Goal: Task Accomplishment & Management: Complete application form

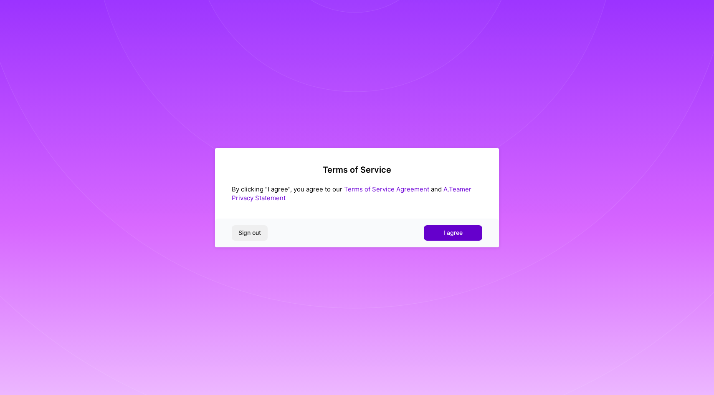
click at [456, 228] on button "I agree" at bounding box center [453, 233] width 58 height 15
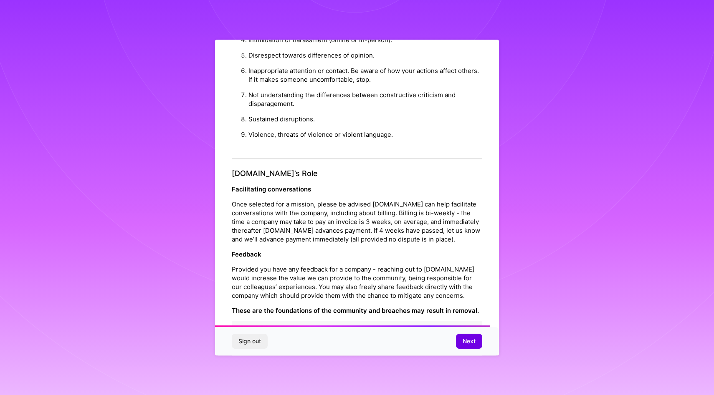
scroll to position [829, 0]
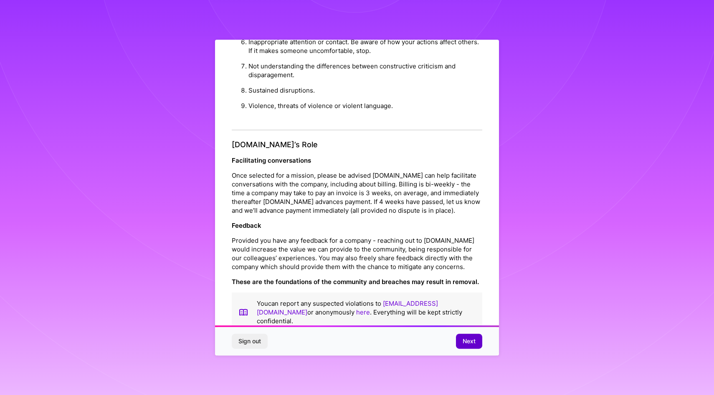
click at [473, 341] on span "Next" at bounding box center [469, 341] width 13 height 8
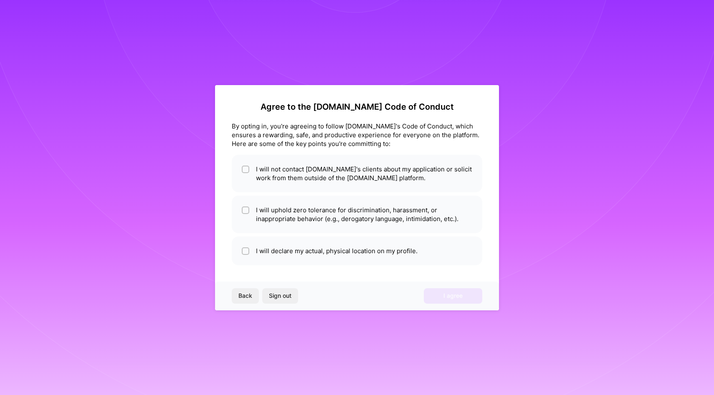
scroll to position [0, 0]
click at [292, 177] on li "I will not contact [DOMAIN_NAME]'s clients about my application or solicit work…" at bounding box center [357, 174] width 251 height 38
checkbox input "true"
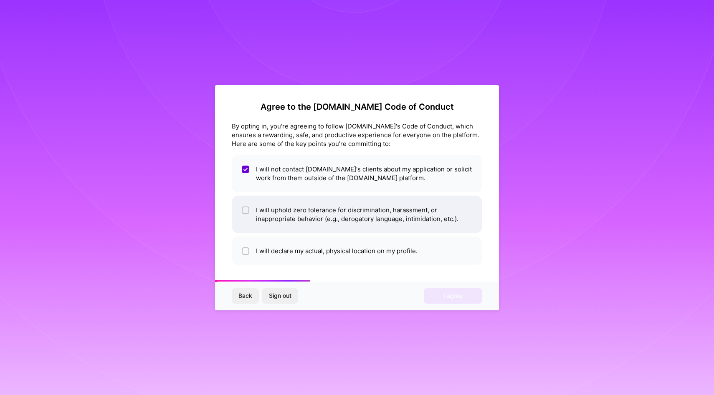
click at [280, 217] on li "I will uphold zero tolerance for discrimination, harassment, or inappropriate b…" at bounding box center [357, 215] width 251 height 38
checkbox input "true"
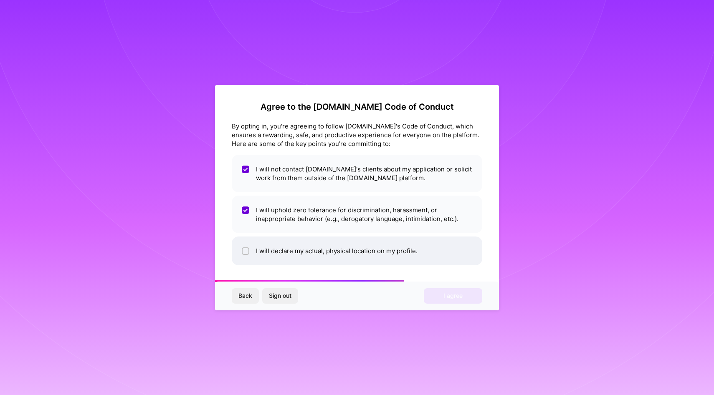
click at [279, 244] on li "I will declare my actual, physical location on my profile." at bounding box center [357, 251] width 251 height 29
checkbox input "true"
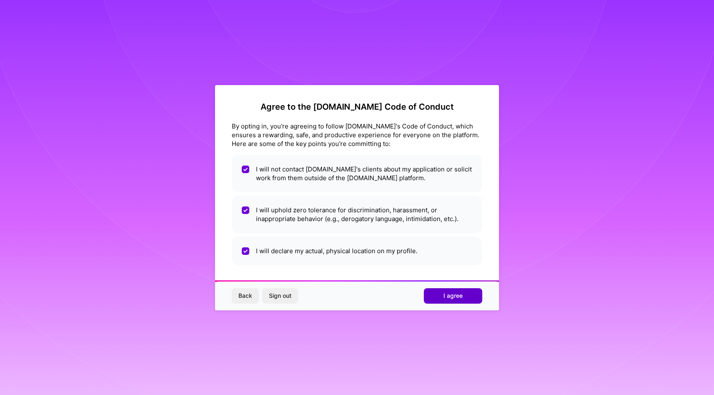
click at [452, 292] on span "I agree" at bounding box center [452, 296] width 19 height 8
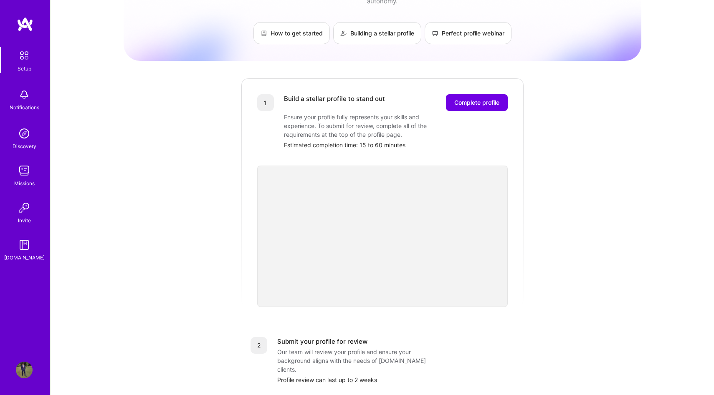
scroll to position [48, 0]
click at [474, 98] on span "Complete profile" at bounding box center [476, 102] width 45 height 8
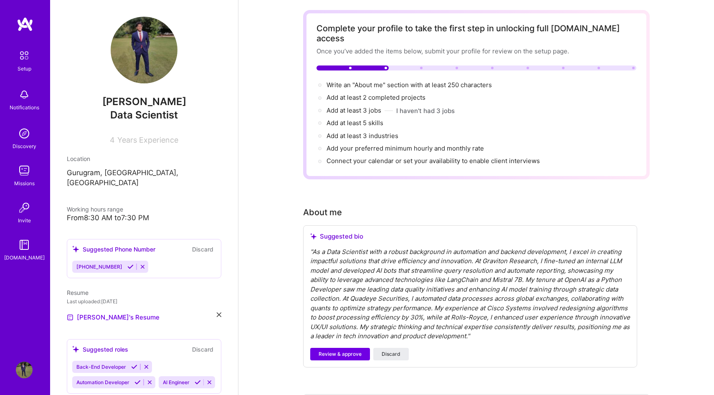
scroll to position [38, 0]
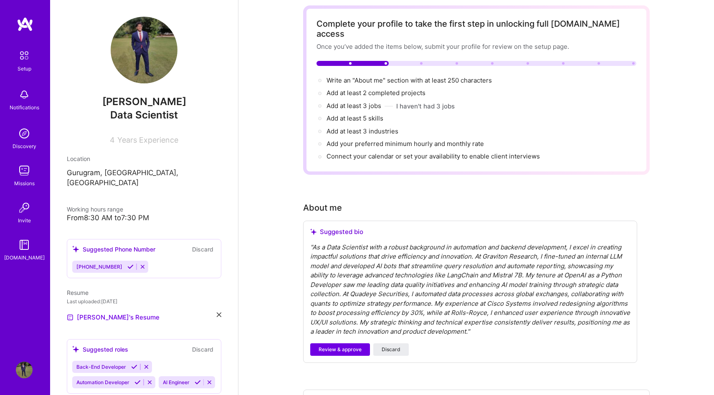
click at [525, 264] on div "" As a Data Scientist with a robust background in automation and backend develo…" at bounding box center [470, 290] width 320 height 94
click at [421, 277] on div "" As a Data Scientist with a robust background in automation and backend develo…" at bounding box center [470, 290] width 320 height 94
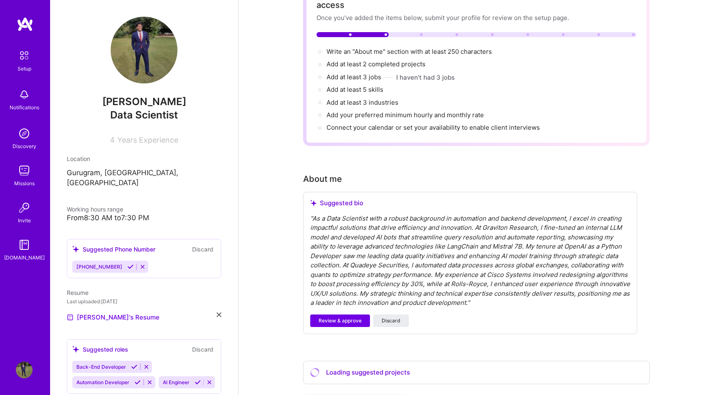
scroll to position [69, 0]
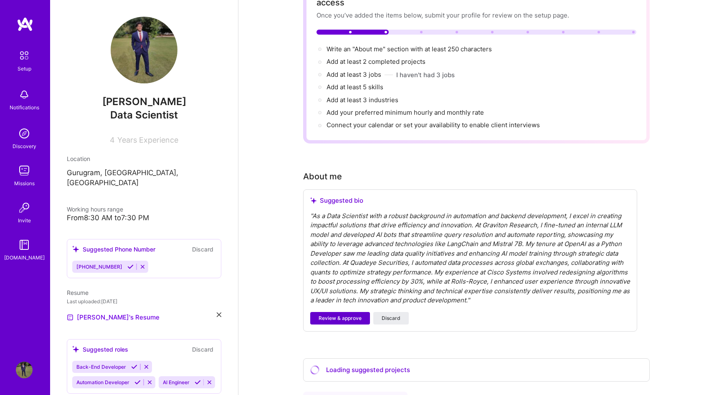
click at [343, 315] on span "Review & approve" at bounding box center [340, 319] width 43 height 8
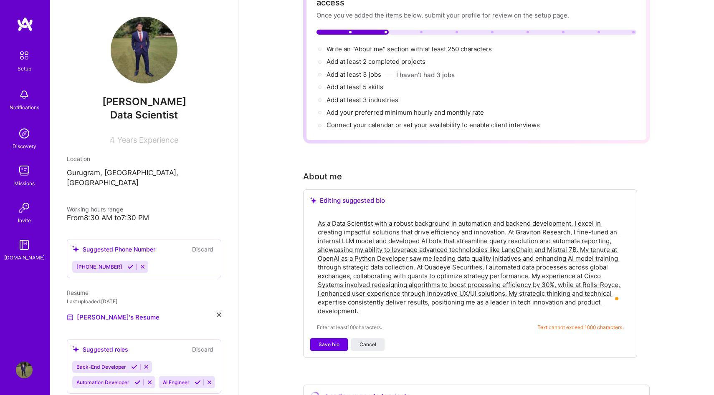
click at [398, 298] on textarea "As a Data Scientist with a robust background in automation and backend developm…" at bounding box center [470, 267] width 307 height 98
click at [389, 304] on textarea "As a Data Scientist with a robust background in automation and backend developm…" at bounding box center [470, 267] width 307 height 98
click at [334, 341] on span "Save bio" at bounding box center [329, 345] width 21 height 8
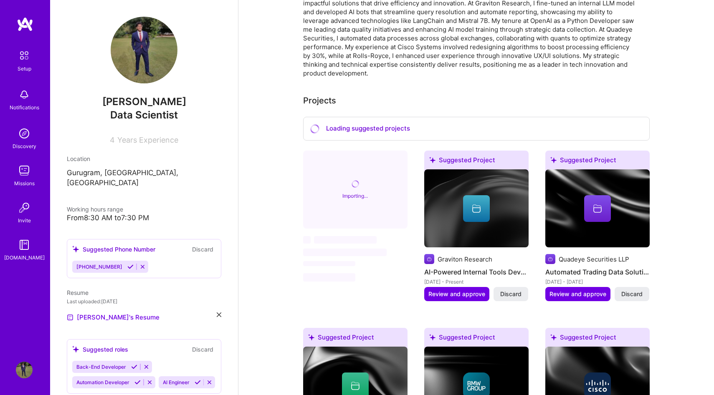
scroll to position [258, 0]
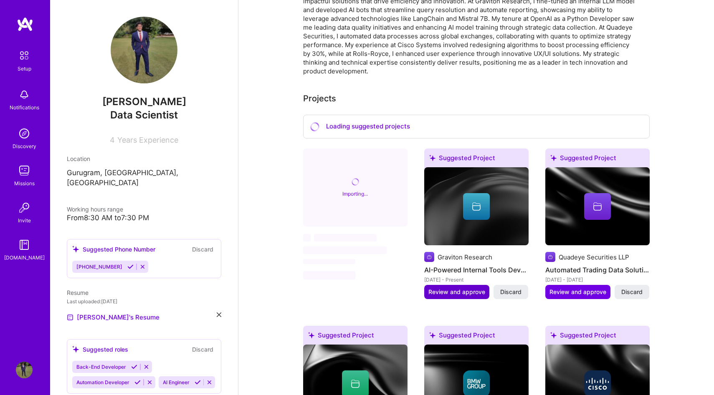
click at [461, 288] on span "Review and approve" at bounding box center [456, 292] width 57 height 8
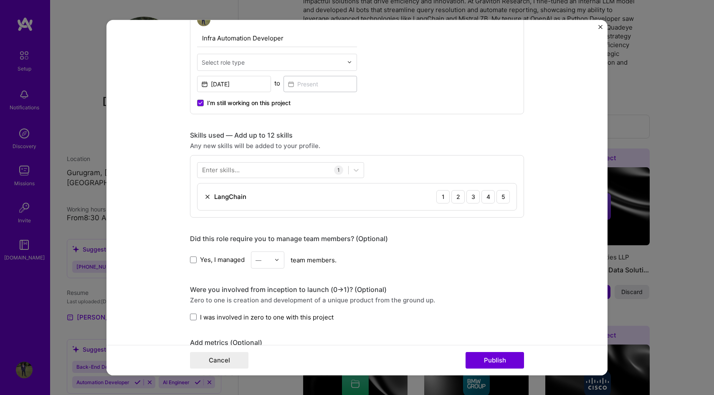
scroll to position [308, 0]
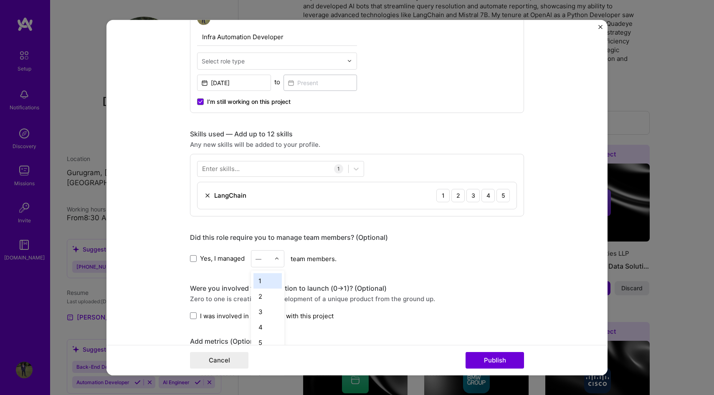
click at [264, 255] on input "text" at bounding box center [263, 258] width 15 height 9
click at [270, 324] on div "6" at bounding box center [267, 318] width 28 height 15
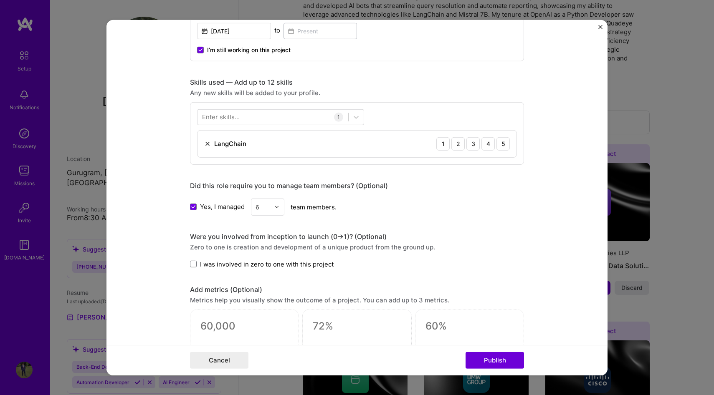
scroll to position [370, 0]
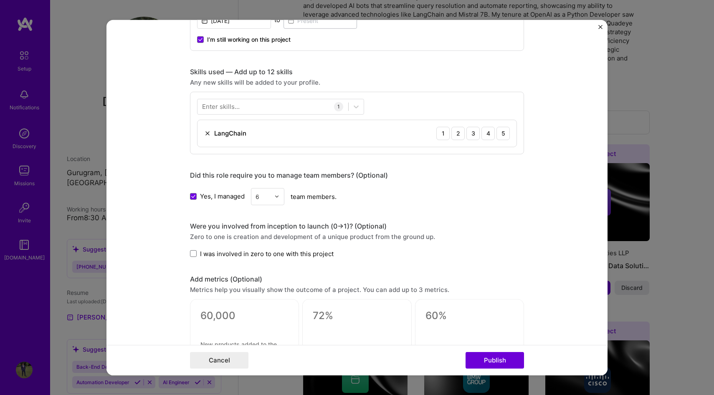
click at [197, 256] on label "I was involved in zero to one with this project" at bounding box center [262, 253] width 144 height 9
click at [0, 0] on input "I was involved in zero to one with this project" at bounding box center [0, 0] width 0 height 0
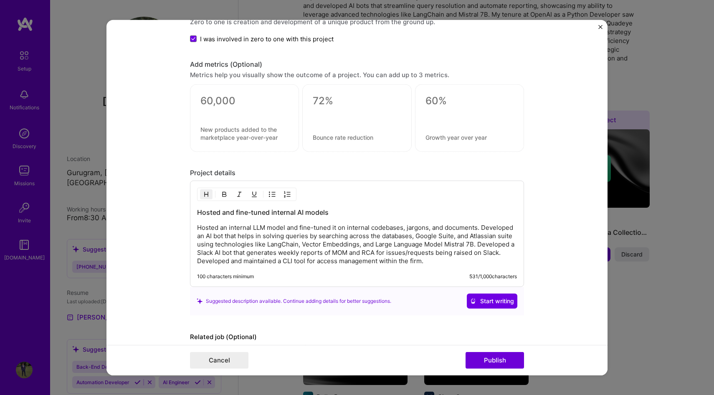
scroll to position [601, 0]
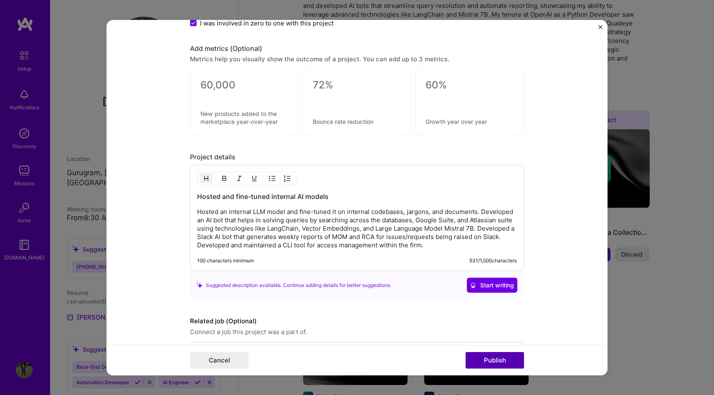
click at [497, 359] on button "Publish" at bounding box center [495, 360] width 58 height 17
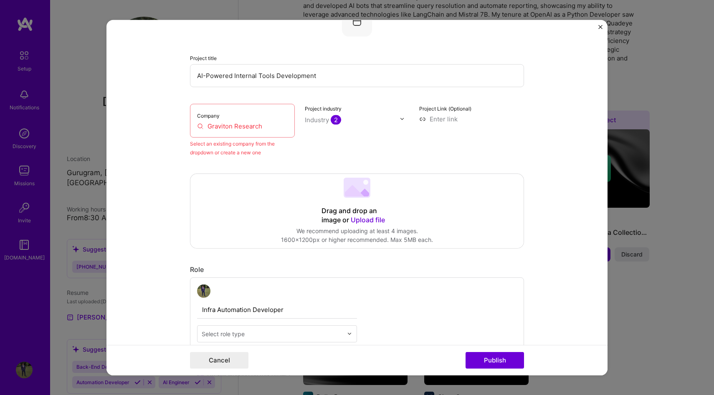
scroll to position [55, 0]
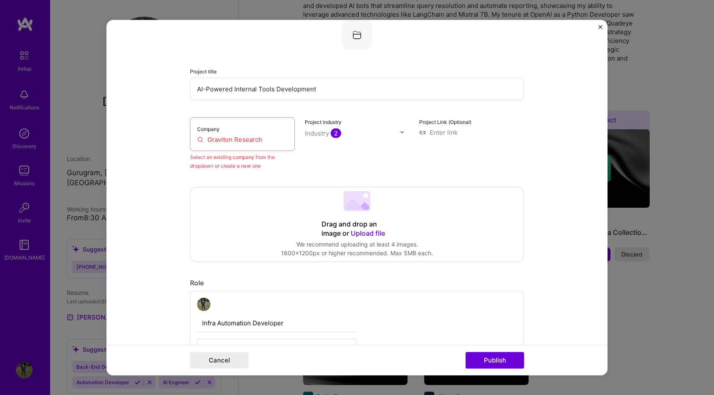
click at [256, 141] on input "Graviton Research" at bounding box center [242, 139] width 91 height 9
click at [219, 130] on label "Company" at bounding box center [208, 129] width 23 height 6
click at [232, 133] on div "Company Graviton Research" at bounding box center [242, 134] width 105 height 34
click at [221, 126] on div "Company Graviton Research" at bounding box center [242, 134] width 105 height 34
click at [223, 141] on input "Graviton Research" at bounding box center [242, 139] width 91 height 9
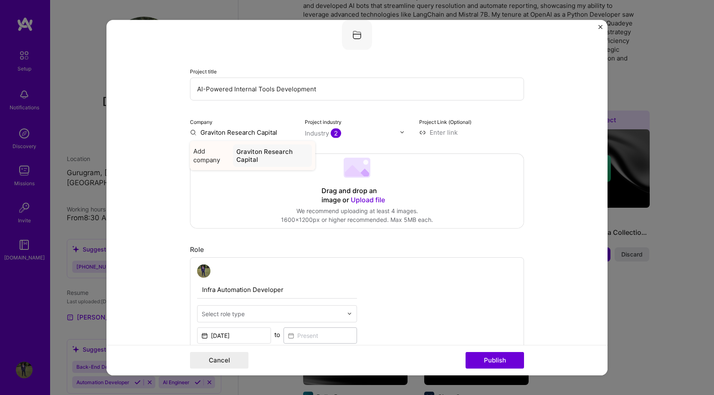
type input "Graviton Research Capital"
click at [278, 151] on div "Graviton Research Capital" at bounding box center [272, 155] width 79 height 23
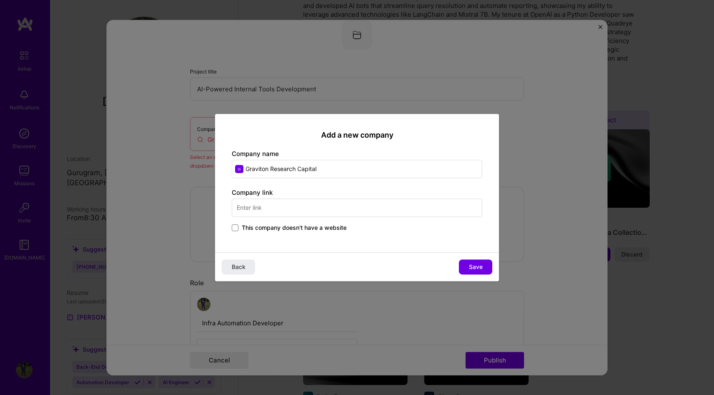
click at [296, 215] on input "text" at bounding box center [357, 208] width 251 height 18
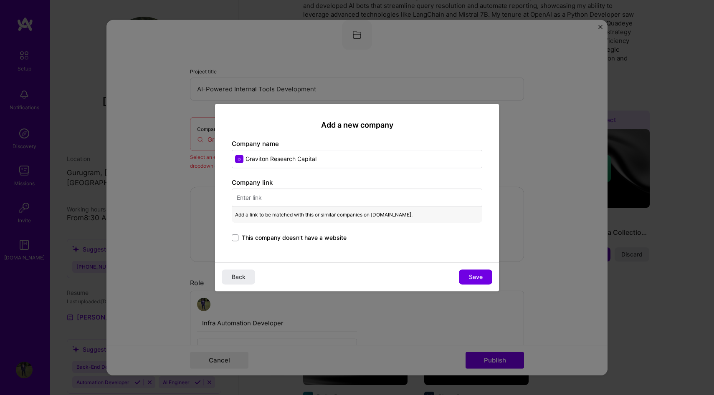
click at [316, 197] on input "text" at bounding box center [357, 198] width 251 height 18
paste input "[URL][DOMAIN_NAME]"
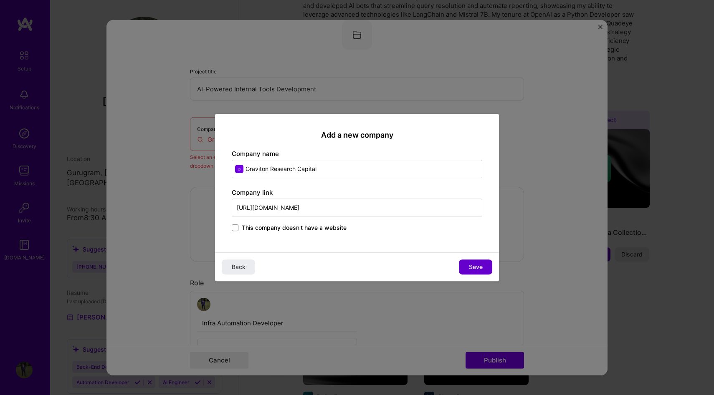
type input "[URL][DOMAIN_NAME]"
click at [481, 267] on span "Save" at bounding box center [476, 267] width 14 height 8
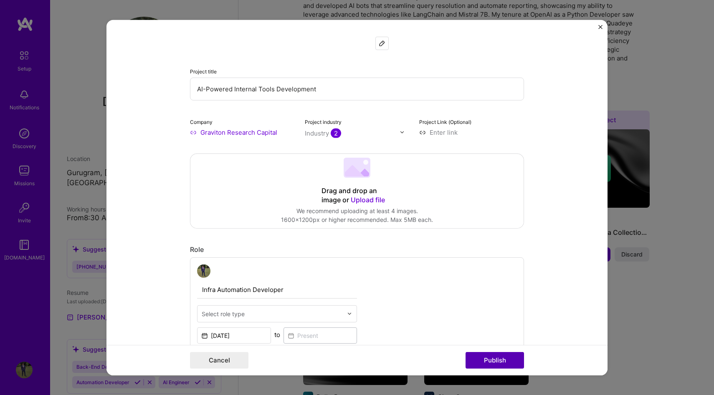
click at [505, 359] on button "Publish" at bounding box center [495, 360] width 58 height 17
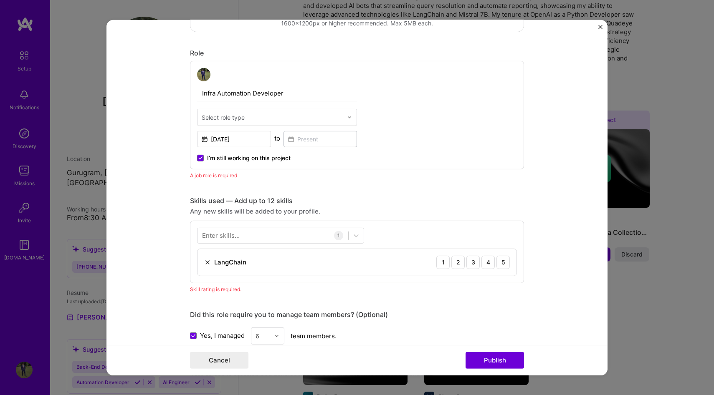
scroll to position [239, 0]
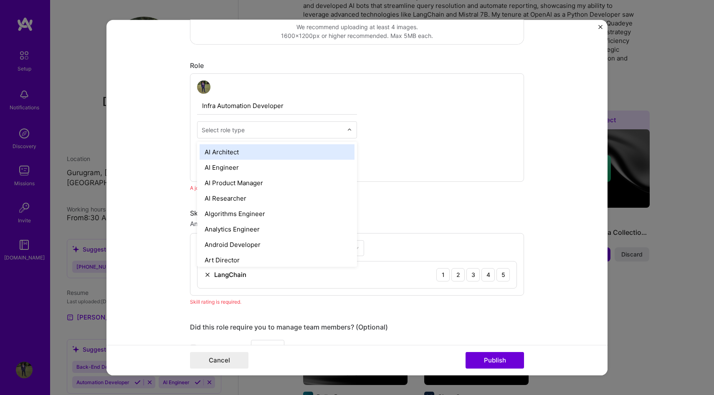
click at [239, 132] on div "Select role type" at bounding box center [223, 129] width 43 height 9
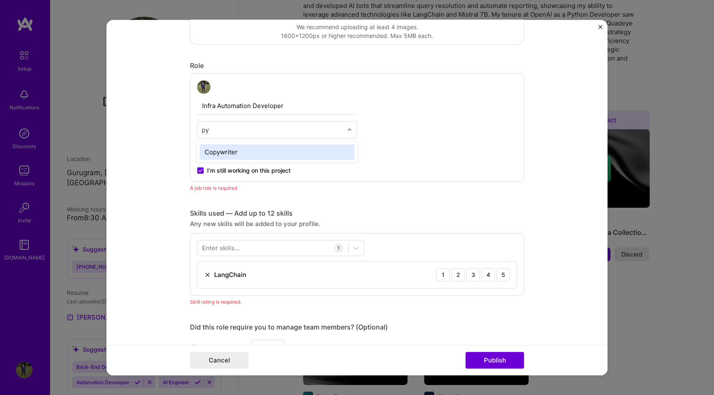
scroll to position [0, 0]
type input "p"
type input "Aut"
click at [266, 150] on div "Automation Developer" at bounding box center [277, 151] width 155 height 15
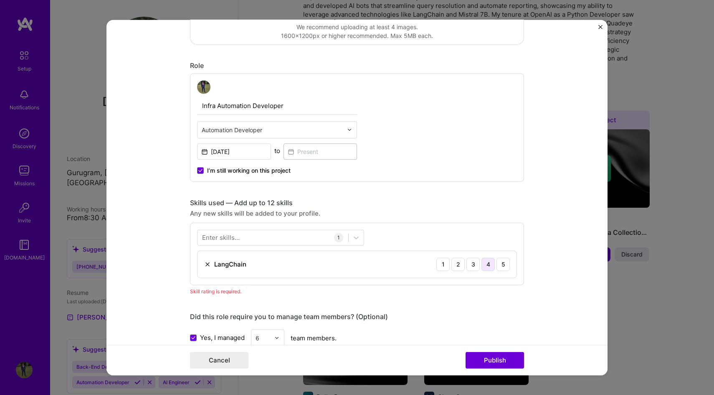
click at [489, 265] on div "4" at bounding box center [487, 264] width 13 height 13
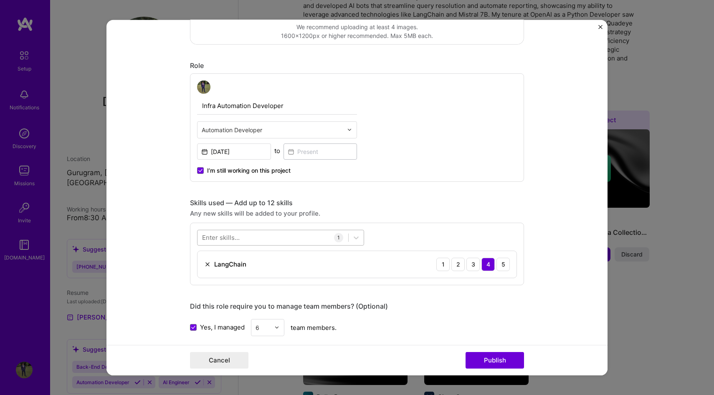
click at [256, 238] on div at bounding box center [273, 238] width 151 height 14
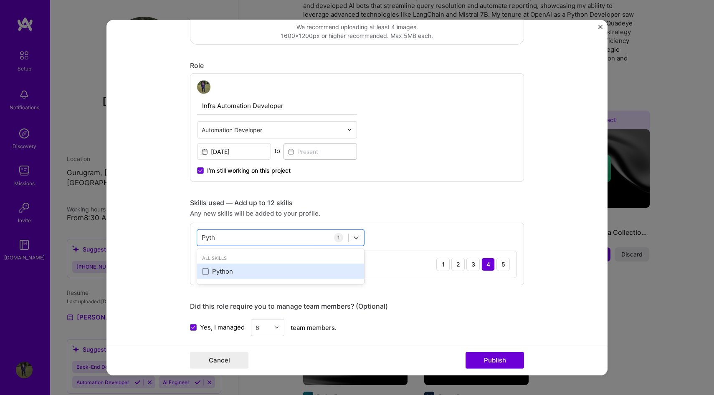
click at [222, 271] on div "Python" at bounding box center [280, 271] width 157 height 9
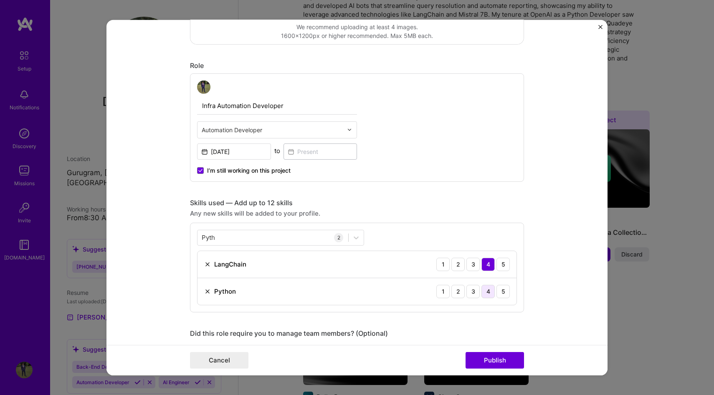
click at [492, 292] on div "4" at bounding box center [487, 291] width 13 height 13
click at [503, 292] on div "5" at bounding box center [503, 291] width 13 height 13
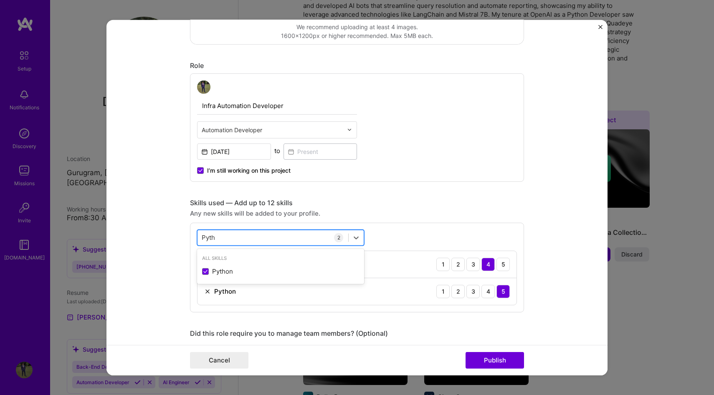
click at [263, 234] on div "Pyth Pyth" at bounding box center [273, 238] width 151 height 14
click at [215, 271] on div "Linux" at bounding box center [280, 271] width 157 height 9
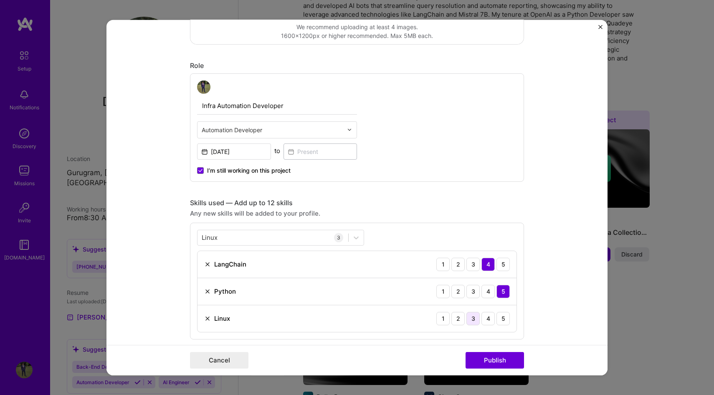
click at [475, 317] on div "3" at bounding box center [472, 318] width 13 height 13
click at [261, 233] on div "Linux Linux" at bounding box center [273, 238] width 151 height 14
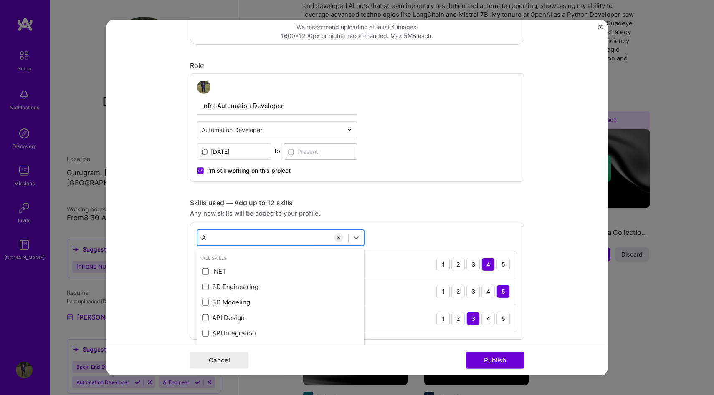
type input "AI"
type input "Super"
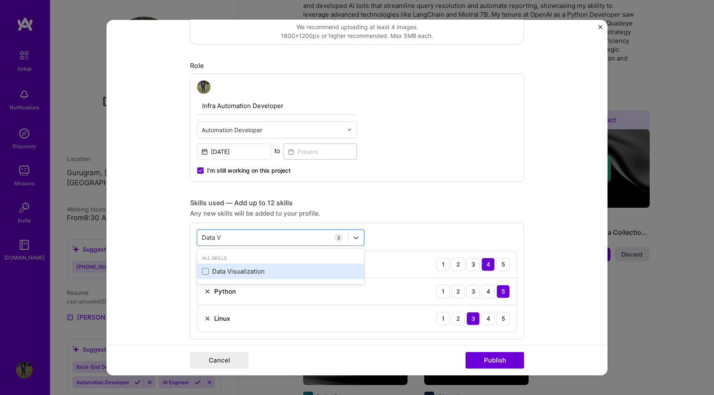
click at [243, 273] on div "Data Visualization" at bounding box center [280, 271] width 157 height 9
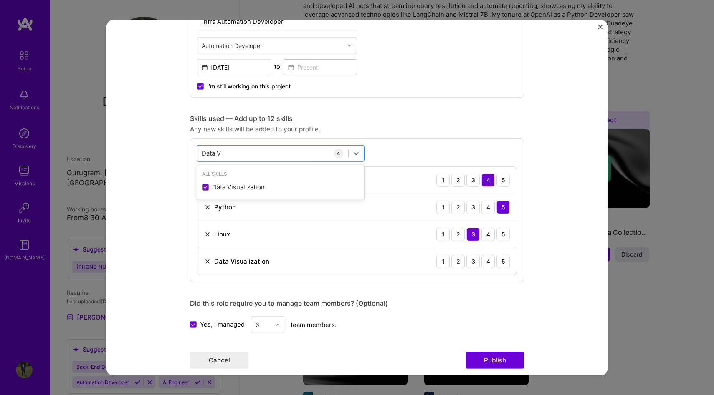
scroll to position [340, 0]
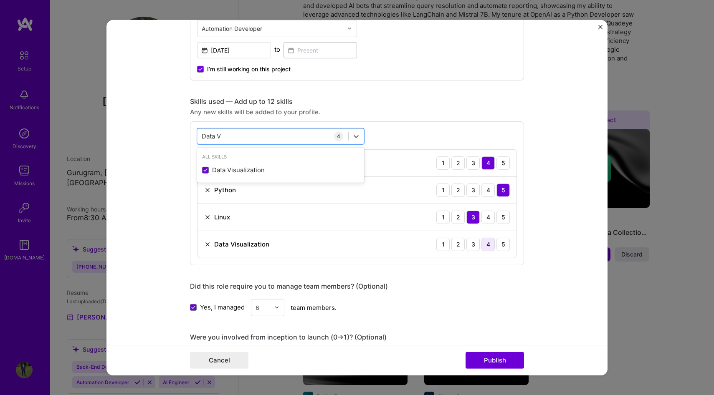
type input "Data V"
click at [486, 243] on div "4" at bounding box center [487, 244] width 13 height 13
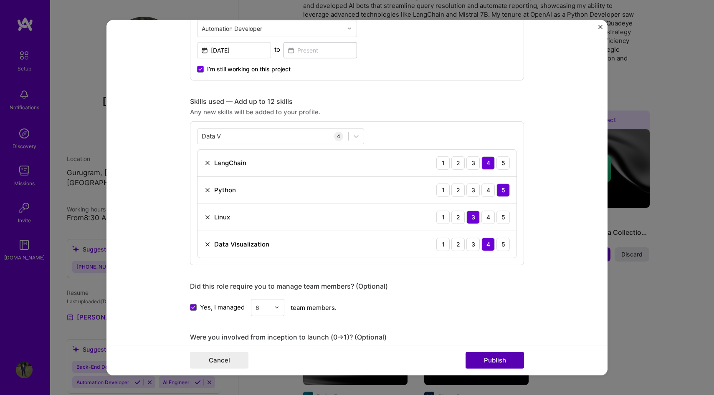
click at [500, 360] on button "Publish" at bounding box center [495, 360] width 58 height 17
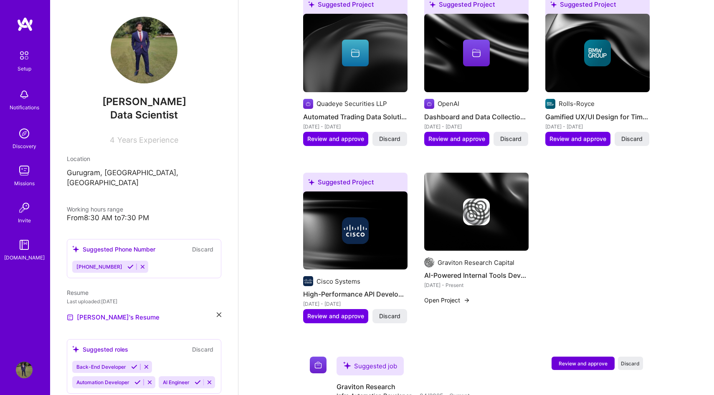
scroll to position [345, 0]
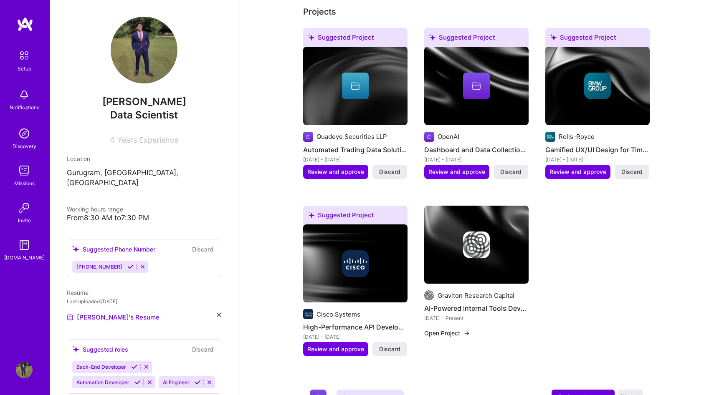
click at [346, 155] on div "[DATE] - [DATE]" at bounding box center [355, 159] width 104 height 9
click at [337, 168] on span "Review and approve" at bounding box center [335, 172] width 57 height 8
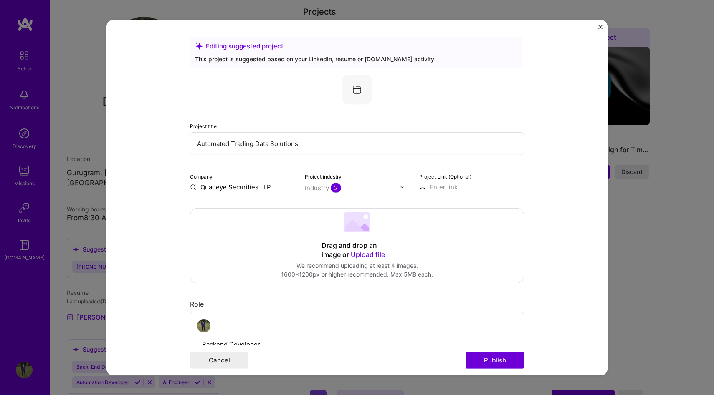
click at [355, 184] on input "text" at bounding box center [352, 187] width 95 height 9
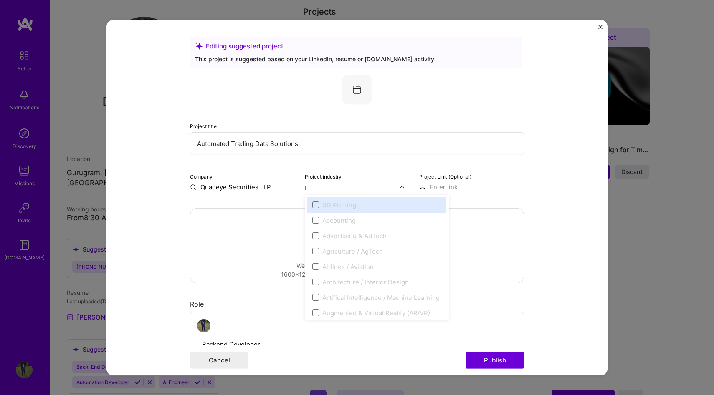
type input "In"
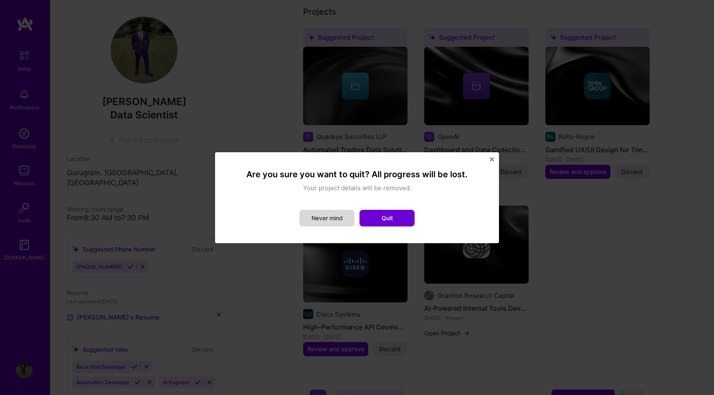
click at [335, 214] on button "Never mind" at bounding box center [326, 218] width 55 height 17
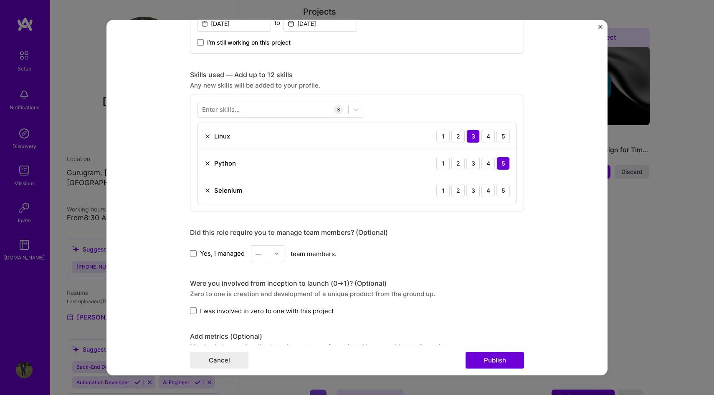
scroll to position [370, 0]
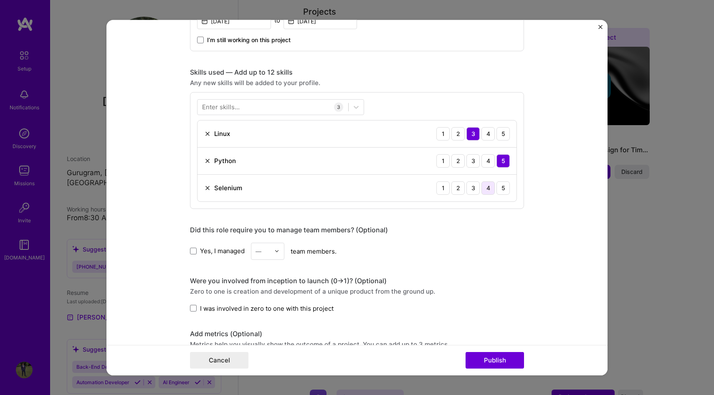
click at [491, 190] on div "4" at bounding box center [487, 187] width 13 height 13
click at [278, 250] on img at bounding box center [276, 251] width 5 height 5
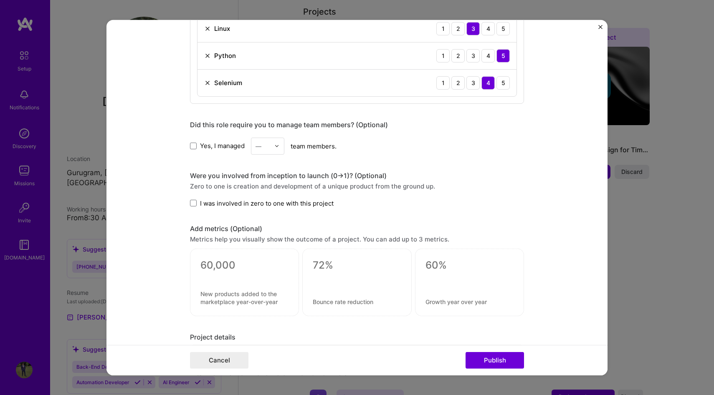
scroll to position [481, 0]
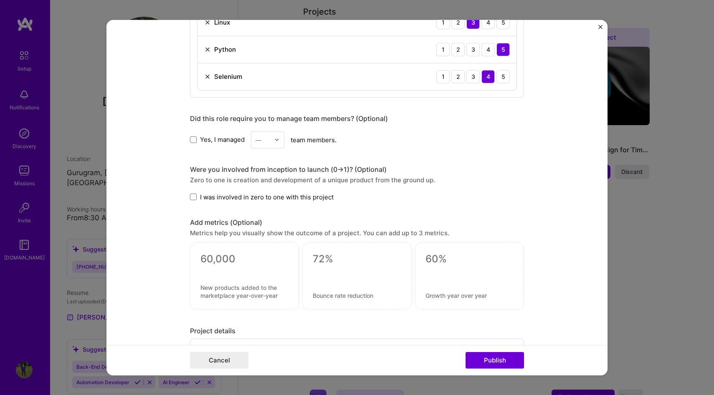
click at [283, 198] on span "I was involved in zero to one with this project" at bounding box center [267, 197] width 134 height 9
click at [0, 0] on input "I was involved in zero to one with this project" at bounding box center [0, 0] width 0 height 0
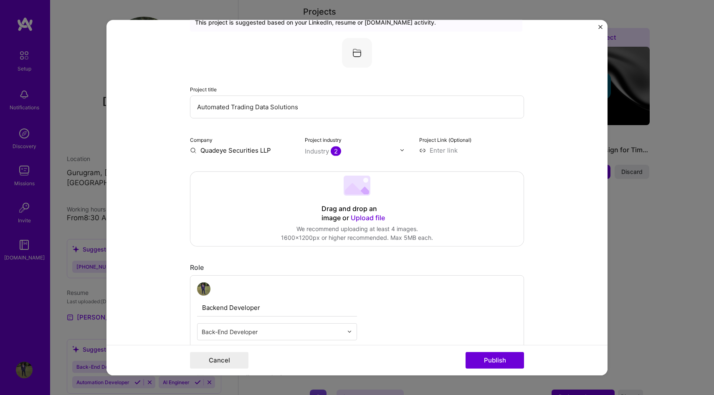
scroll to position [0, 0]
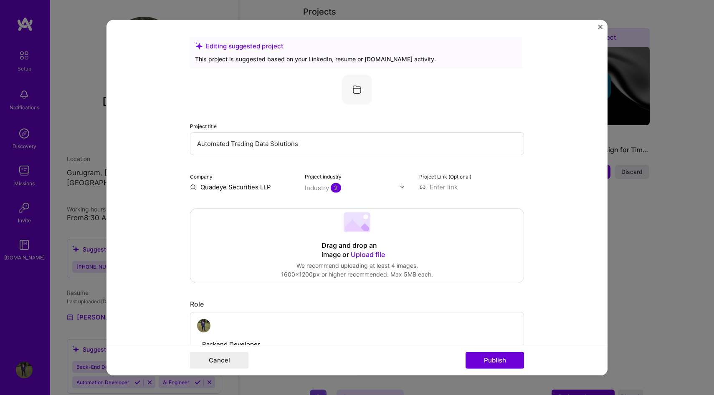
click at [246, 187] on input "Quadeye Securities LLP" at bounding box center [242, 186] width 105 height 9
click at [264, 187] on input "Quadeye Securities LLP" at bounding box center [242, 186] width 105 height 9
type input "Quadeye"
click at [263, 204] on div "Quadeye [DOMAIN_NAME]" at bounding box center [252, 206] width 125 height 23
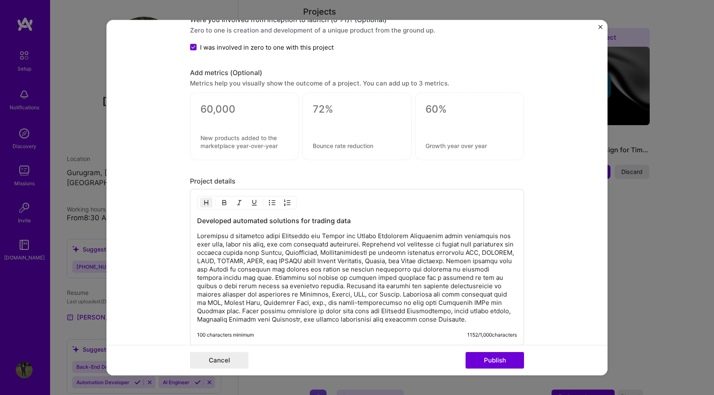
scroll to position [656, 0]
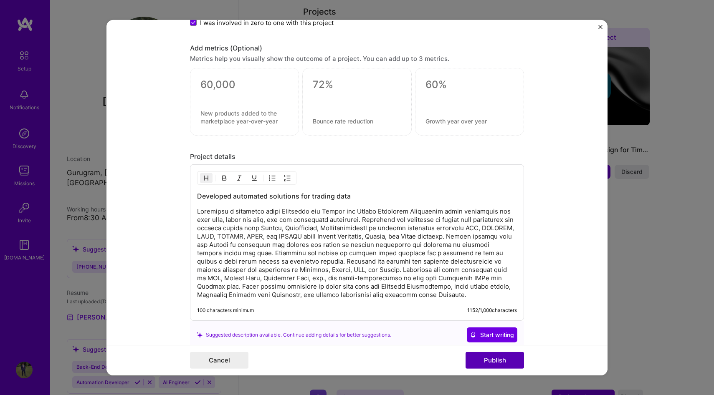
click at [507, 357] on button "Publish" at bounding box center [495, 360] width 58 height 17
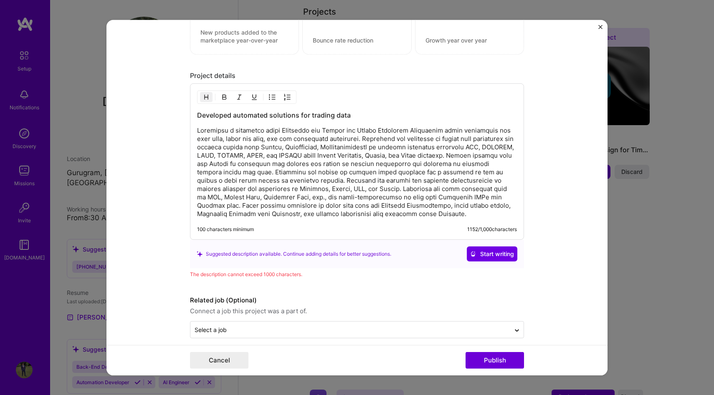
scroll to position [736, 0]
click at [393, 201] on p "To enrich screen reader interactions, please activate Accessibility in Grammarl…" at bounding box center [357, 173] width 320 height 92
click at [377, 143] on p "To enrich screen reader interactions, please activate Accessibility in Grammarl…" at bounding box center [357, 173] width 320 height 92
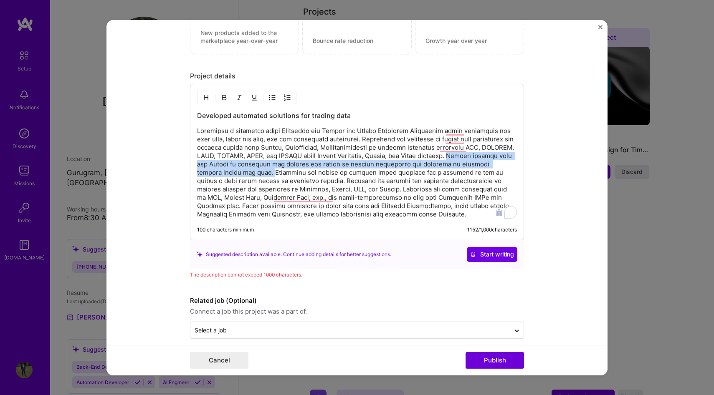
drag, startPoint x: 459, startPoint y: 158, endPoint x: 244, endPoint y: 171, distance: 215.0
click at [244, 171] on p "To enrich screen reader interactions, please activate Accessibility in Grammarl…" at bounding box center [357, 173] width 320 height 92
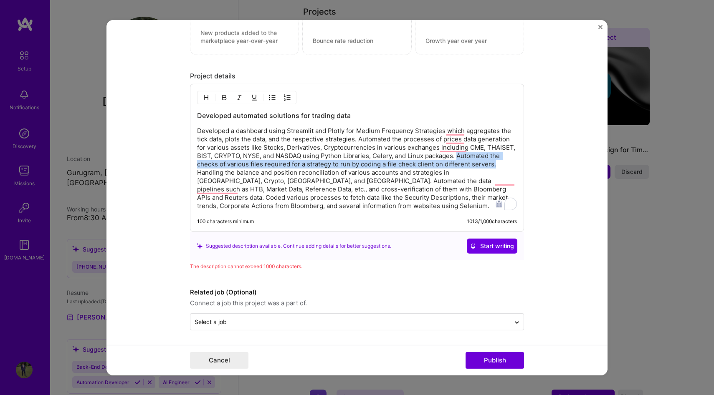
drag, startPoint x: 457, startPoint y: 156, endPoint x: 496, endPoint y: 165, distance: 39.5
click at [496, 165] on p "Developed a dashboard using Streamlit and Plotly for Medium Frequency Strategie…" at bounding box center [357, 169] width 320 height 84
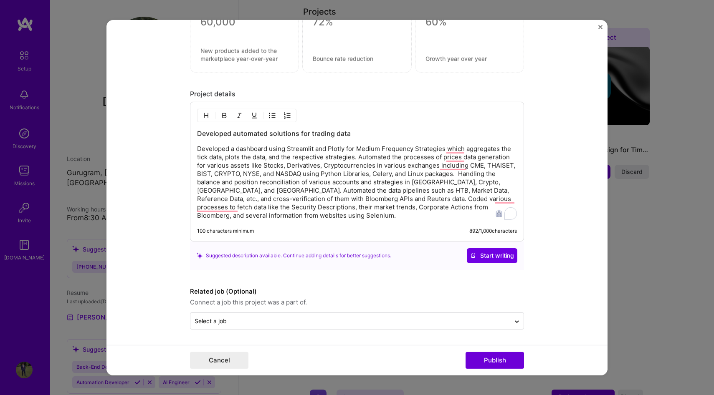
scroll to position [719, 0]
click at [497, 360] on button "Publish" at bounding box center [495, 360] width 58 height 17
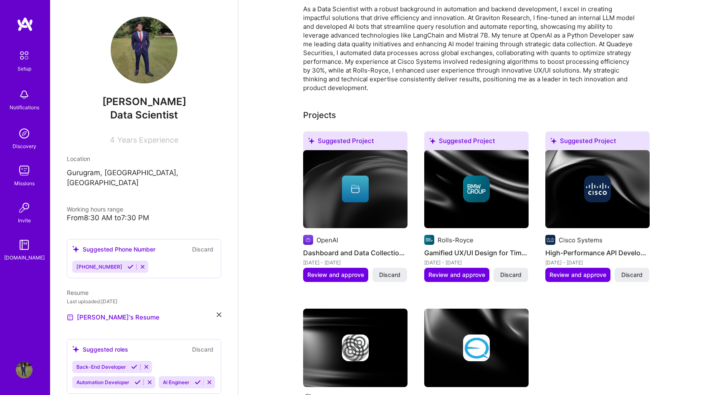
scroll to position [218, 0]
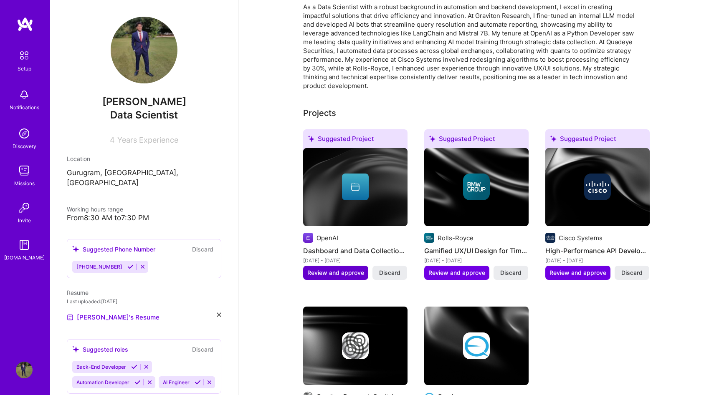
click at [353, 269] on span "Review and approve" at bounding box center [335, 273] width 57 height 8
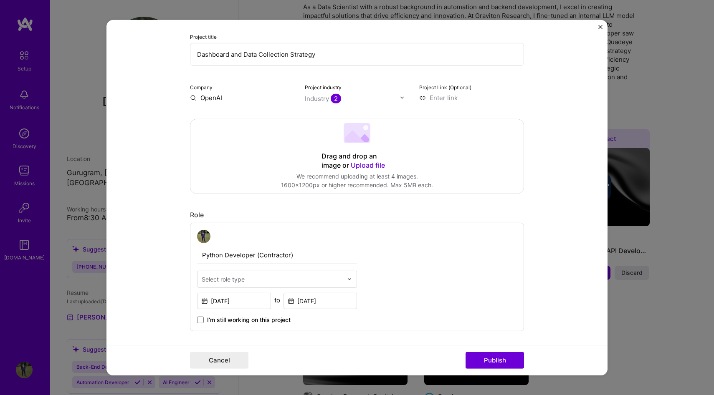
scroll to position [0, 0]
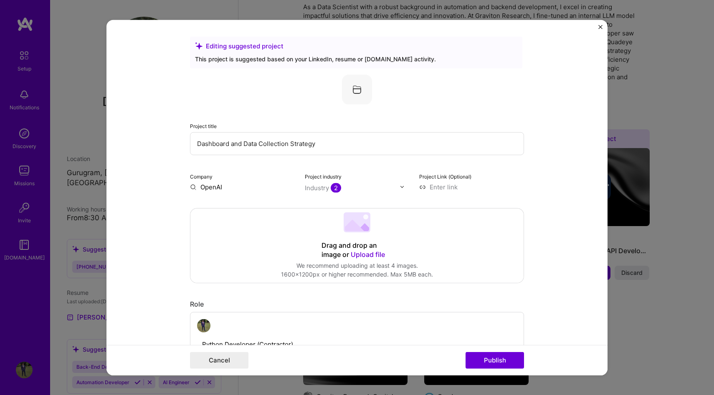
click at [236, 190] on input "OpenAI" at bounding box center [242, 186] width 105 height 9
type input "OpenAI"
click at [258, 208] on div "OpenAI" at bounding box center [251, 206] width 29 height 15
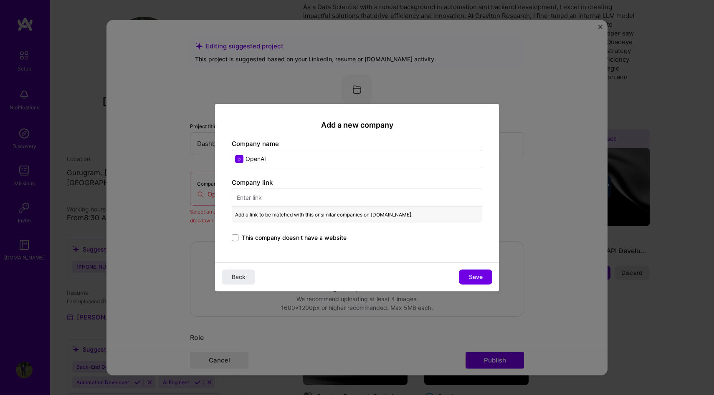
click at [279, 201] on input "text" at bounding box center [357, 198] width 251 height 18
paste input "[URL][DOMAIN_NAME]"
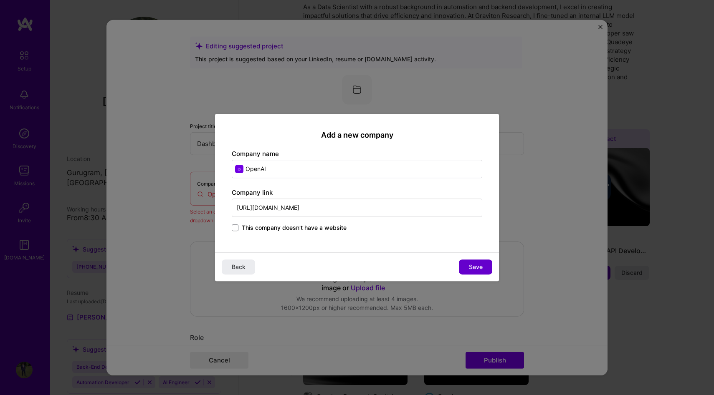
type input "[URL][DOMAIN_NAME]"
click at [481, 274] on button "Save" at bounding box center [475, 267] width 33 height 15
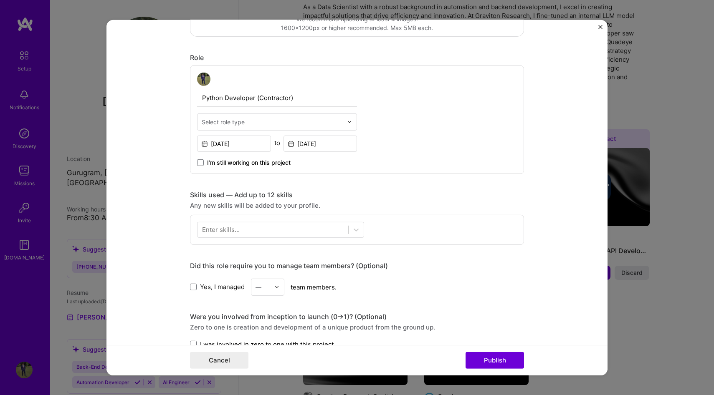
scroll to position [246, 0]
click at [283, 123] on input "text" at bounding box center [272, 122] width 141 height 9
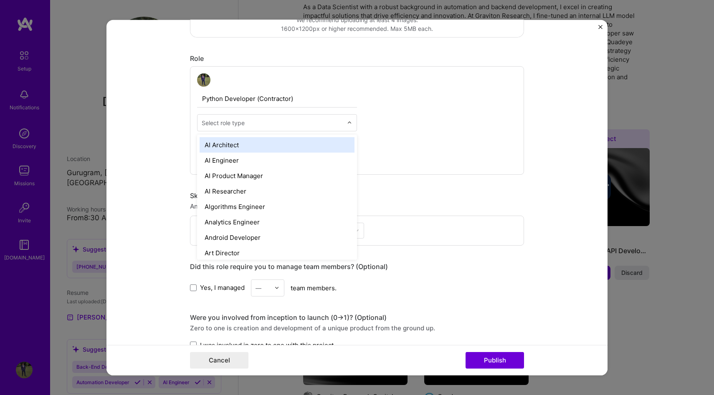
click at [283, 123] on input "text" at bounding box center [272, 122] width 141 height 9
type input "A"
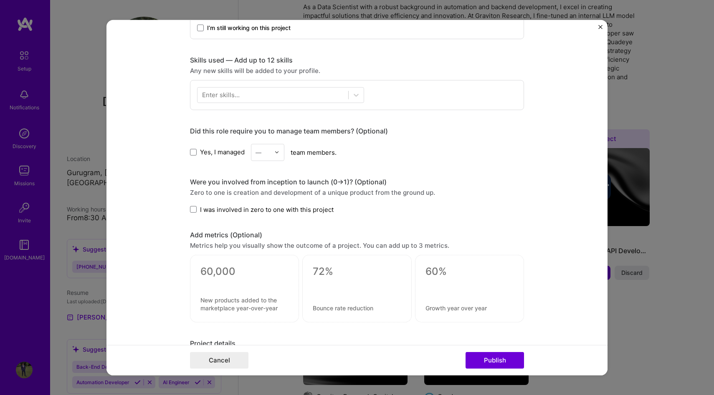
scroll to position [388, 0]
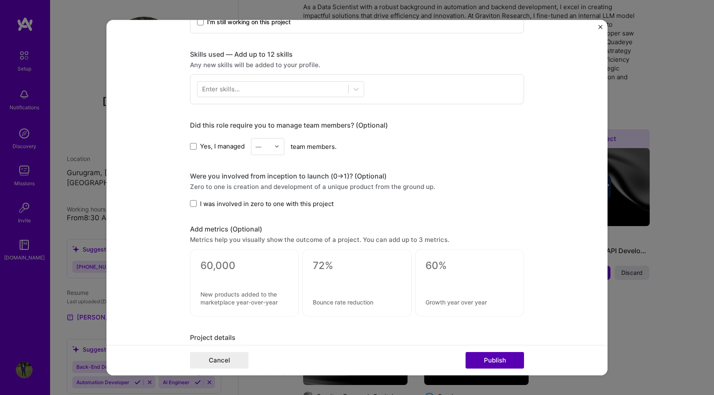
click at [500, 361] on button "Publish" at bounding box center [495, 360] width 58 height 17
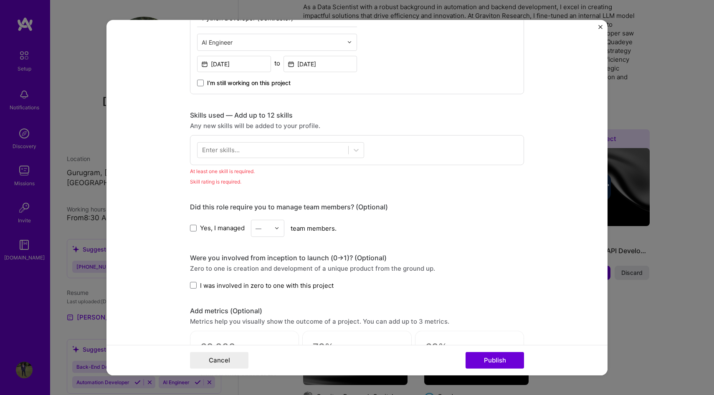
scroll to position [291, 0]
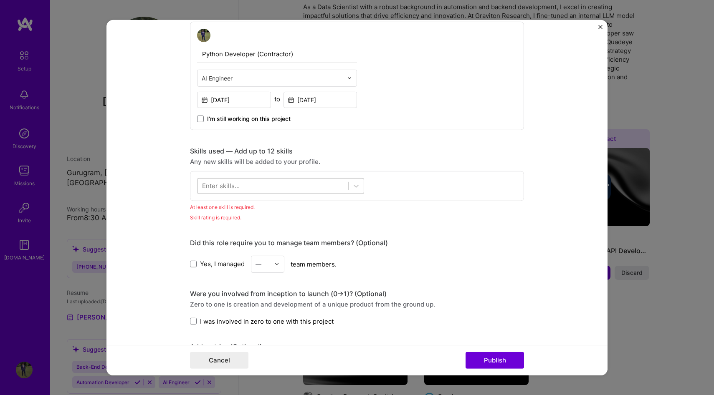
click at [270, 190] on div at bounding box center [273, 186] width 151 height 14
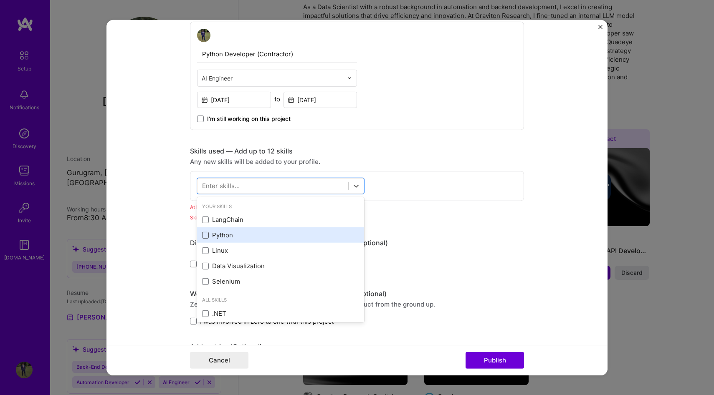
click at [207, 238] on span at bounding box center [205, 235] width 7 height 7
click at [0, 0] on input "checkbox" at bounding box center [0, 0] width 0 height 0
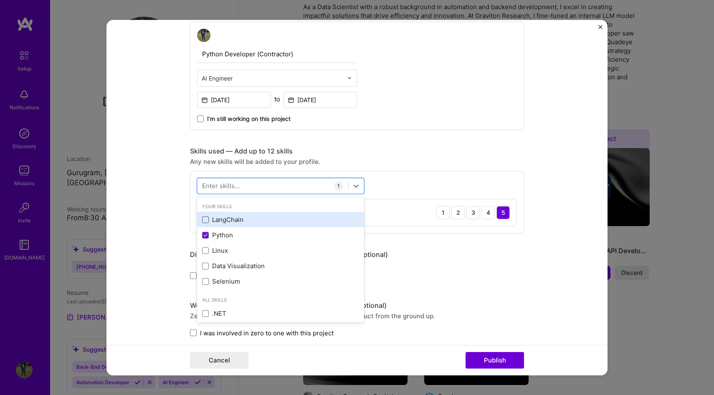
click at [206, 220] on span at bounding box center [205, 220] width 7 height 7
click at [0, 0] on input "checkbox" at bounding box center [0, 0] width 0 height 0
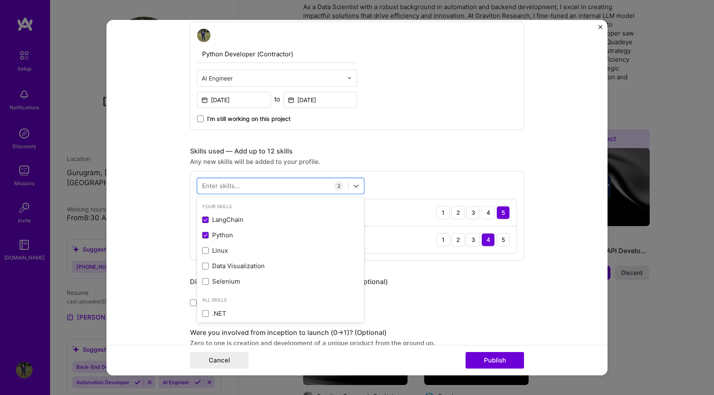
click at [423, 281] on div "Did this role require you to manage team members? (Optional)" at bounding box center [357, 281] width 334 height 9
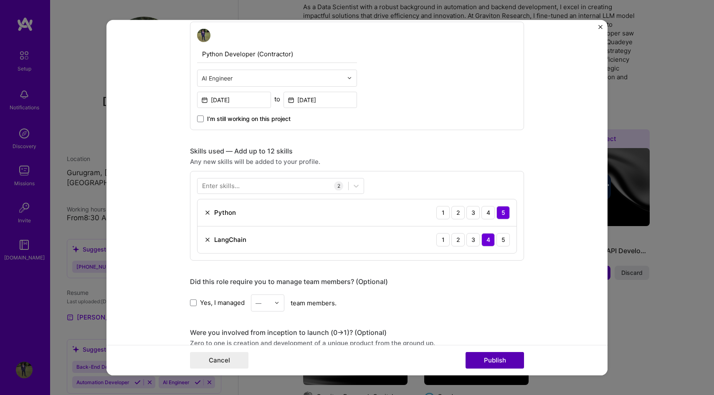
click at [489, 361] on button "Publish" at bounding box center [495, 360] width 58 height 17
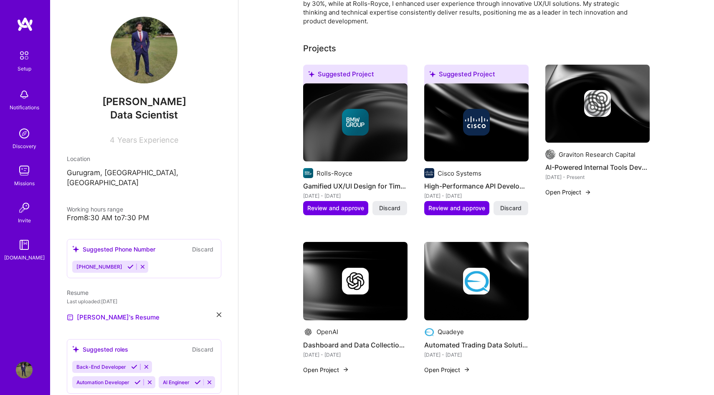
scroll to position [279, 0]
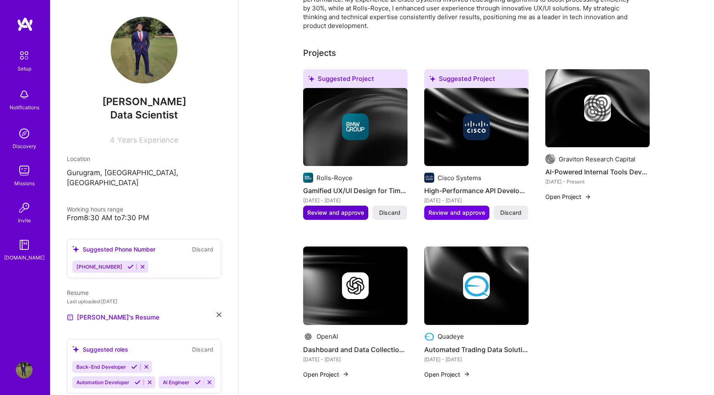
click at [341, 209] on span "Review and approve" at bounding box center [335, 213] width 57 height 8
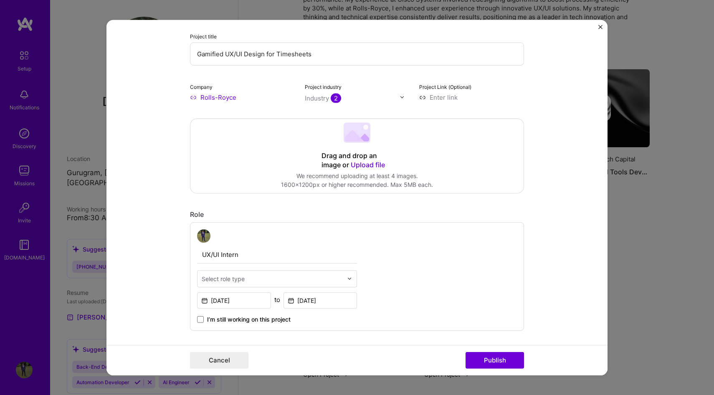
scroll to position [93, 0]
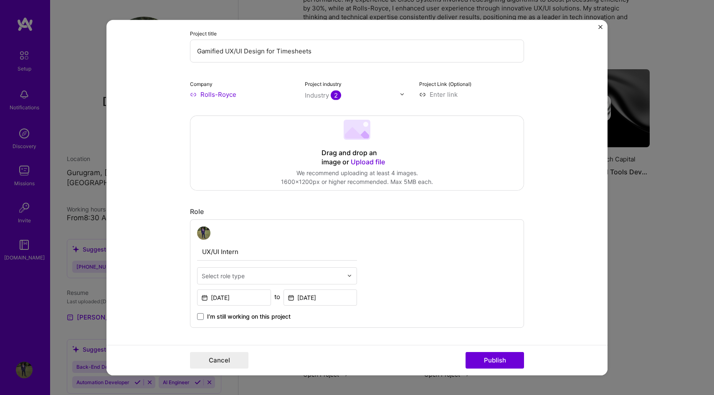
click at [221, 91] on input "Rolls-Royce" at bounding box center [242, 94] width 105 height 9
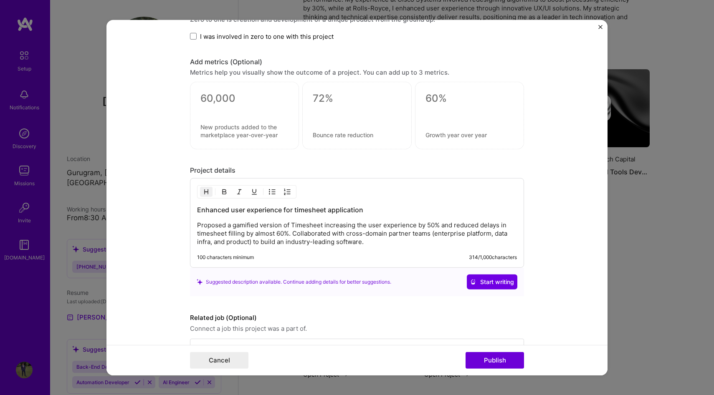
scroll to position [614, 0]
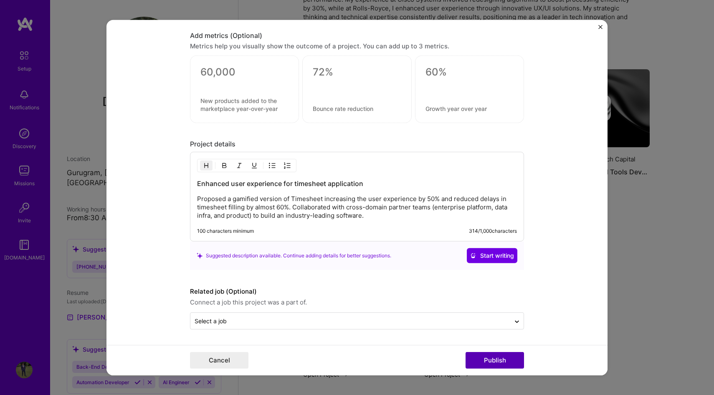
click at [499, 367] on button "Publish" at bounding box center [495, 360] width 58 height 17
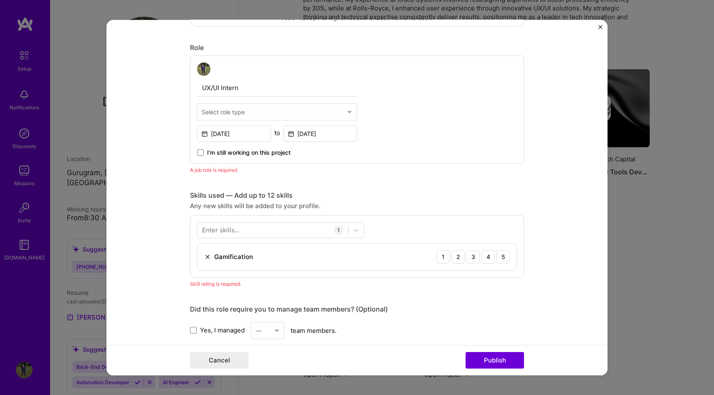
scroll to position [251, 0]
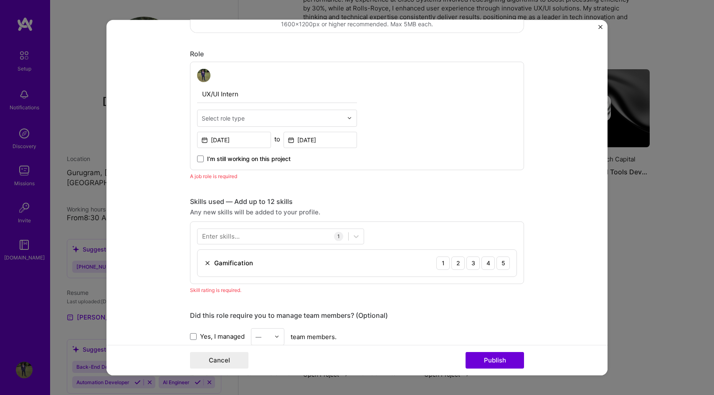
click at [226, 115] on div "Select role type" at bounding box center [223, 118] width 43 height 9
type input "inter"
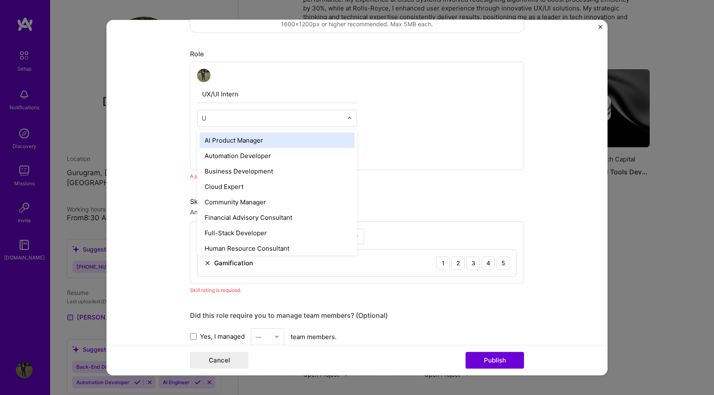
type input "UX"
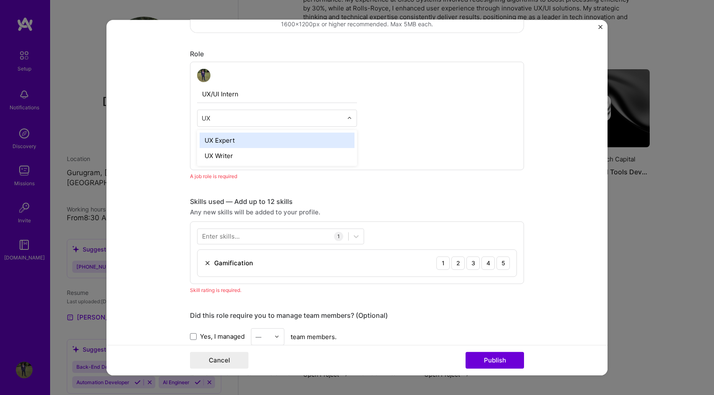
click at [233, 147] on div "UX Expert" at bounding box center [277, 139] width 155 height 15
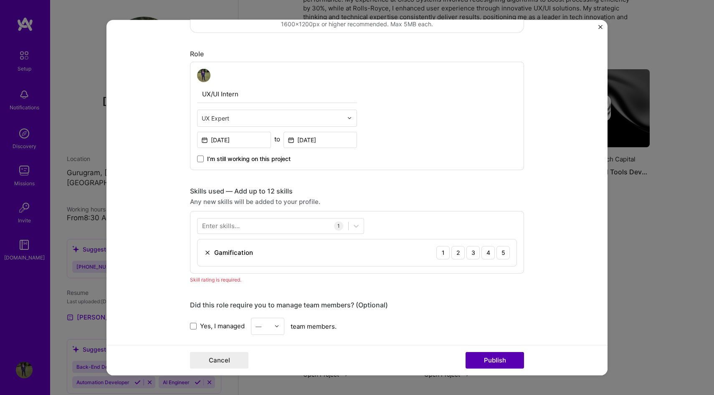
click at [502, 361] on button "Publish" at bounding box center [495, 360] width 58 height 17
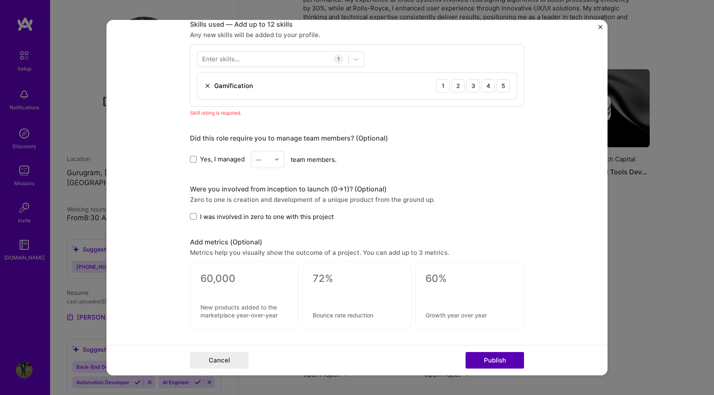
scroll to position [418, 0]
click at [488, 88] on div "4" at bounding box center [487, 85] width 13 height 13
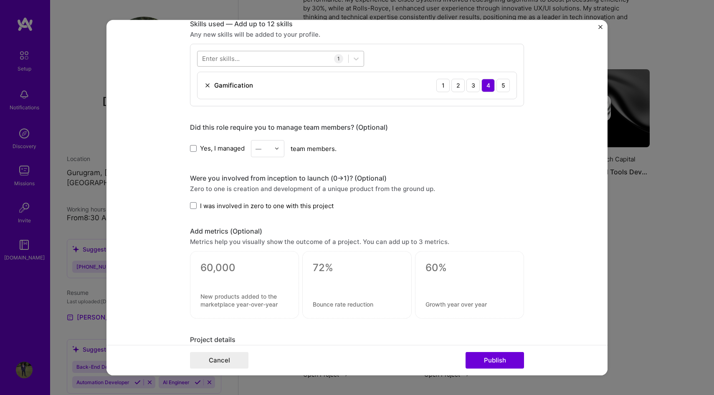
click at [271, 59] on div at bounding box center [273, 59] width 151 height 14
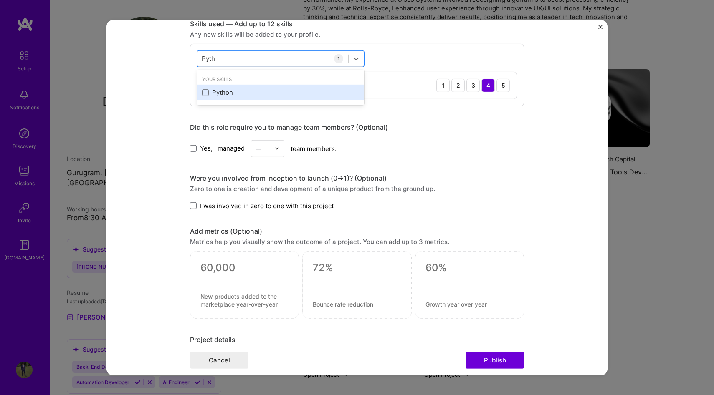
click at [237, 94] on div "Python" at bounding box center [280, 92] width 157 height 9
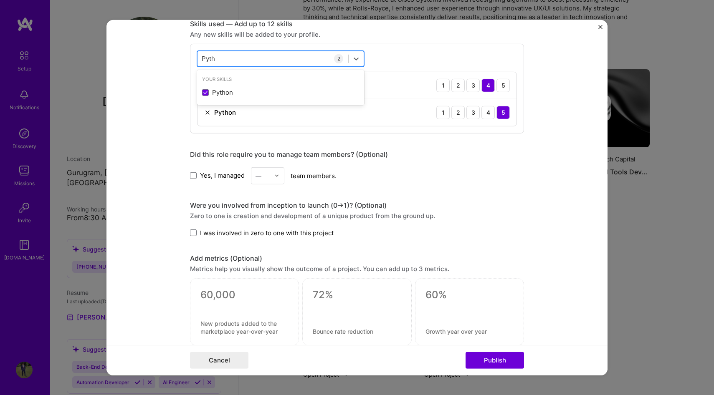
click at [255, 60] on div "Pyth Pyth" at bounding box center [273, 59] width 151 height 14
click at [212, 53] on div "Pyth Pyth" at bounding box center [273, 59] width 151 height 14
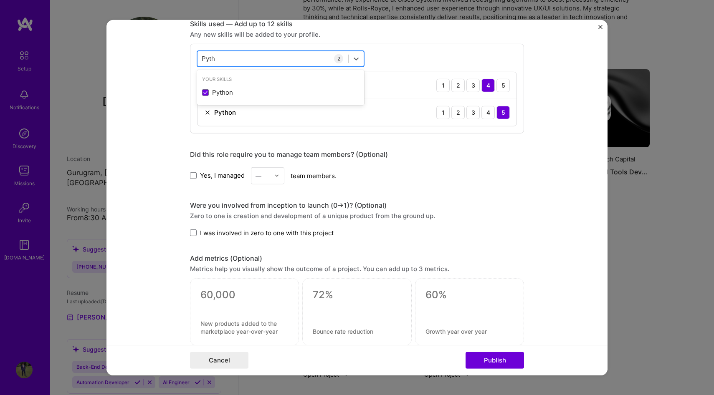
click at [214, 58] on input "Pyth" at bounding box center [209, 58] width 14 height 9
type input "P"
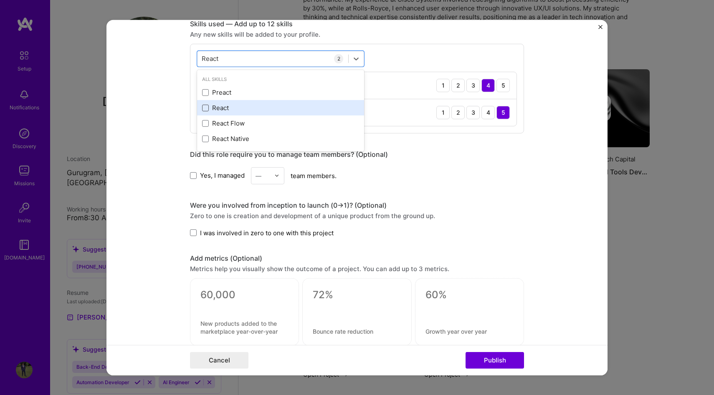
click at [208, 108] on span at bounding box center [205, 108] width 7 height 7
click at [0, 0] on input "checkbox" at bounding box center [0, 0] width 0 height 0
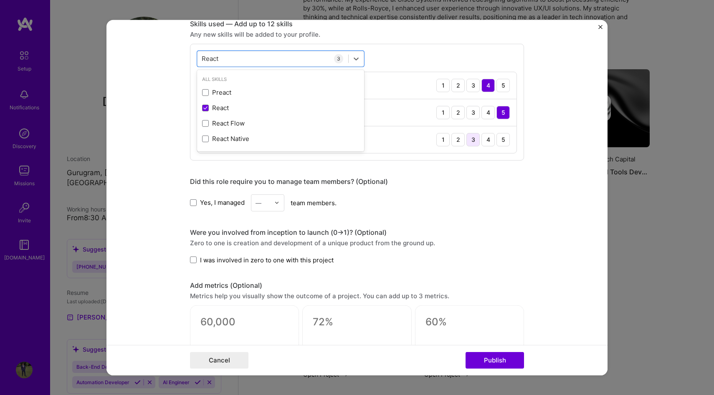
type input "React"
click at [479, 143] on div "3" at bounding box center [472, 139] width 13 height 13
click at [484, 354] on button "Publish" at bounding box center [495, 360] width 58 height 17
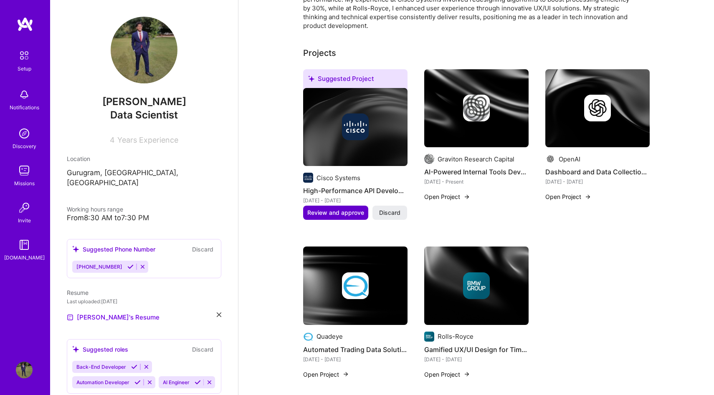
click at [338, 209] on span "Review and approve" at bounding box center [335, 213] width 57 height 8
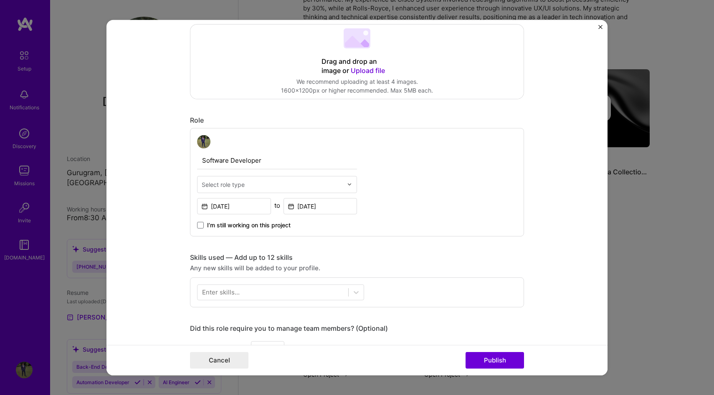
scroll to position [207, 0]
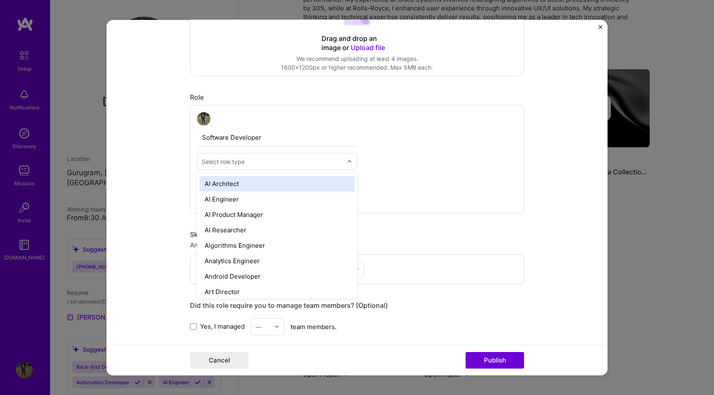
click at [256, 157] on div at bounding box center [272, 161] width 141 height 10
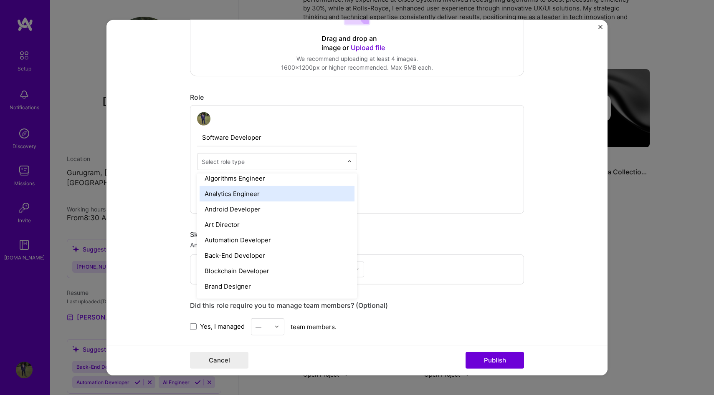
scroll to position [71, 0]
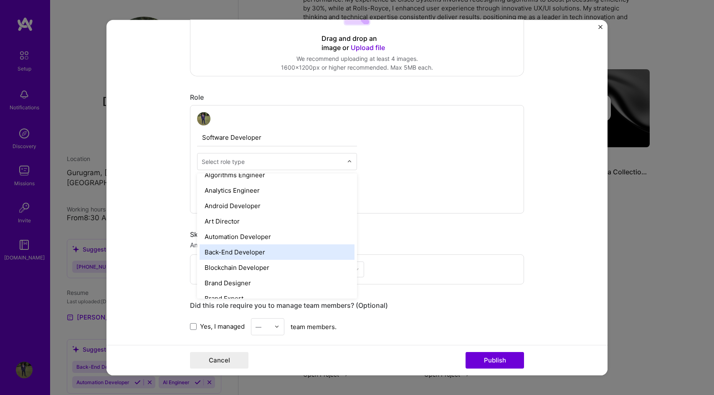
click at [261, 254] on div "Back-End Developer" at bounding box center [277, 251] width 155 height 15
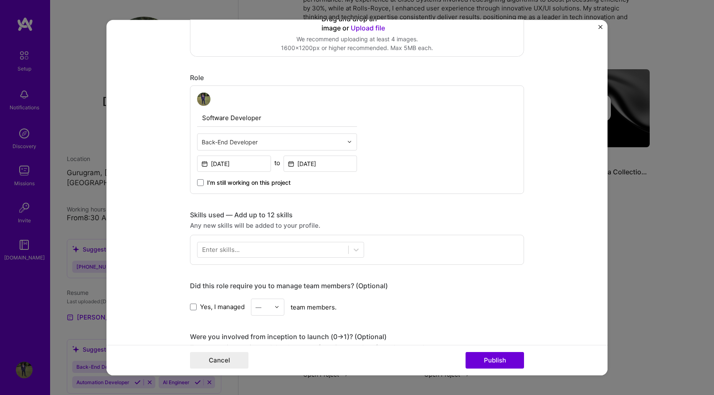
scroll to position [231, 0]
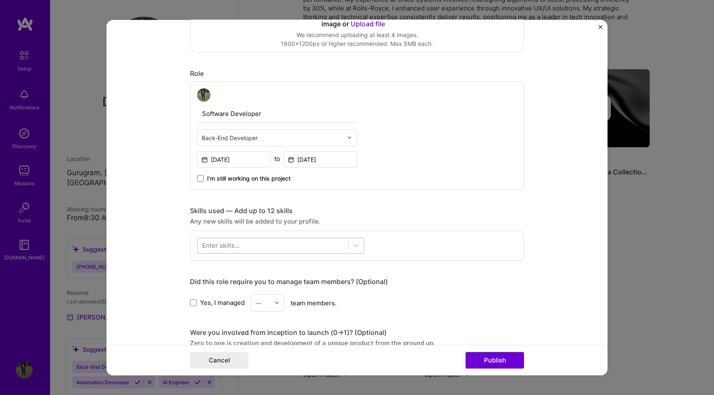
click at [241, 245] on div at bounding box center [273, 246] width 151 height 14
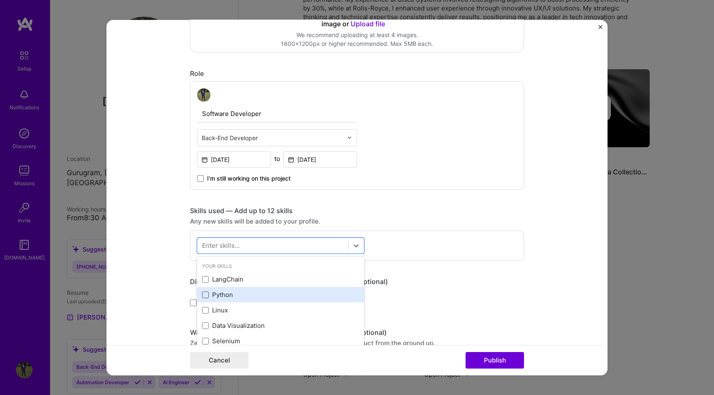
click at [208, 294] on span at bounding box center [205, 295] width 7 height 7
click at [0, 0] on input "checkbox" at bounding box center [0, 0] width 0 height 0
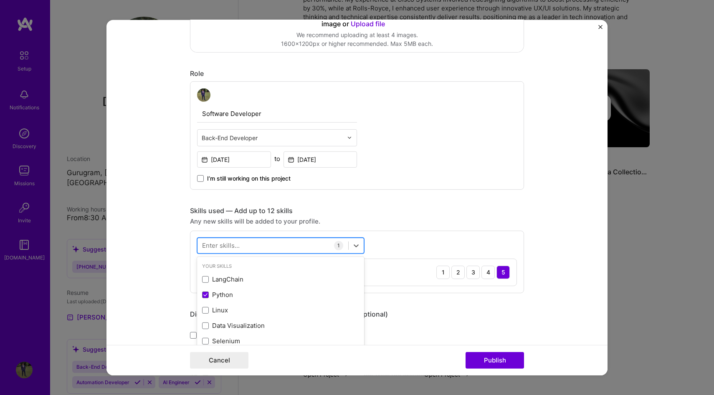
click at [254, 242] on div at bounding box center [273, 246] width 151 height 14
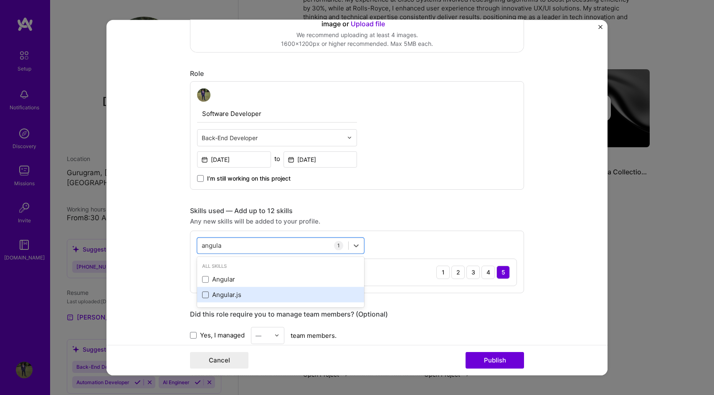
click at [205, 297] on span at bounding box center [205, 295] width 7 height 7
click at [0, 0] on input "checkbox" at bounding box center [0, 0] width 0 height 0
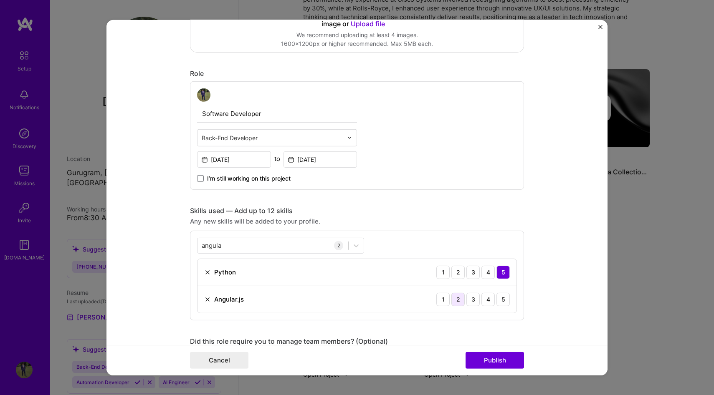
click at [456, 296] on div "2" at bounding box center [457, 299] width 13 height 13
click at [241, 246] on div "[PERSON_NAME]" at bounding box center [273, 246] width 151 height 14
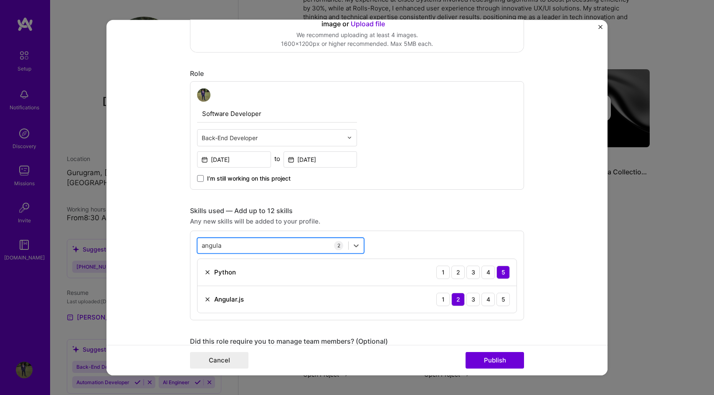
click at [241, 246] on div "[PERSON_NAME]" at bounding box center [273, 246] width 151 height 14
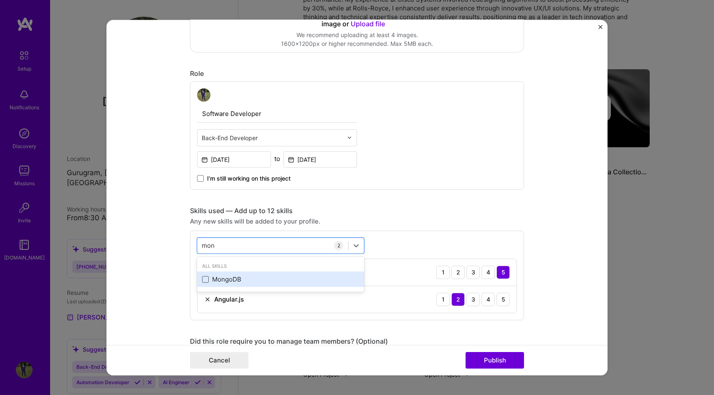
click at [207, 281] on span at bounding box center [205, 279] width 7 height 7
click at [0, 0] on input "checkbox" at bounding box center [0, 0] width 0 height 0
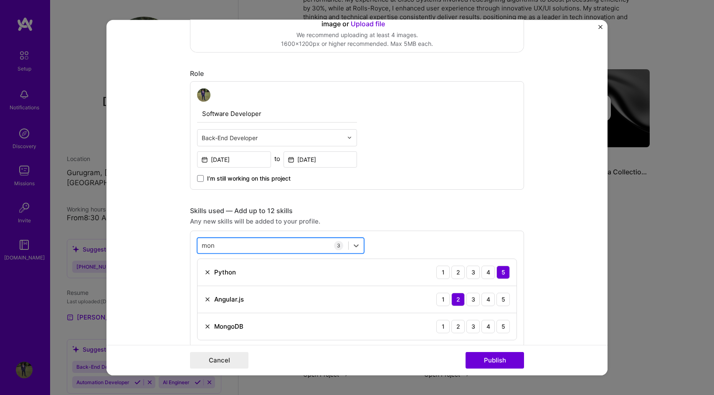
click at [244, 245] on div "mon mon" at bounding box center [273, 246] width 151 height 14
type input "m"
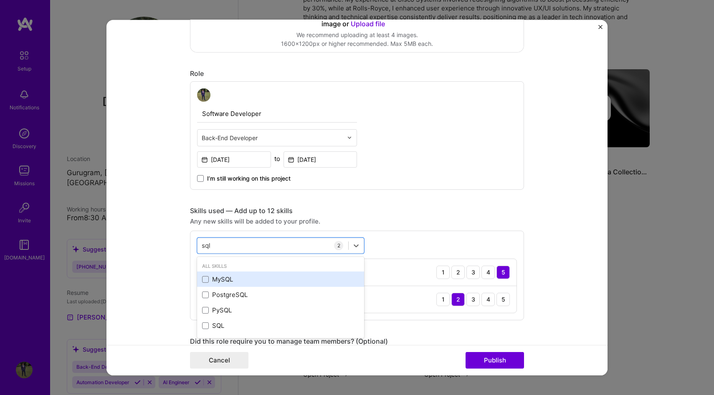
click at [215, 280] on div "MySQL" at bounding box center [280, 279] width 157 height 9
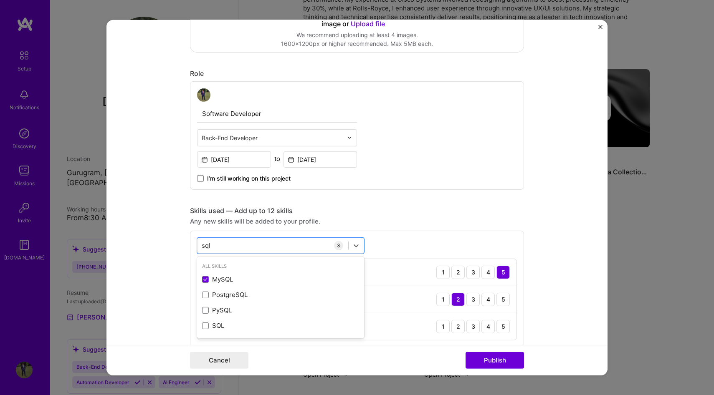
type input "sql"
click at [472, 221] on div "Any new skills will be added to your profile." at bounding box center [357, 221] width 334 height 9
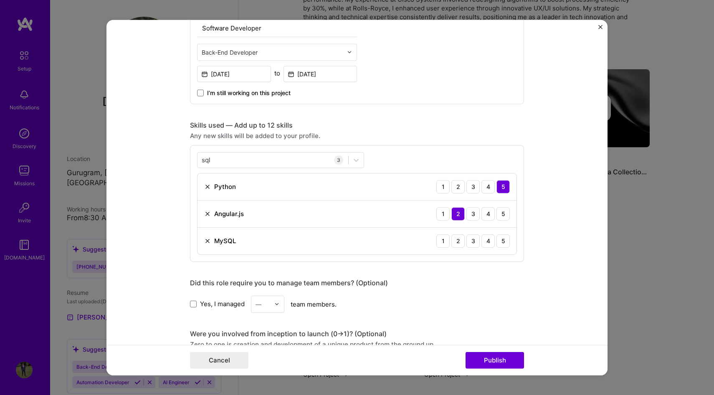
scroll to position [325, 0]
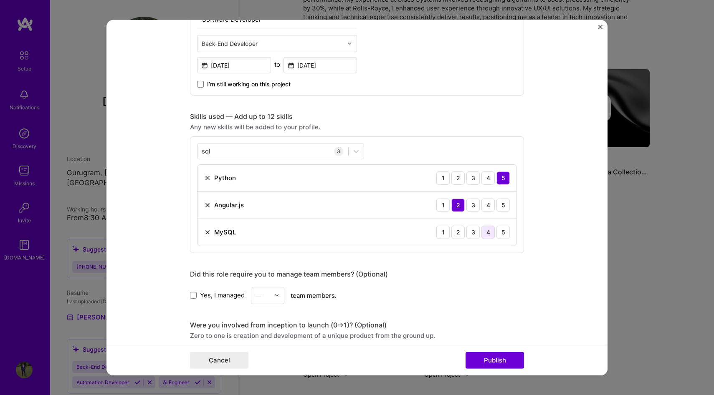
click at [489, 234] on div "4" at bounding box center [487, 232] width 13 height 13
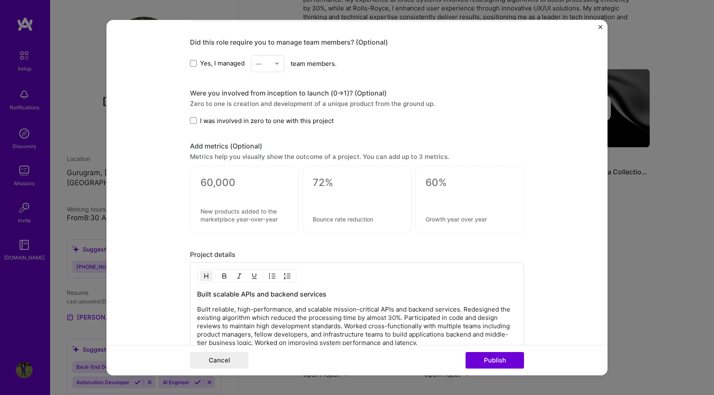
scroll to position [559, 0]
click at [501, 361] on button "Publish" at bounding box center [495, 360] width 58 height 17
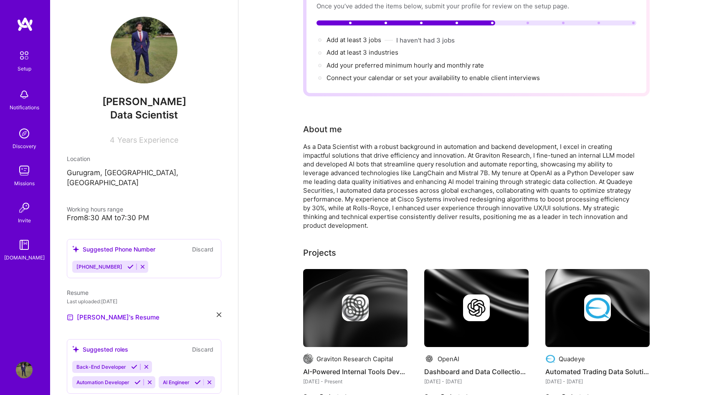
scroll to position [0, 0]
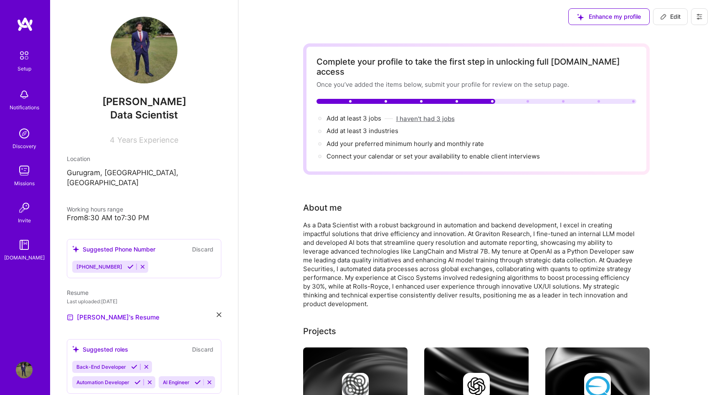
click at [437, 114] on button "I haven't had 3 jobs" at bounding box center [425, 118] width 58 height 9
click at [360, 114] on span "Add at least 3 jobs →" at bounding box center [358, 118] width 62 height 8
select select "US"
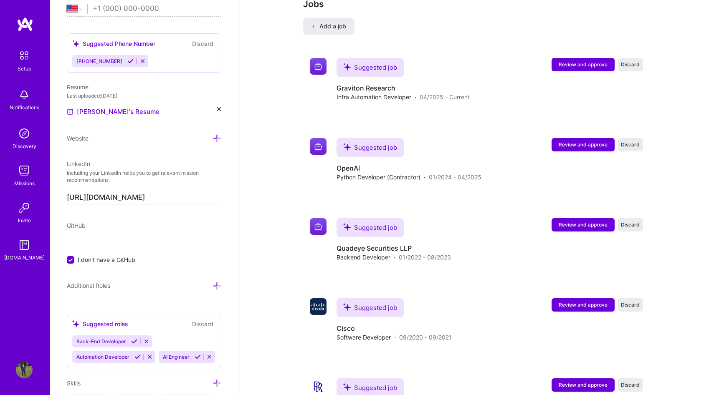
scroll to position [1058, 0]
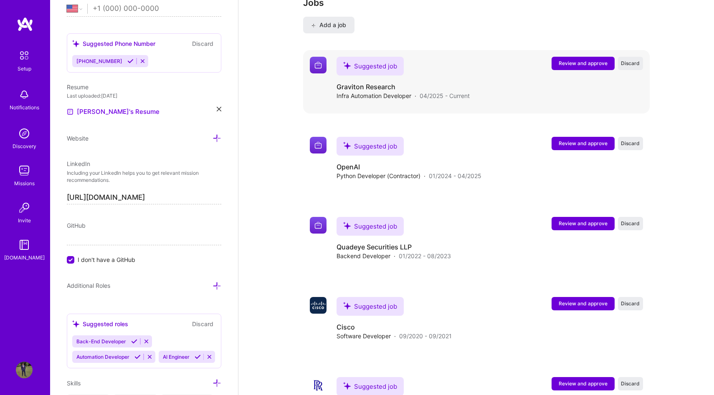
click at [581, 60] on span "Review and approve" at bounding box center [583, 63] width 49 height 7
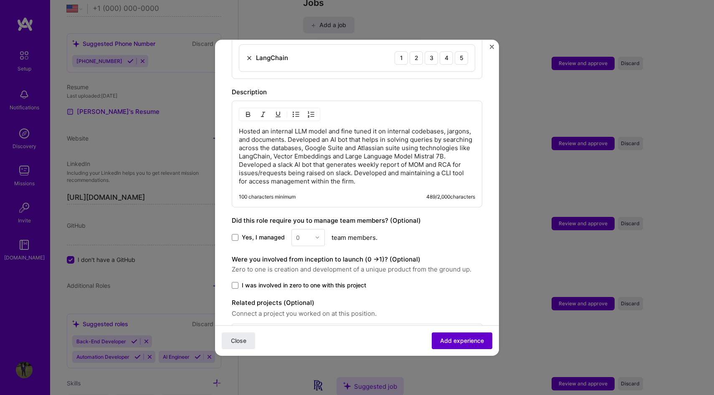
click at [459, 340] on span "Add experience" at bounding box center [462, 341] width 44 height 8
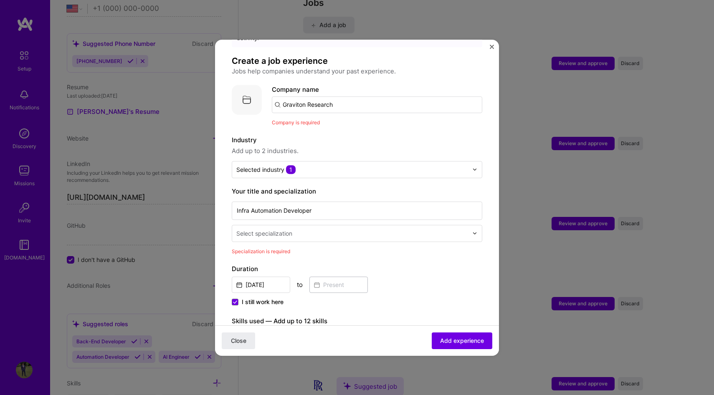
scroll to position [38, 0]
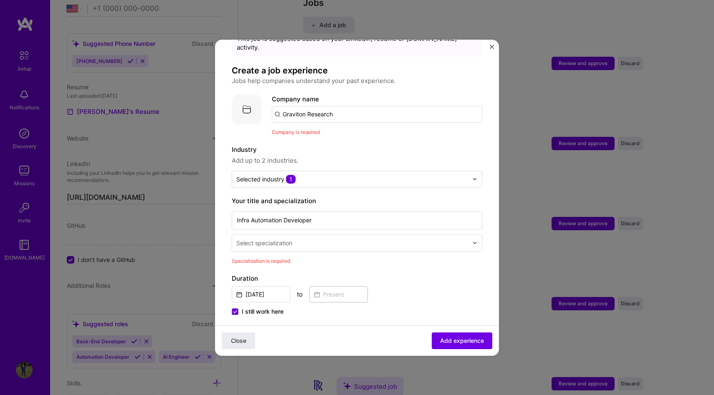
click at [343, 106] on input "Graviton Research" at bounding box center [377, 114] width 210 height 17
click at [310, 131] on span "Graviton Research Capital LLP" at bounding box center [341, 135] width 89 height 9
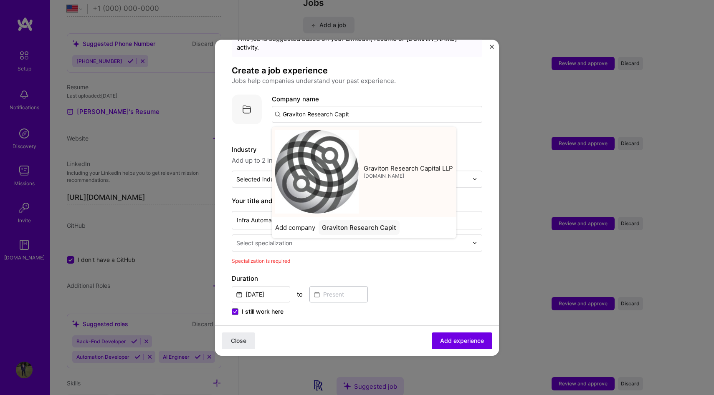
type input "Graviton Research Capital LLP"
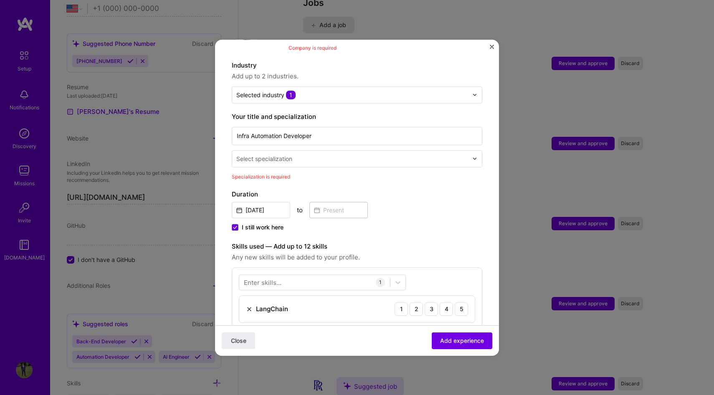
scroll to position [122, 0]
click at [307, 154] on input "text" at bounding box center [352, 158] width 233 height 9
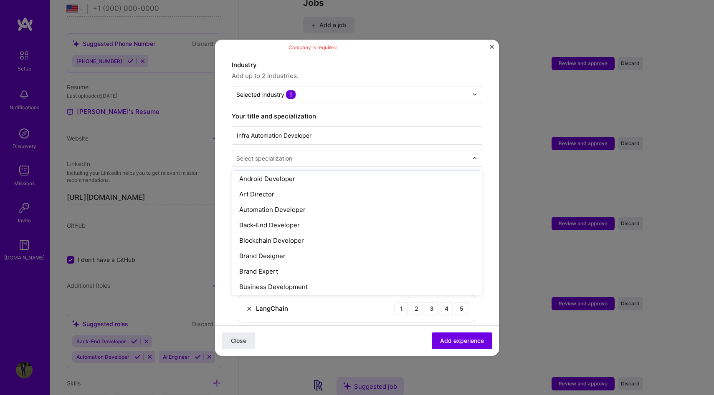
scroll to position [95, 0]
click at [299, 217] on div "Back-End Developer" at bounding box center [357, 224] width 246 height 15
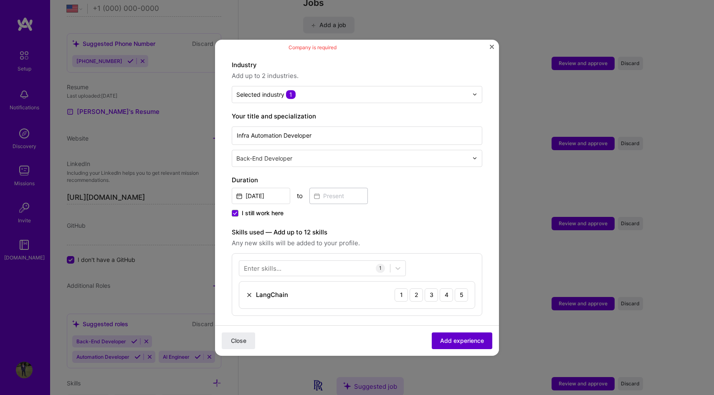
click at [456, 342] on span "Add experience" at bounding box center [462, 341] width 44 height 8
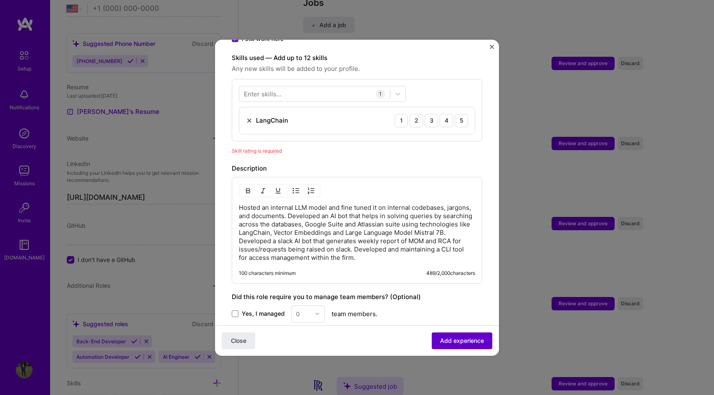
scroll to position [289, 0]
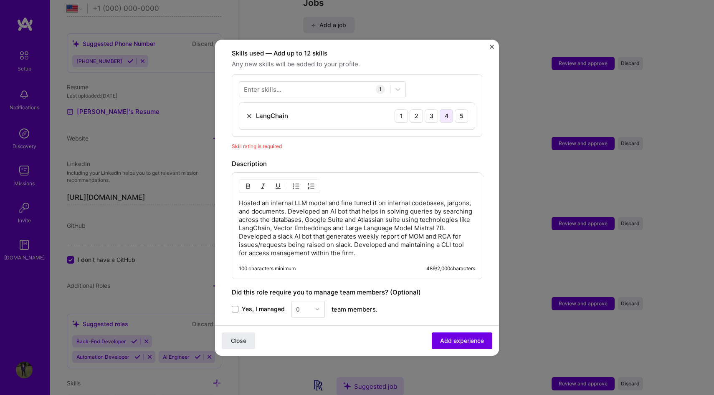
click at [446, 109] on div "4" at bounding box center [446, 115] width 13 height 13
click at [328, 82] on div at bounding box center [314, 89] width 151 height 14
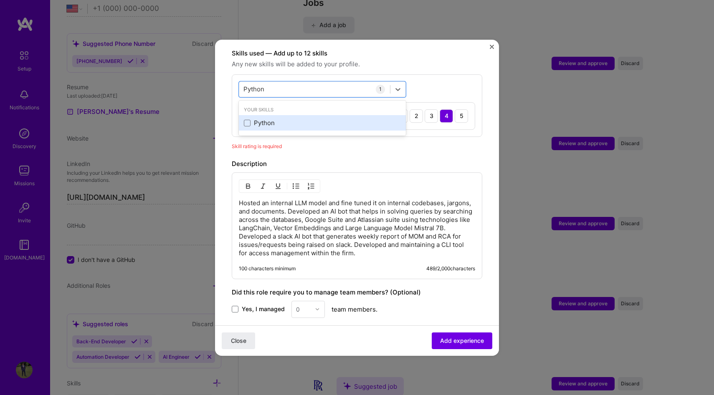
click at [267, 119] on div "Python" at bounding box center [322, 123] width 157 height 9
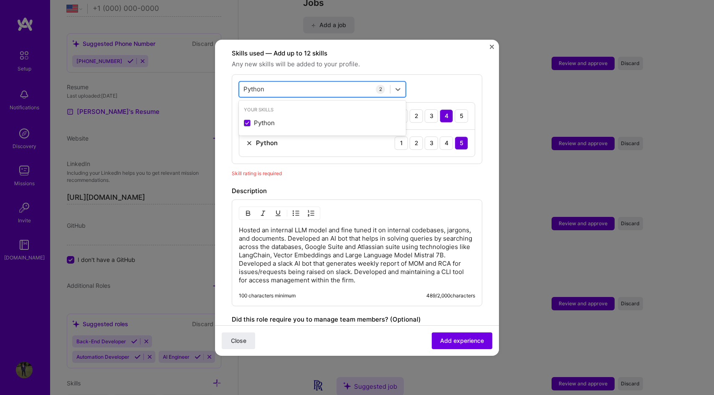
click at [302, 82] on div "Python Python" at bounding box center [314, 89] width 151 height 14
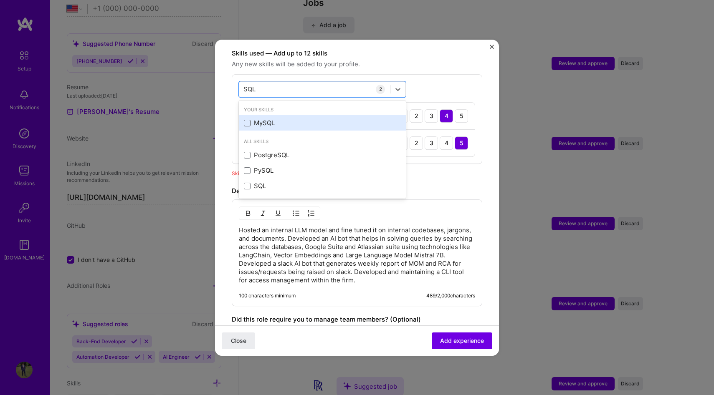
click at [247, 120] on span at bounding box center [247, 123] width 7 height 7
click at [0, 0] on input "checkbox" at bounding box center [0, 0] width 0 height 0
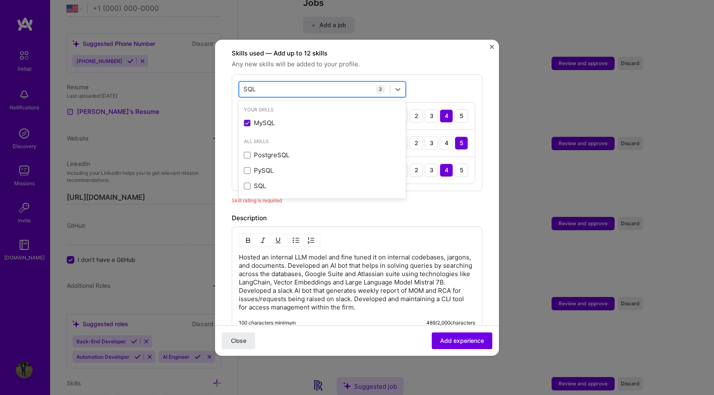
click at [288, 82] on div "SQL SQL" at bounding box center [314, 89] width 151 height 14
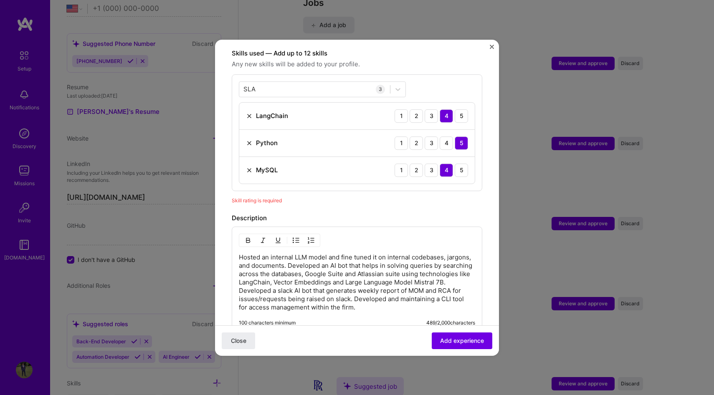
click at [444, 74] on div "SLA SLA 3 LangChain 1 2 3 4 5 Python 1 2 3 4 5 MySQL 1 2 3 4 5" at bounding box center [357, 132] width 251 height 117
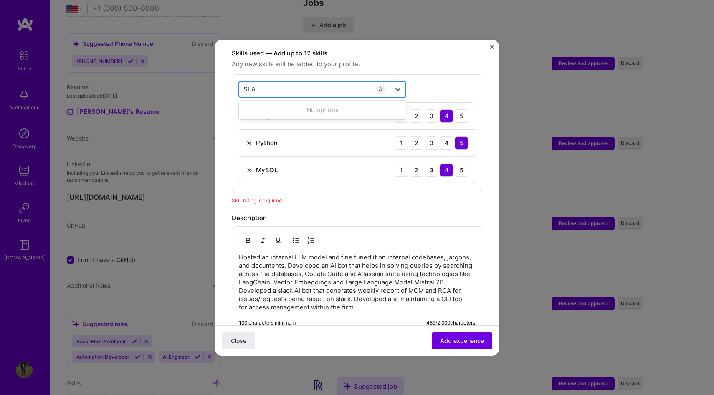
click at [292, 82] on div "SLA SLA" at bounding box center [314, 89] width 151 height 14
type input "S"
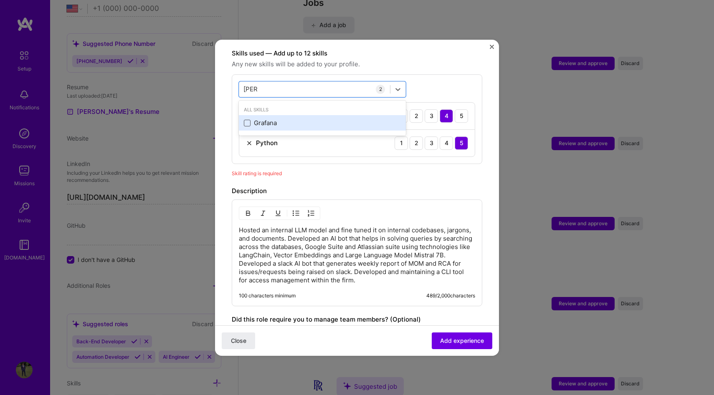
click at [246, 120] on span at bounding box center [247, 123] width 7 height 7
click at [0, 0] on input "checkbox" at bounding box center [0, 0] width 0 height 0
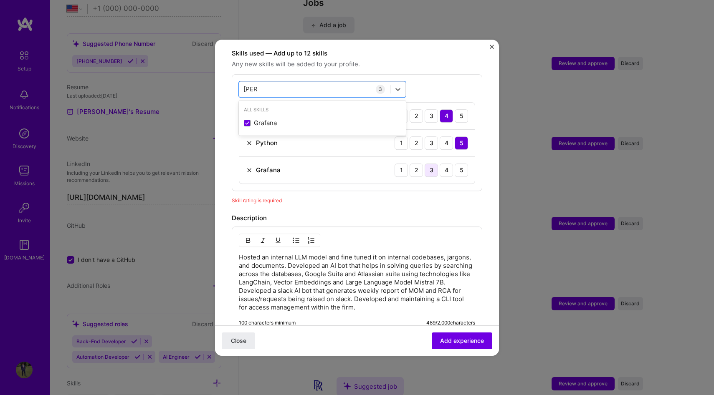
type input "[PERSON_NAME]"
click at [431, 164] on div "3" at bounding box center [431, 170] width 13 height 13
click at [463, 340] on span "Add experience" at bounding box center [462, 341] width 44 height 8
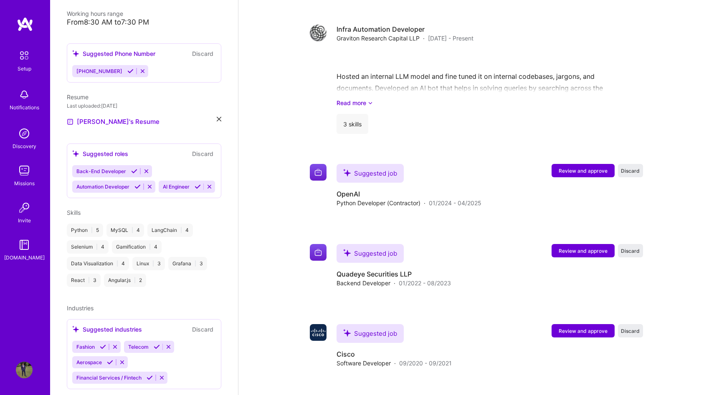
scroll to position [669, 0]
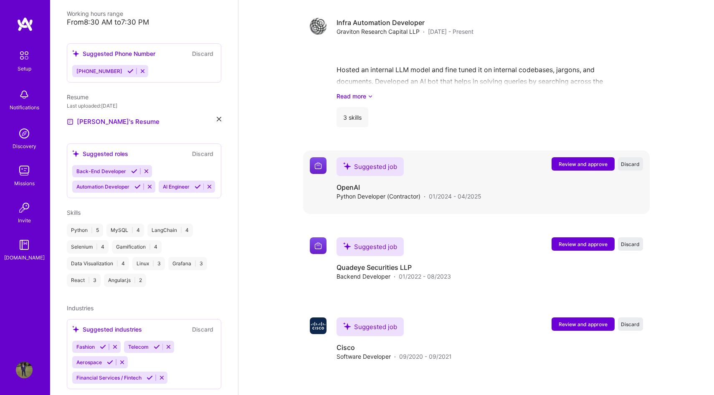
click at [573, 161] on span "Review and approve" at bounding box center [583, 164] width 49 height 7
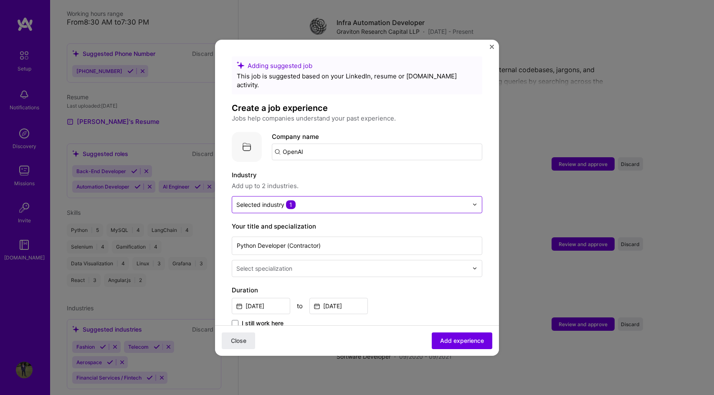
click at [354, 200] on input "text" at bounding box center [352, 204] width 232 height 9
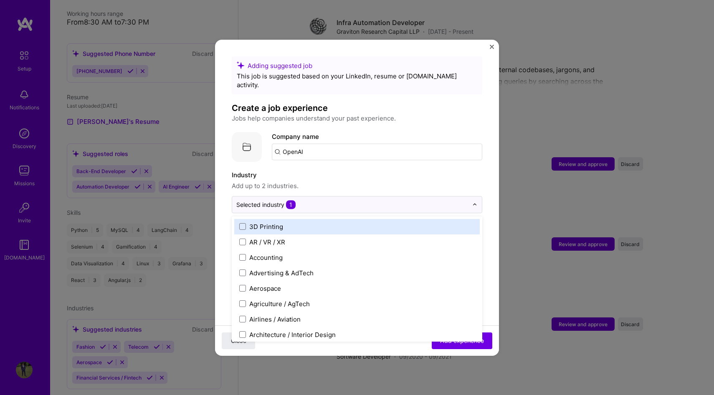
click at [332, 144] on input "OpenAI" at bounding box center [377, 152] width 210 height 17
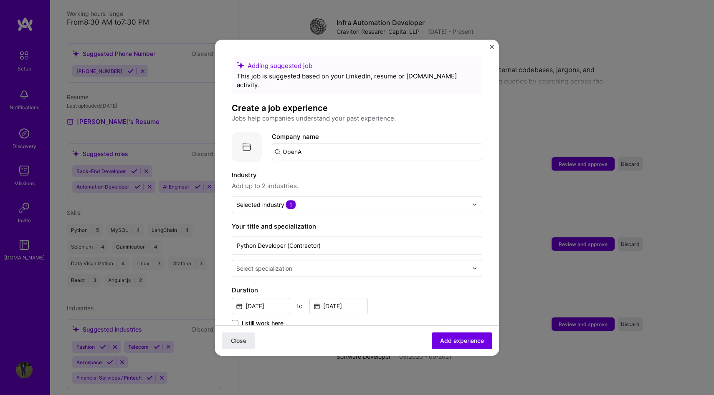
type input "OpenAI"
click at [312, 168] on span "OpenAI" at bounding box center [308, 172] width 22 height 9
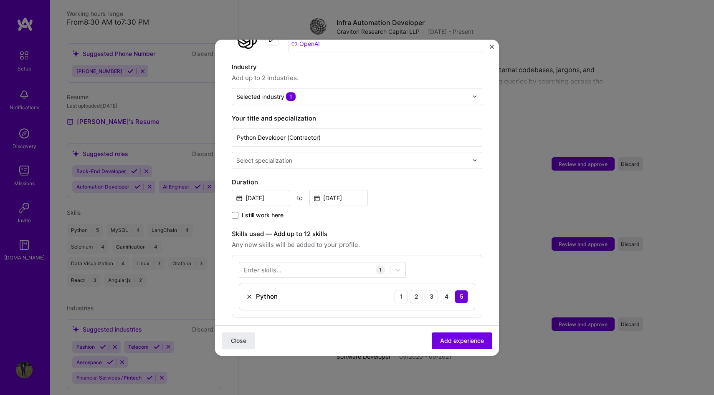
scroll to position [114, 0]
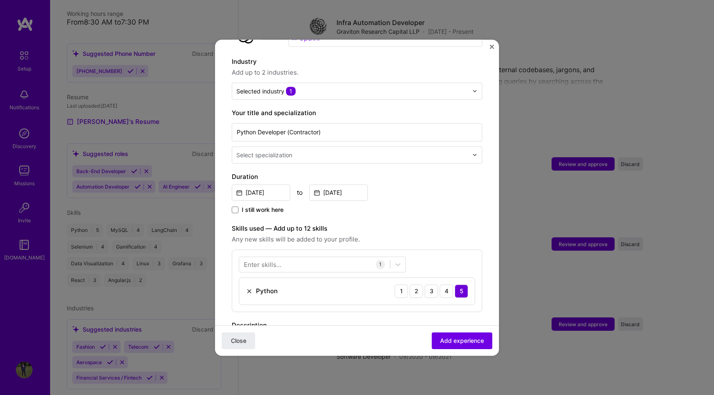
click at [301, 150] on div at bounding box center [352, 155] width 233 height 10
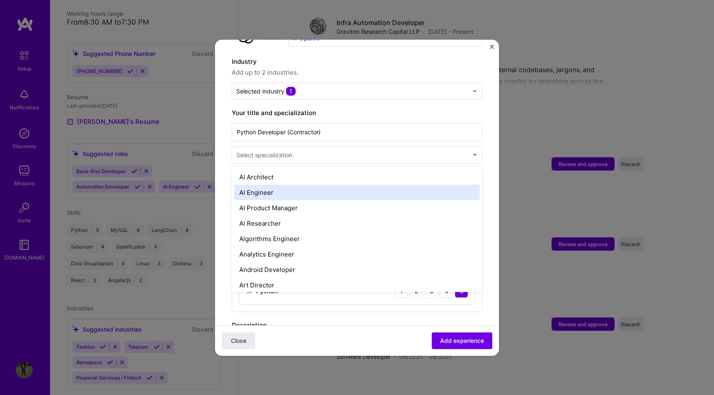
click at [280, 185] on div "AI Engineer" at bounding box center [357, 192] width 246 height 15
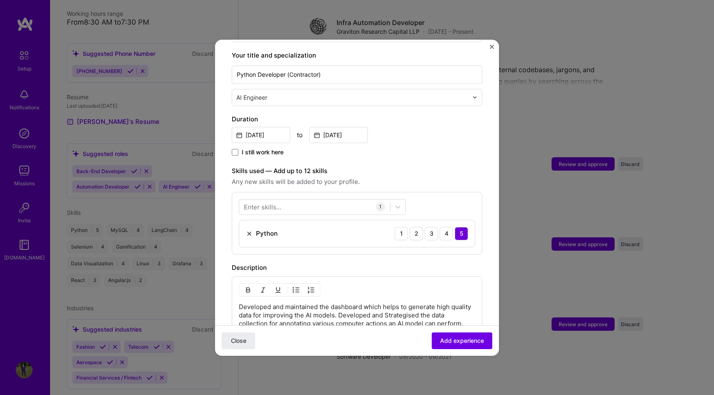
scroll to position [187, 0]
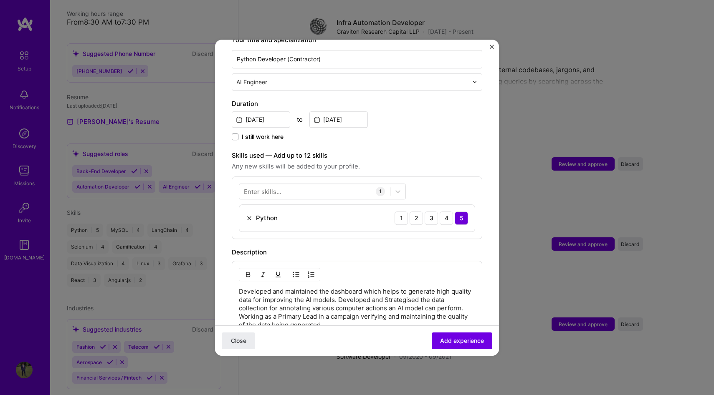
click at [301, 212] on div "Python 1 2 3 4 5" at bounding box center [357, 218] width 236 height 27
click at [282, 185] on div at bounding box center [314, 192] width 151 height 14
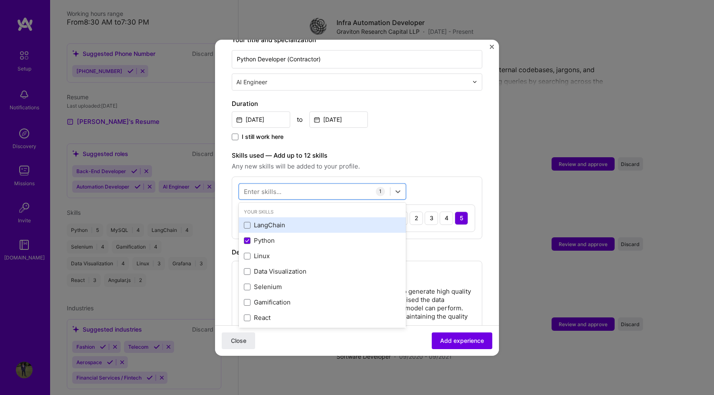
click at [244, 221] on div "LangChain" at bounding box center [322, 225] width 157 height 9
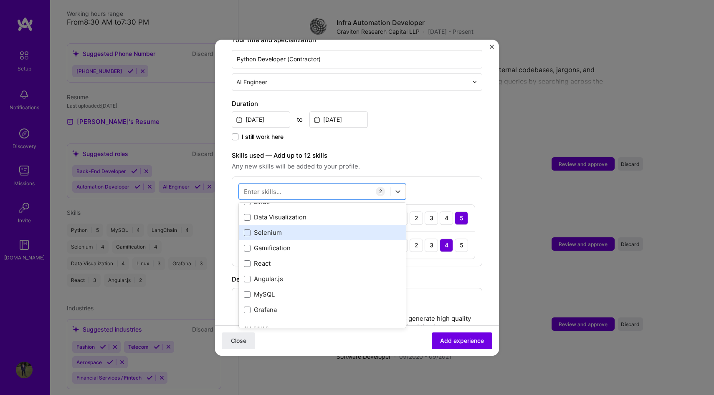
scroll to position [58, 0]
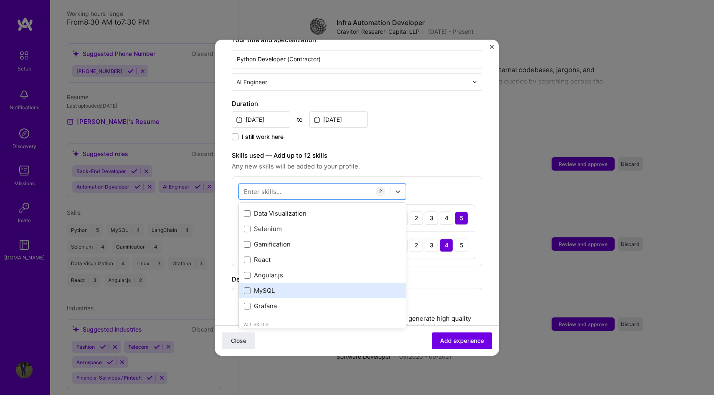
click at [274, 284] on div "MySQL" at bounding box center [322, 291] width 167 height 15
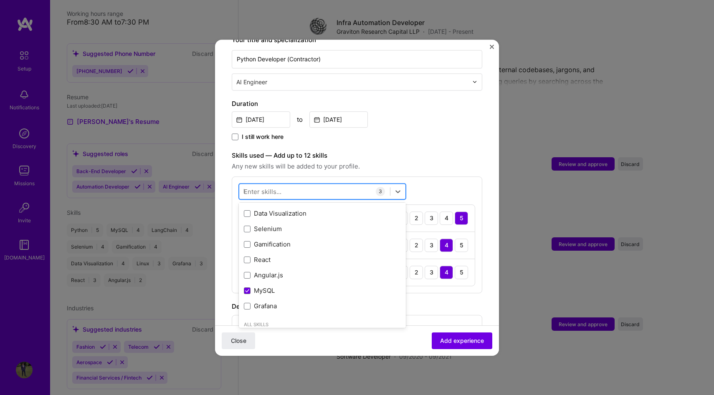
scroll to position [0, 0]
type input "R"
type input "Vect"
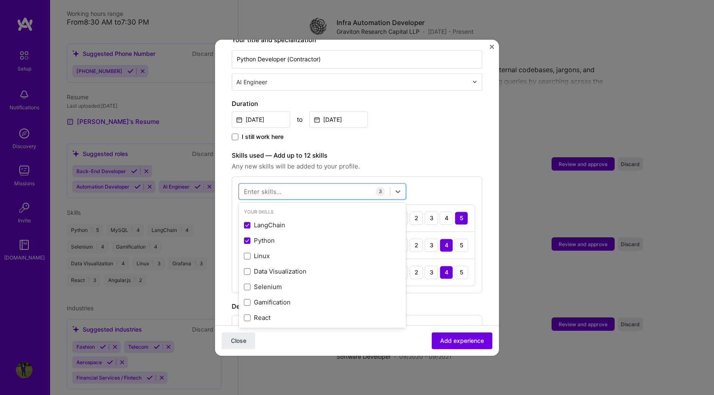
click at [443, 151] on label "Skills used — Add up to 12 skills" at bounding box center [357, 156] width 251 height 10
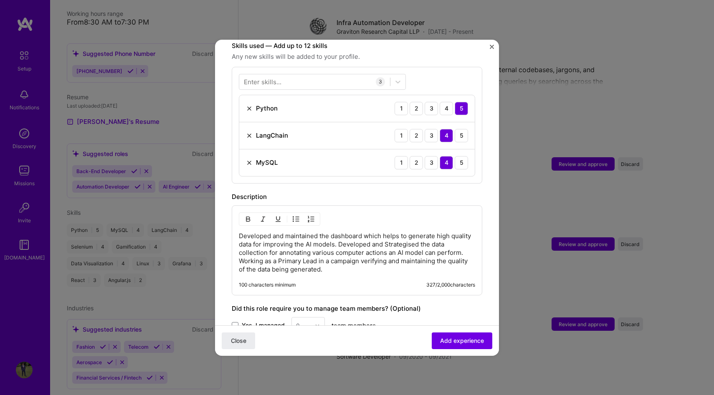
scroll to position [299, 0]
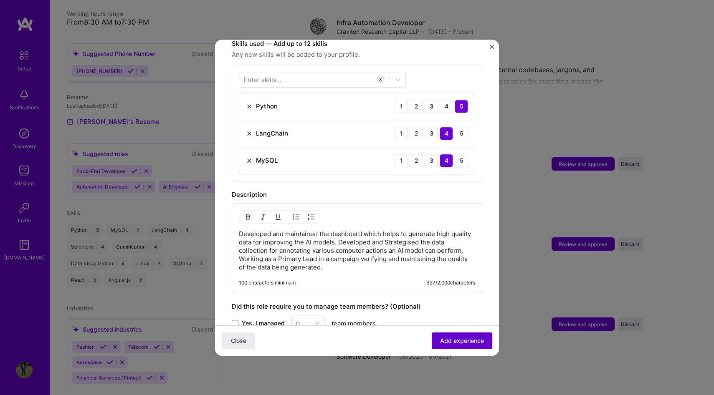
click at [472, 338] on span "Add experience" at bounding box center [462, 341] width 44 height 8
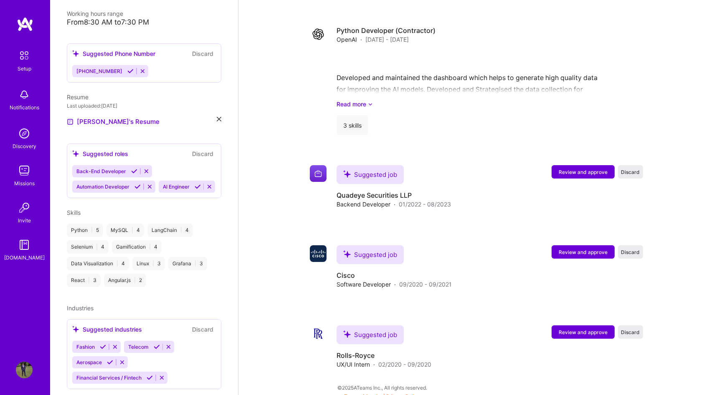
scroll to position [797, 0]
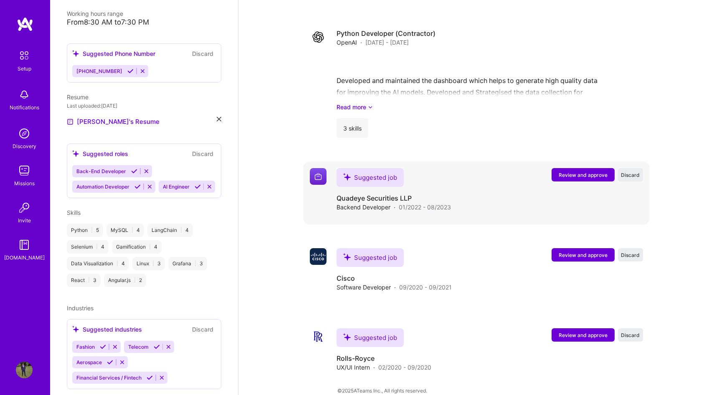
click at [570, 172] on span "Review and approve" at bounding box center [583, 175] width 49 height 7
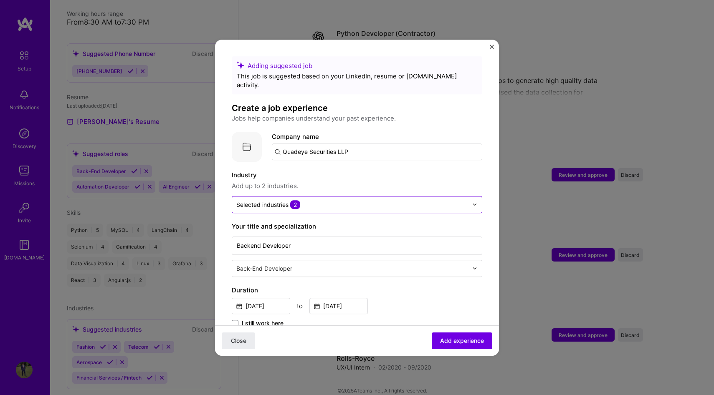
click at [329, 200] on input "text" at bounding box center [352, 204] width 232 height 9
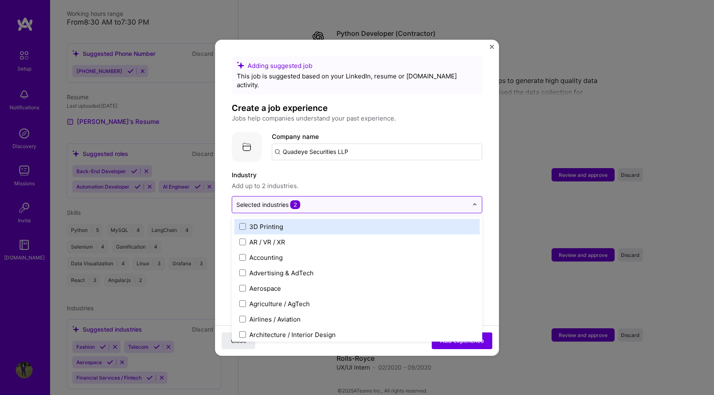
click at [329, 200] on input "text" at bounding box center [352, 204] width 232 height 9
click at [352, 170] on label "Industry" at bounding box center [357, 175] width 251 height 10
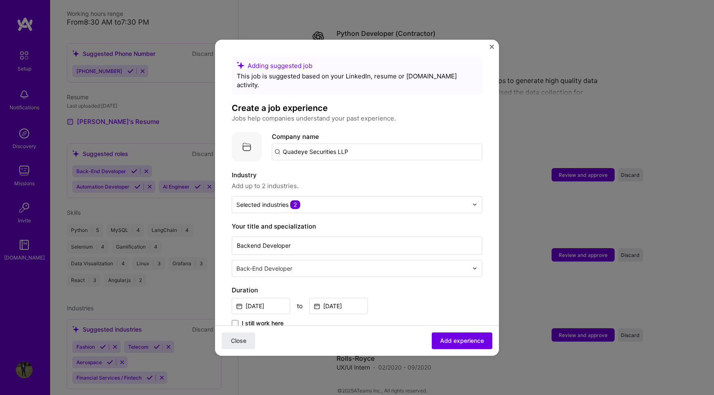
click at [353, 146] on input "Quadeye Securities LLP" at bounding box center [377, 152] width 210 height 17
type input "Quadeye"
click at [357, 171] on div "Quadeye [DOMAIN_NAME]" at bounding box center [334, 176] width 125 height 23
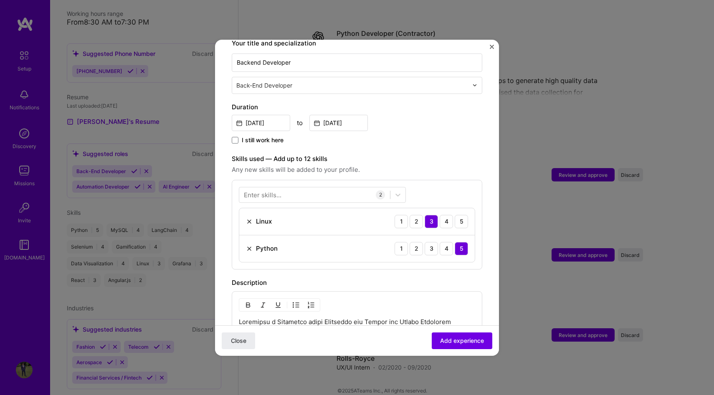
scroll to position [253, 0]
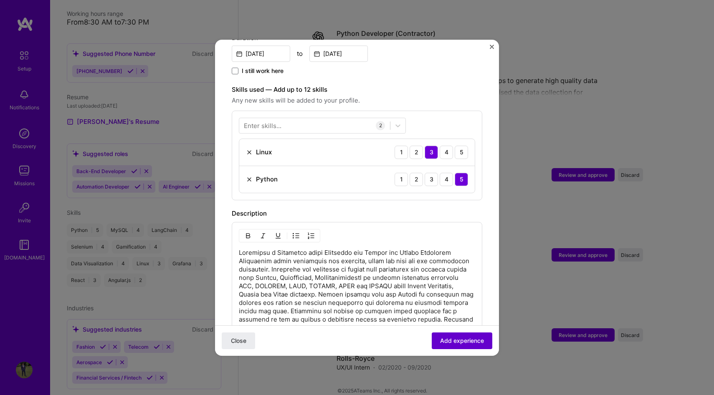
click at [454, 341] on span "Add experience" at bounding box center [462, 341] width 44 height 8
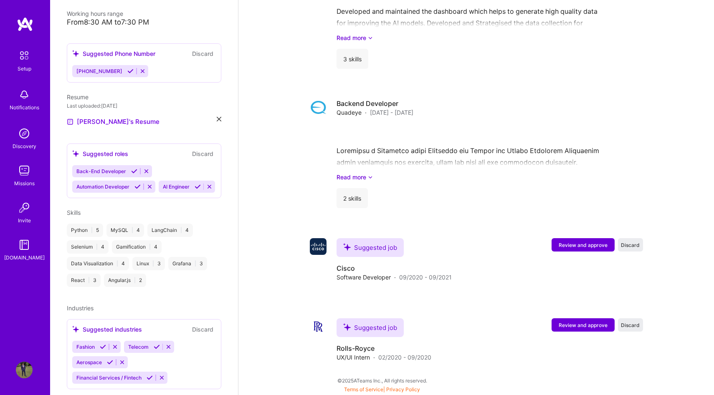
scroll to position [856, 0]
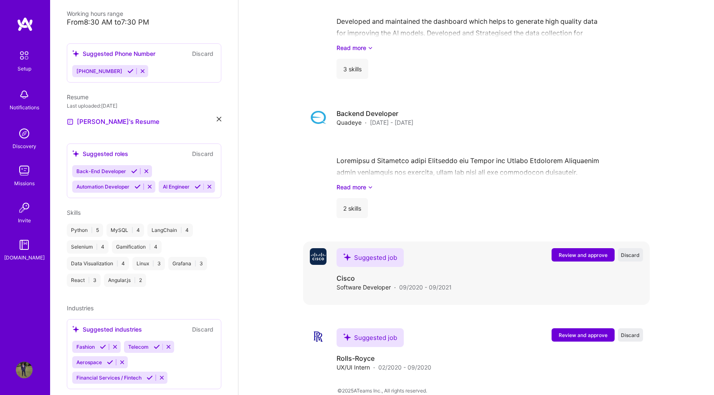
click at [590, 252] on span "Review and approve" at bounding box center [583, 255] width 49 height 7
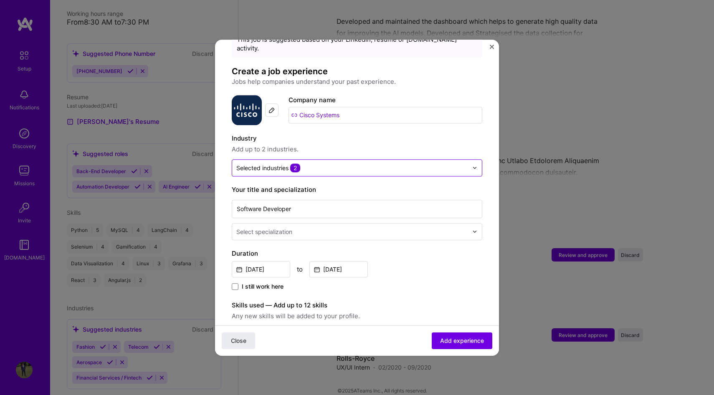
scroll to position [50, 0]
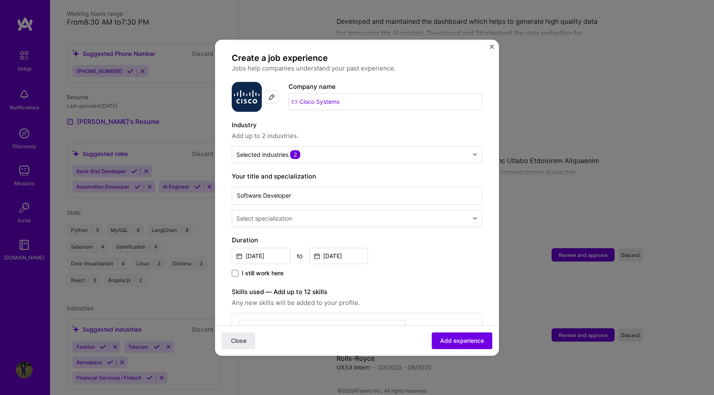
click at [313, 214] on div at bounding box center [352, 218] width 233 height 10
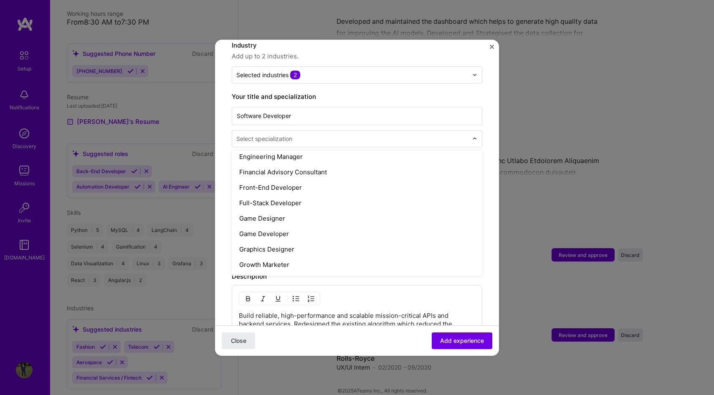
scroll to position [454, 0]
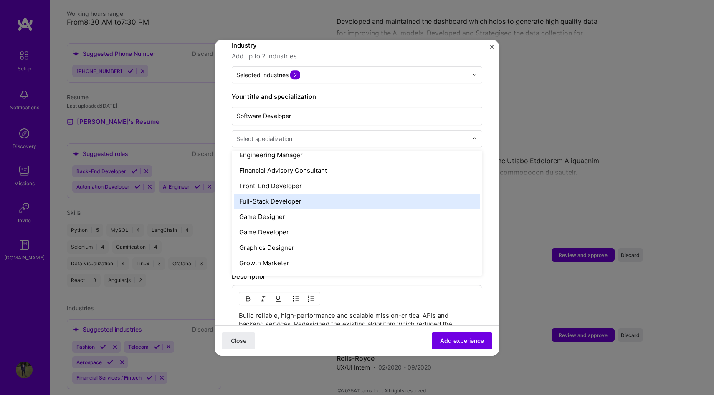
click at [307, 194] on div "Full-Stack Developer" at bounding box center [357, 201] width 246 height 15
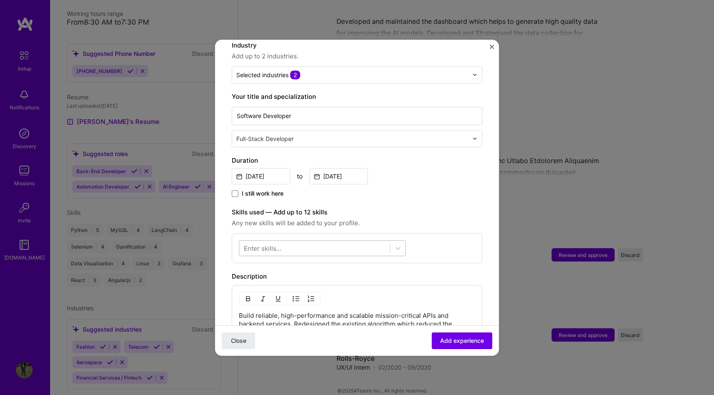
click at [327, 241] on div at bounding box center [314, 248] width 151 height 14
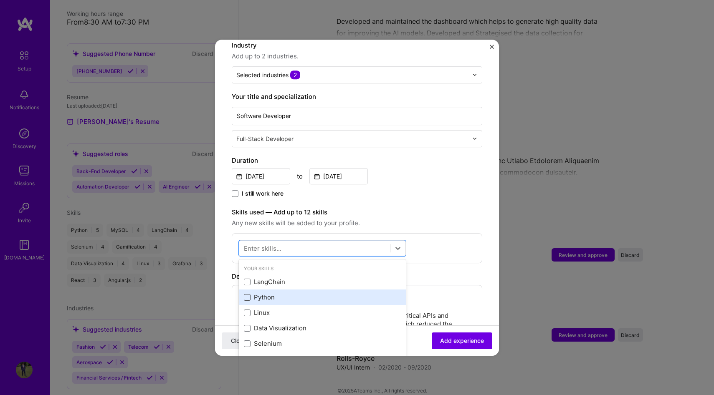
click at [245, 294] on span at bounding box center [247, 297] width 7 height 7
click at [0, 0] on input "checkbox" at bounding box center [0, 0] width 0 height 0
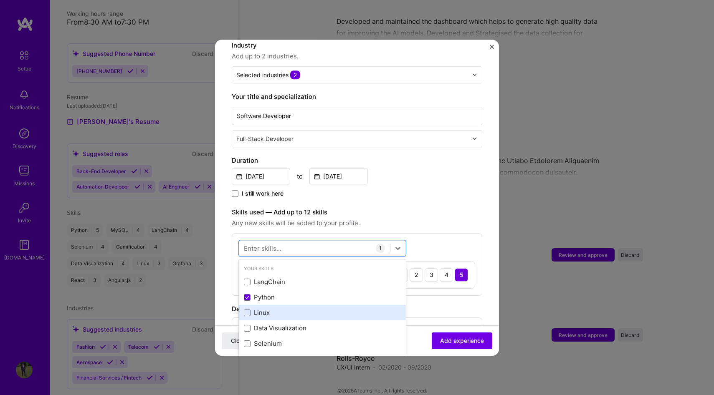
click at [248, 309] on div "Linux" at bounding box center [322, 313] width 157 height 9
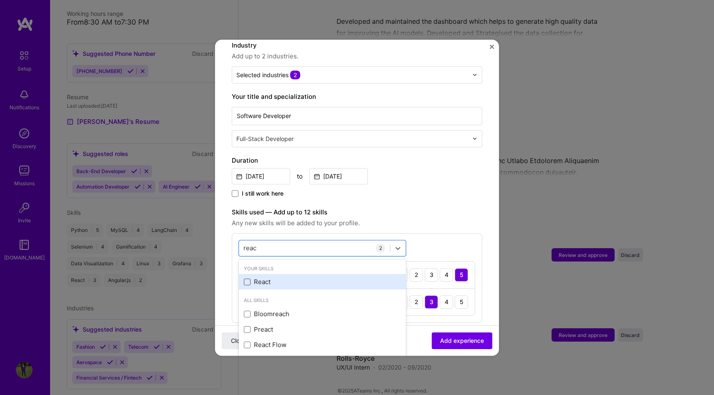
click at [248, 279] on span at bounding box center [247, 282] width 7 height 7
click at [0, 0] on input "checkbox" at bounding box center [0, 0] width 0 height 0
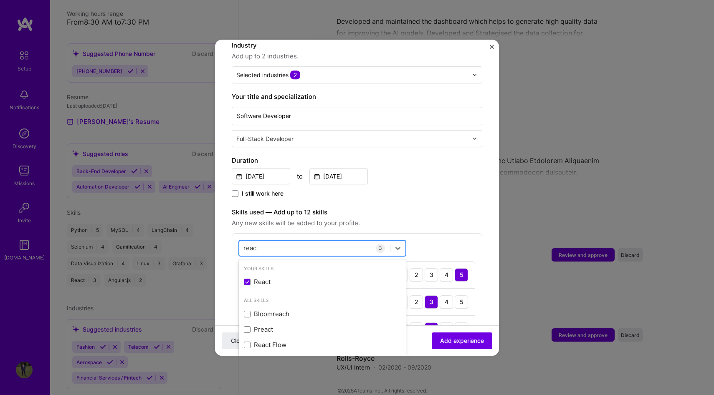
click at [271, 241] on div "reac reac" at bounding box center [314, 248] width 151 height 14
type input "r"
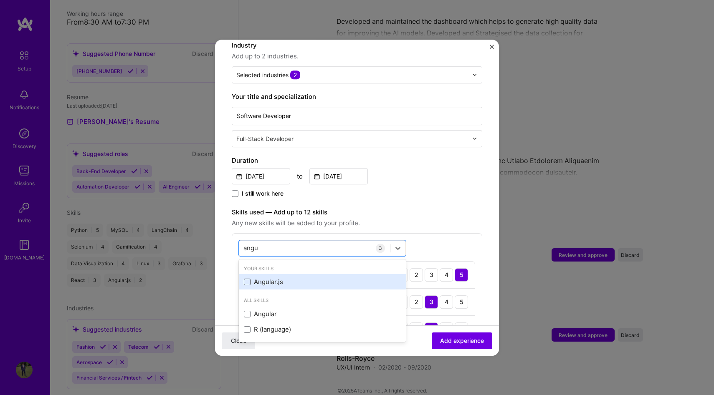
click at [246, 279] on span at bounding box center [247, 282] width 7 height 7
click at [0, 0] on input "checkbox" at bounding box center [0, 0] width 0 height 0
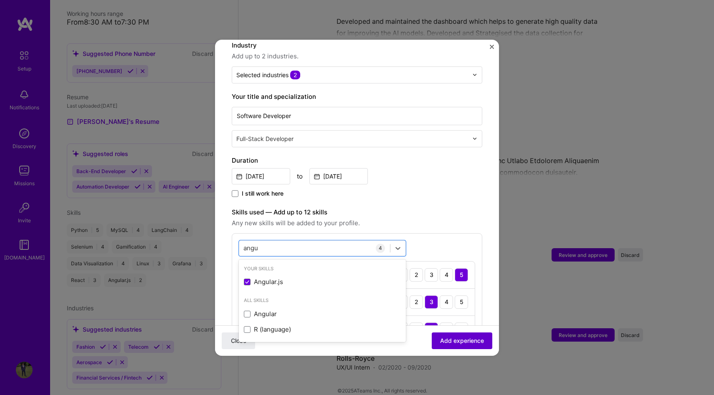
type input "angu"
click at [469, 340] on span "Add experience" at bounding box center [462, 341] width 44 height 8
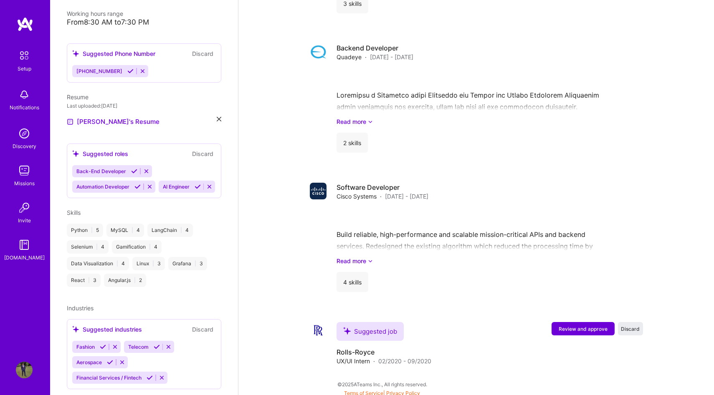
scroll to position [916, 0]
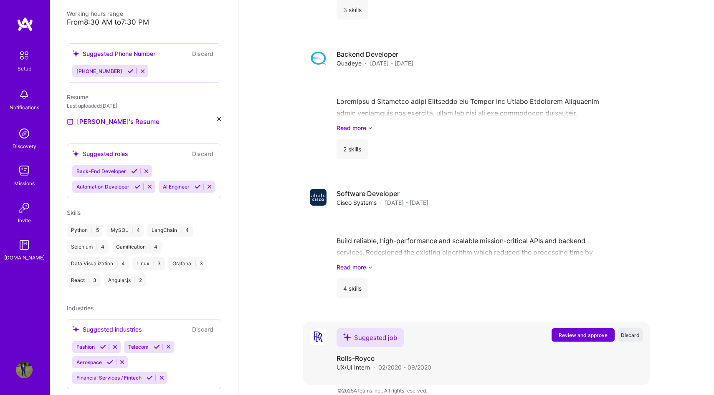
click at [590, 332] on span "Review and approve" at bounding box center [583, 335] width 49 height 7
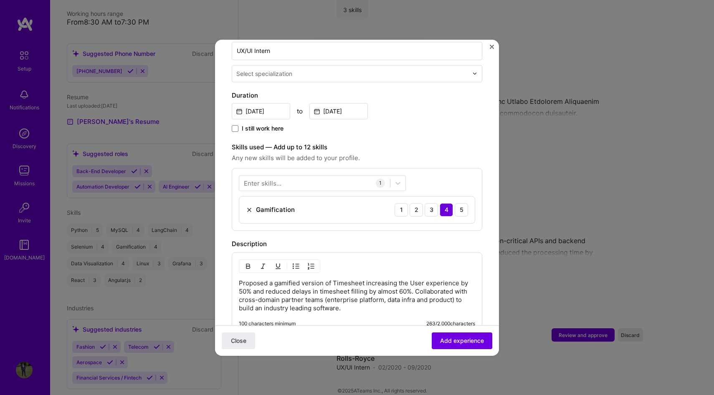
scroll to position [203, 0]
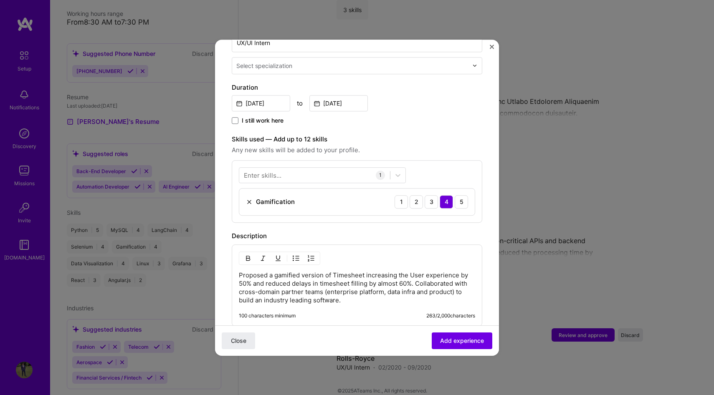
click at [252, 199] on img at bounding box center [249, 202] width 7 height 7
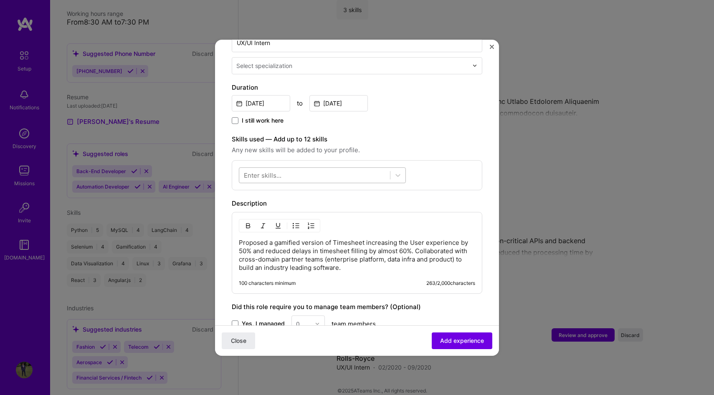
click at [279, 171] on div at bounding box center [314, 175] width 151 height 14
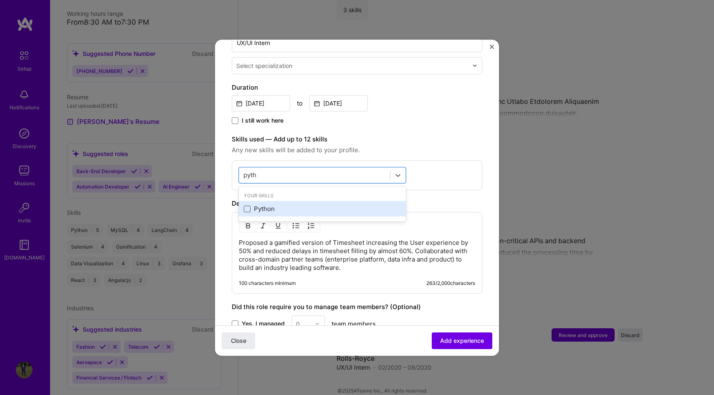
click at [246, 206] on span at bounding box center [247, 209] width 7 height 7
click at [0, 0] on input "checkbox" at bounding box center [0, 0] width 0 height 0
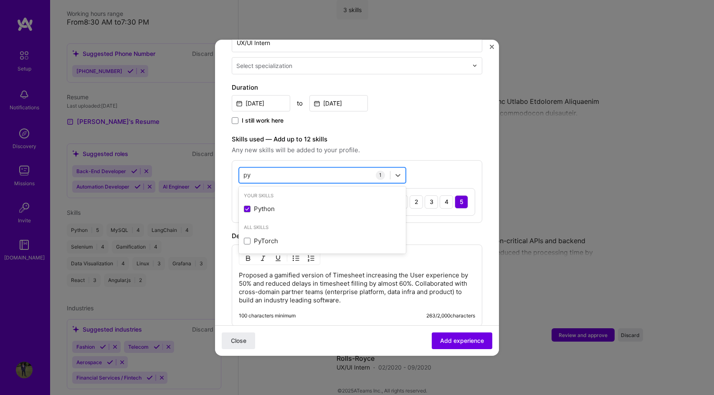
type input "p"
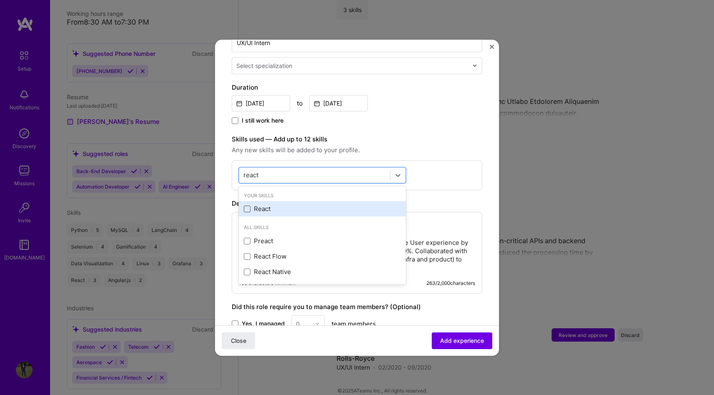
click at [246, 206] on span at bounding box center [247, 209] width 7 height 7
click at [0, 0] on input "checkbox" at bounding box center [0, 0] width 0 height 0
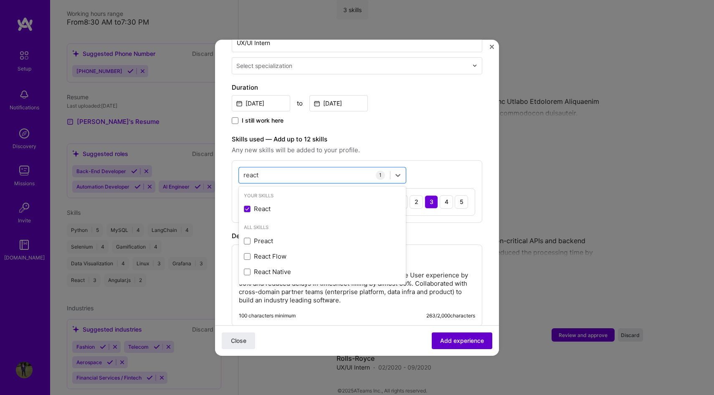
type input "react"
click at [467, 340] on span "Add experience" at bounding box center [462, 341] width 44 height 8
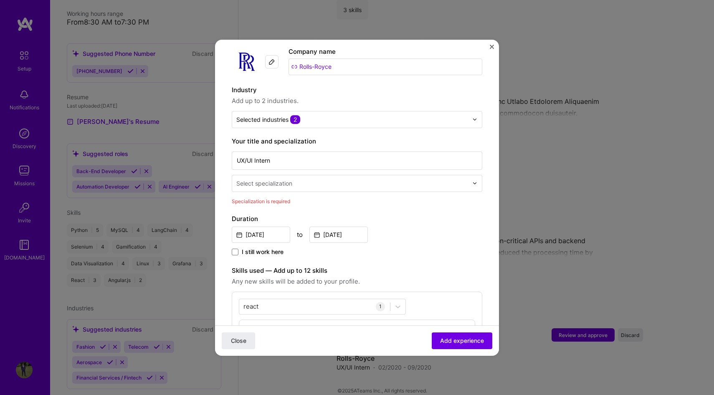
scroll to position [28, 0]
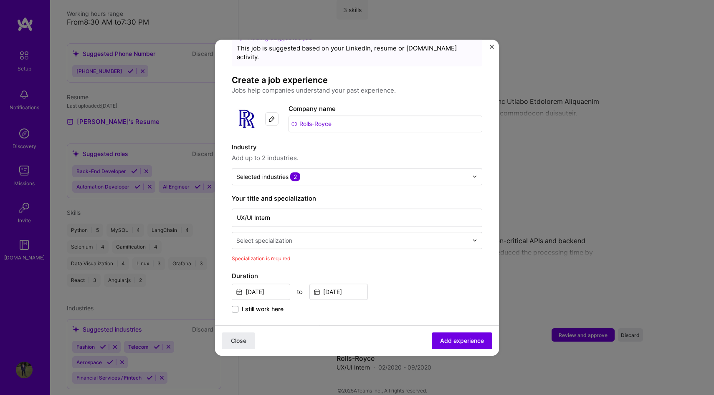
click at [280, 236] on div "Select specialization" at bounding box center [264, 240] width 56 height 9
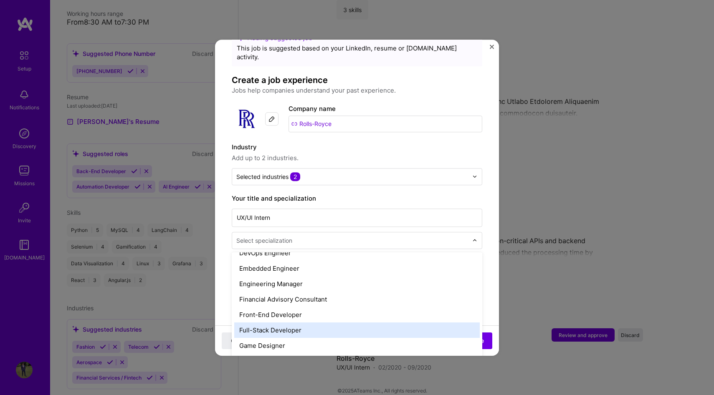
scroll to position [439, 0]
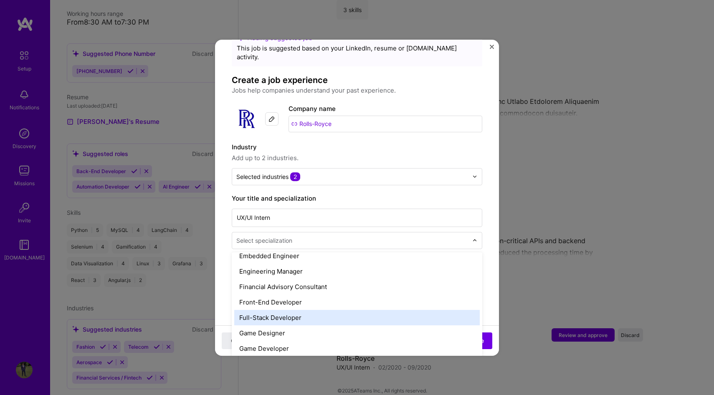
click at [281, 310] on div "Full-Stack Developer" at bounding box center [357, 317] width 246 height 15
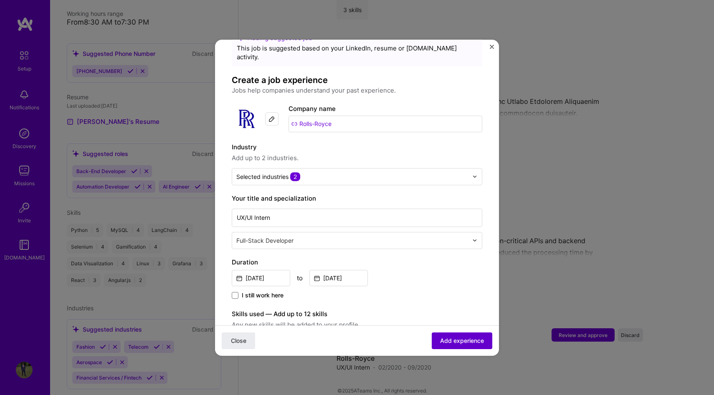
click at [453, 339] on span "Add experience" at bounding box center [462, 341] width 44 height 8
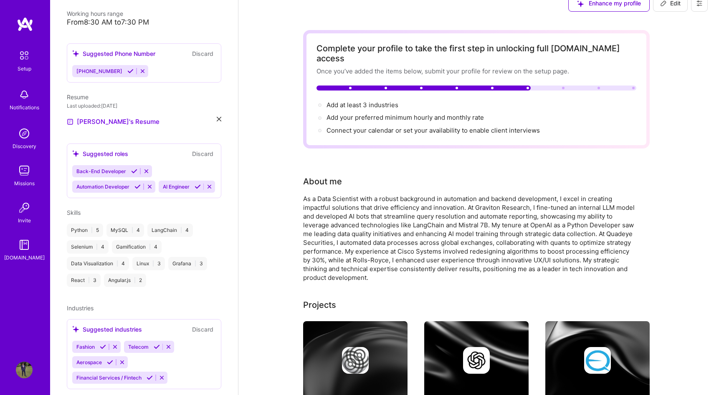
scroll to position [0, 0]
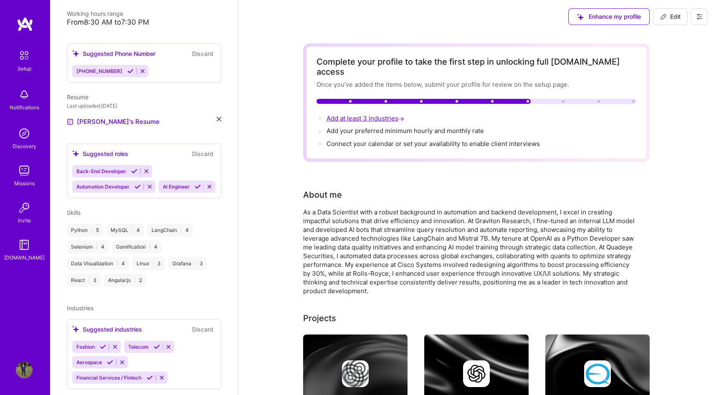
click at [369, 114] on span "Add at least 3 industries →" at bounding box center [366, 118] width 79 height 8
select select "US"
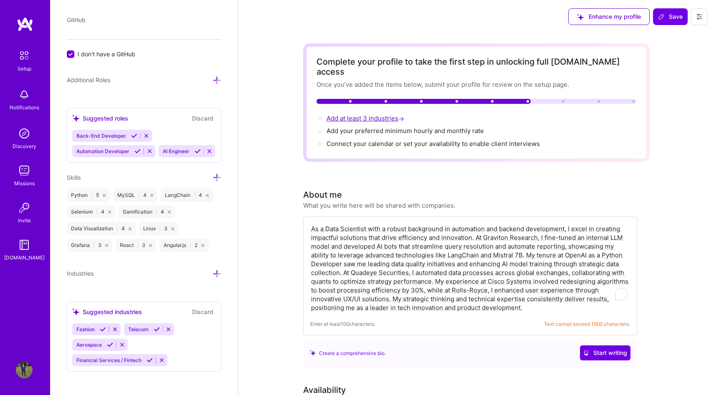
scroll to position [549, 0]
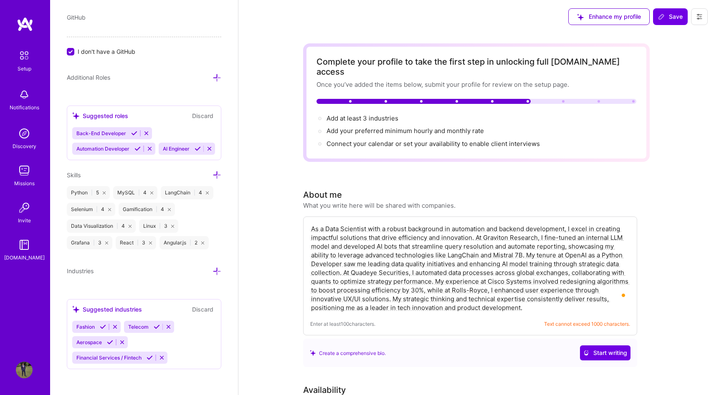
click at [169, 328] on icon at bounding box center [168, 327] width 6 height 6
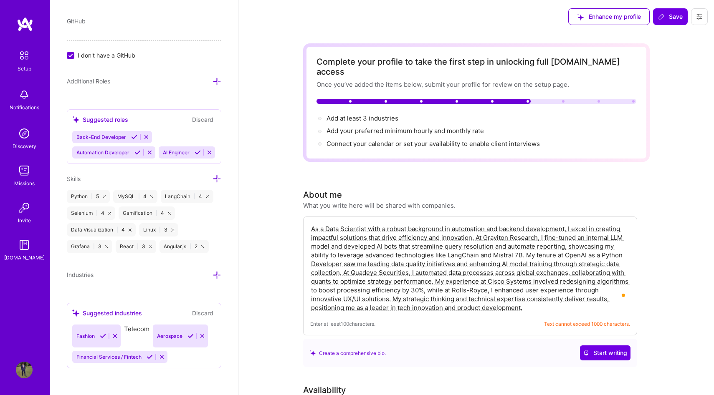
scroll to position [533, 0]
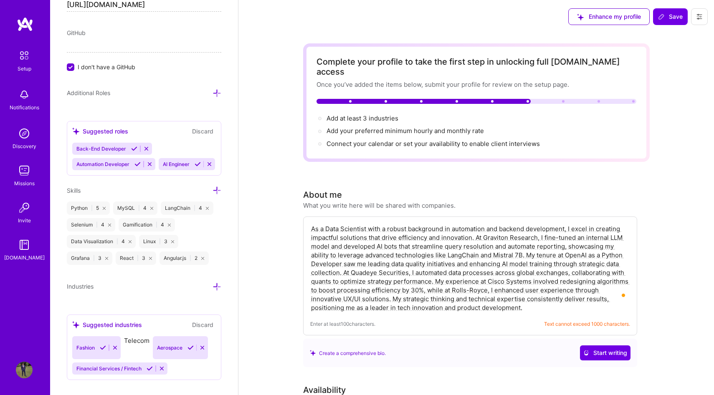
click at [114, 327] on div "Suggested industries" at bounding box center [107, 325] width 70 height 9
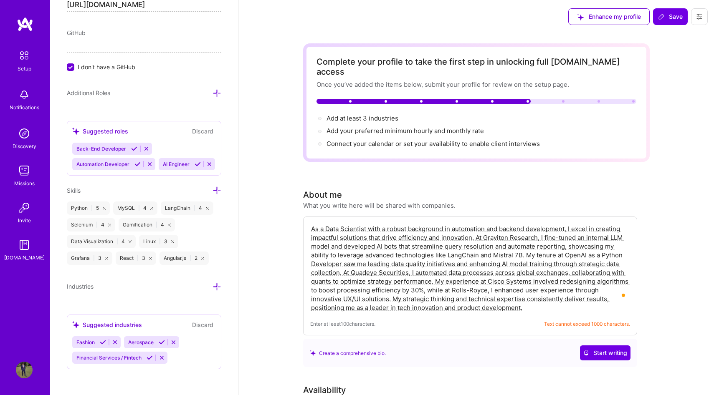
click at [116, 340] on icon at bounding box center [115, 343] width 6 height 6
click at [123, 342] on icon at bounding box center [122, 343] width 6 height 6
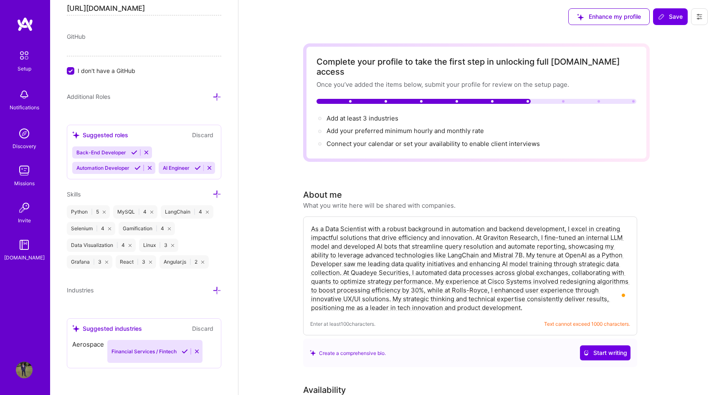
scroll to position [518, 0]
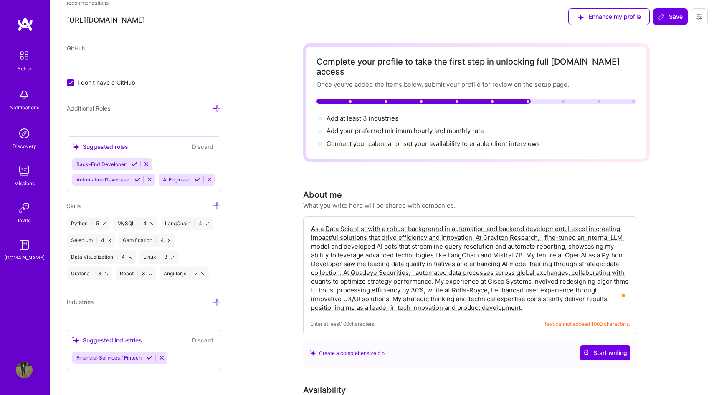
click at [148, 356] on icon at bounding box center [150, 358] width 6 height 6
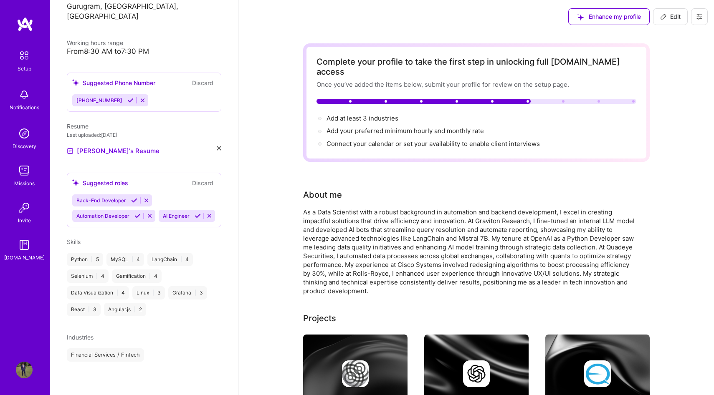
scroll to position [144, 0]
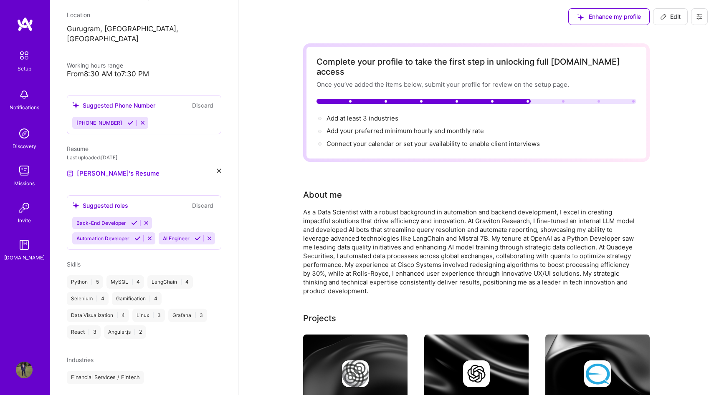
click at [218, 356] on div "Industries" at bounding box center [144, 360] width 155 height 9
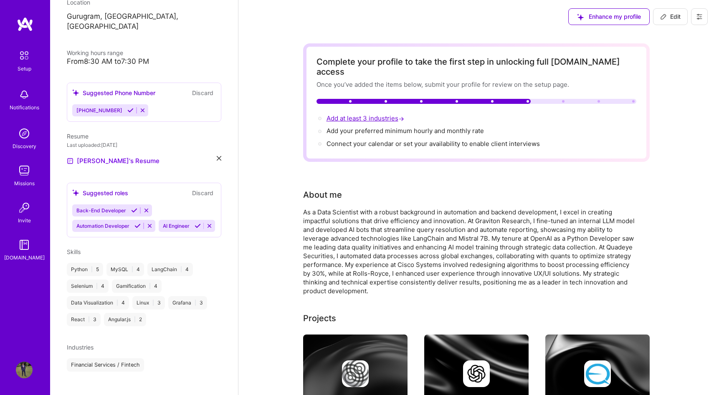
click at [355, 114] on span "Add at least 3 industries →" at bounding box center [366, 118] width 79 height 8
select select "US"
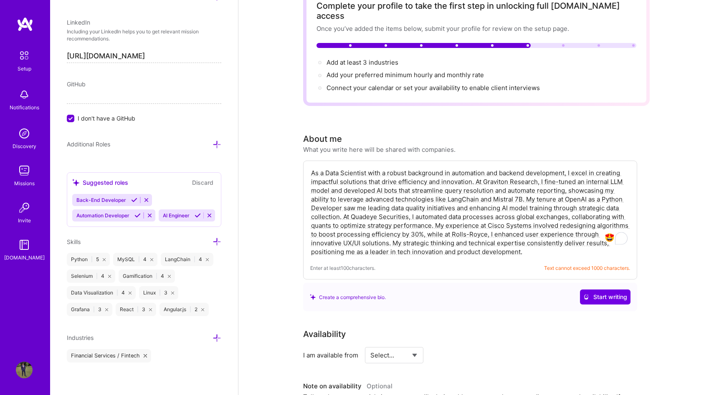
scroll to position [59, 0]
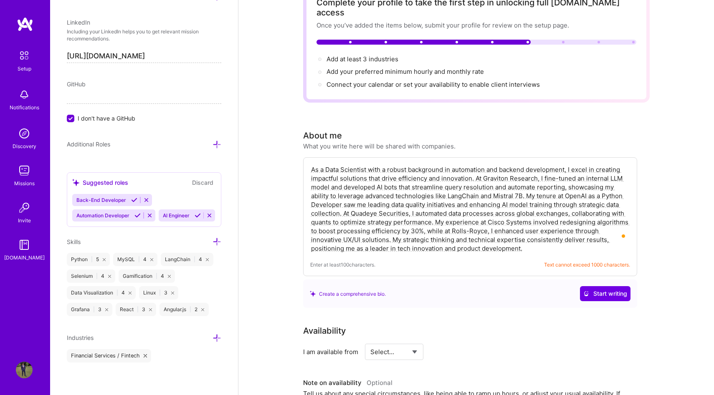
click at [218, 335] on icon at bounding box center [217, 338] width 9 height 9
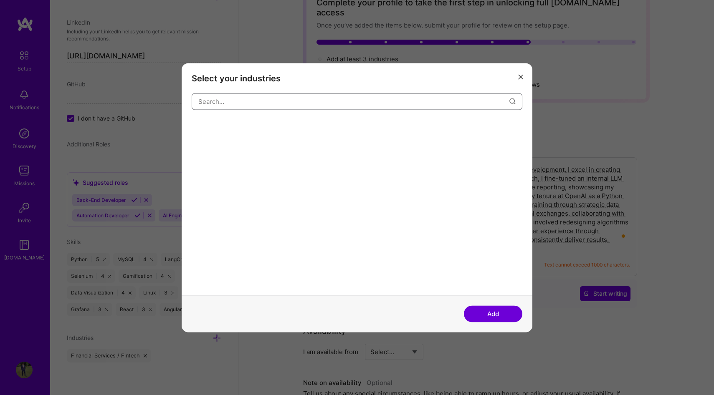
click at [262, 100] on input "modal" at bounding box center [353, 101] width 311 height 21
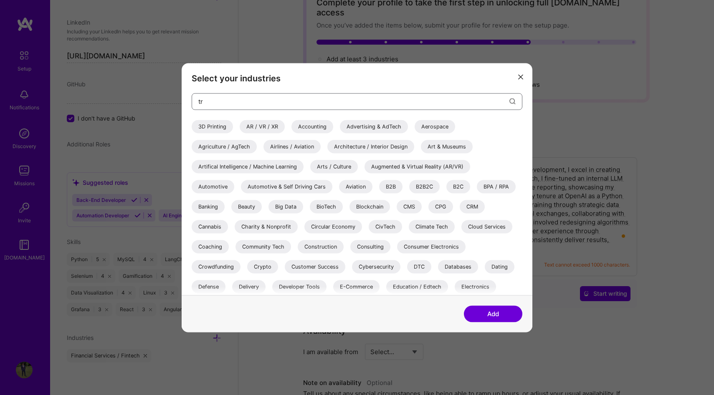
type input "tra"
type input "AI"
click at [208, 208] on div "Banking" at bounding box center [208, 206] width 33 height 13
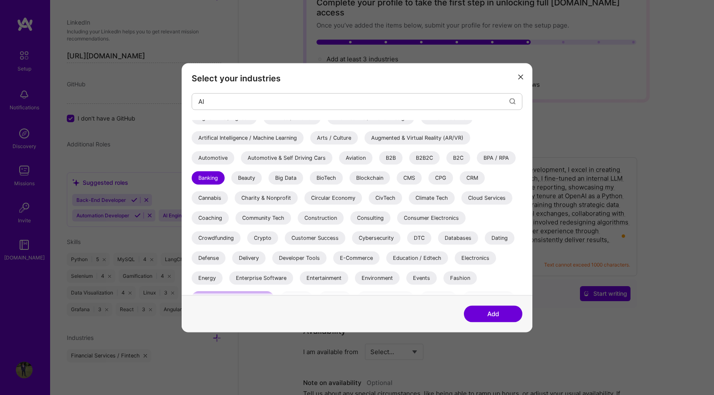
scroll to position [29, 0]
click at [304, 260] on div "Developer Tools" at bounding box center [299, 257] width 54 height 13
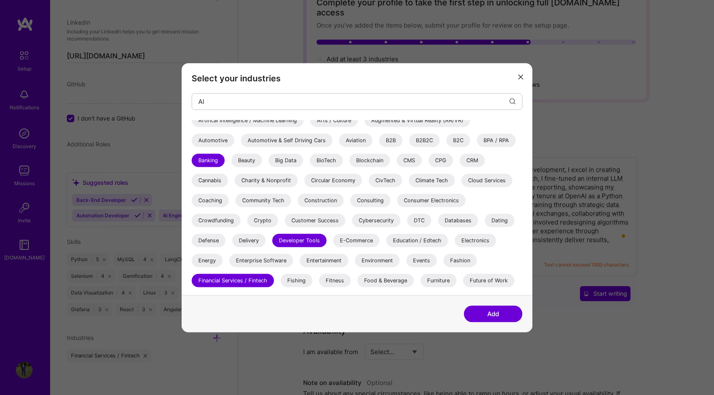
scroll to position [50, 0]
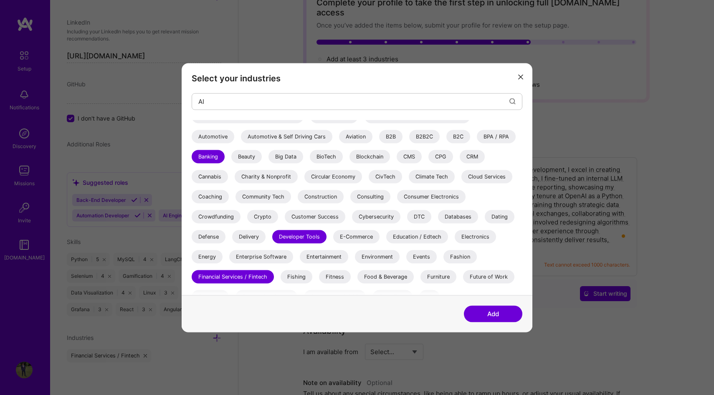
click at [391, 138] on div "B2B" at bounding box center [390, 136] width 23 height 13
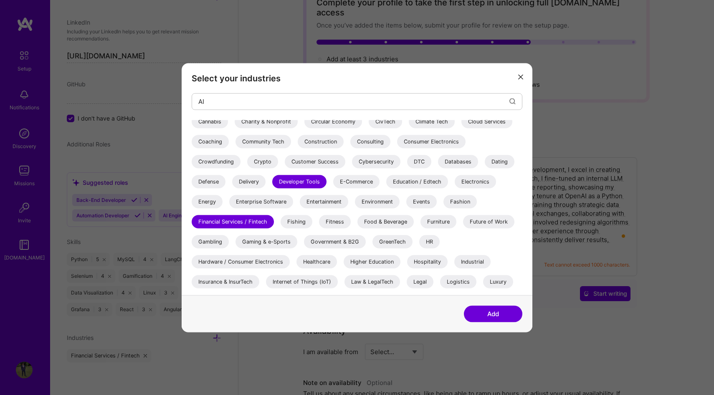
scroll to position [112, 0]
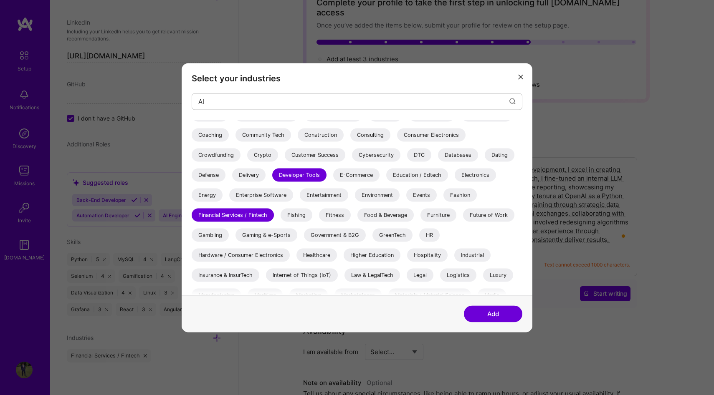
click at [279, 233] on div "Gaming & e-Sports" at bounding box center [267, 234] width 62 height 13
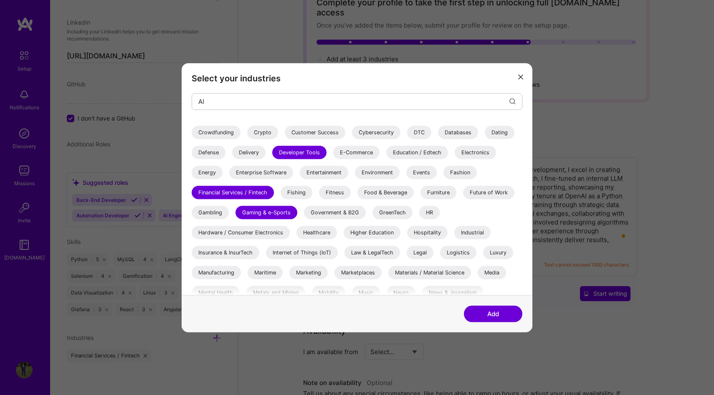
scroll to position [136, 0]
click at [208, 217] on div "Gambling" at bounding box center [210, 211] width 37 height 13
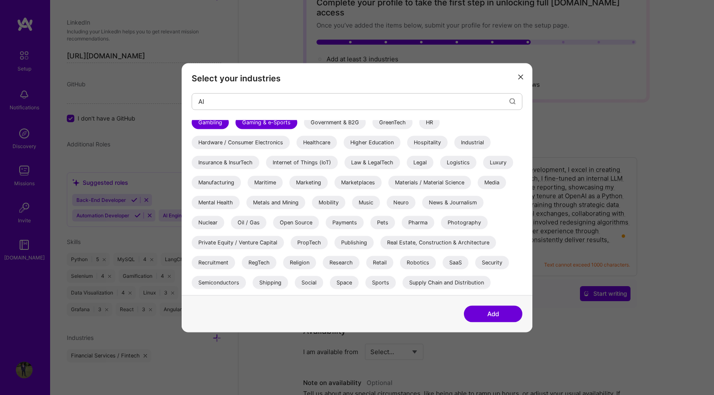
scroll to position [242, 0]
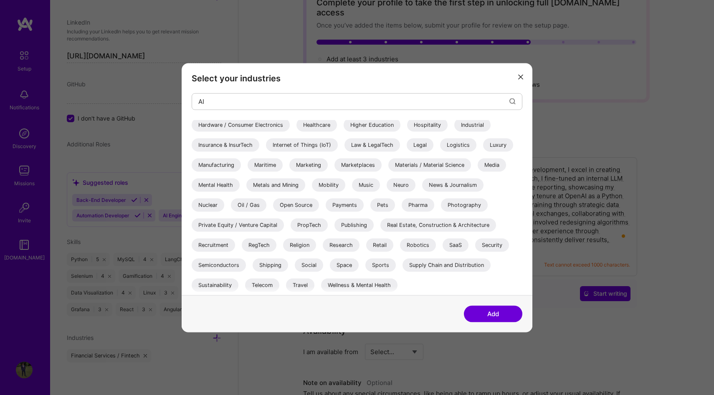
click at [264, 224] on div "Private Equity / Venture Capital" at bounding box center [238, 224] width 92 height 13
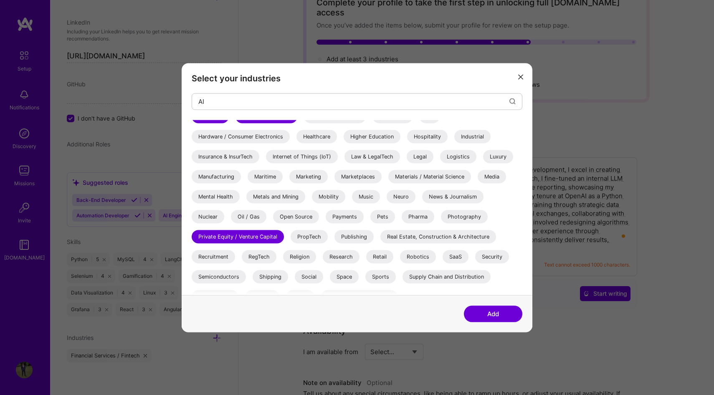
scroll to position [229, 0]
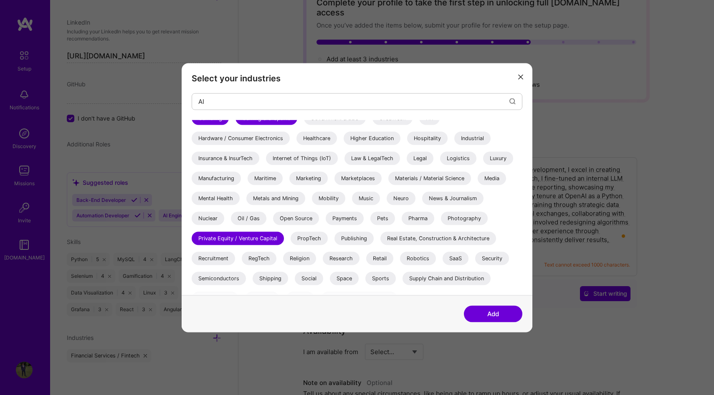
click at [314, 243] on div "PropTech" at bounding box center [309, 238] width 37 height 13
click at [294, 215] on div "Open Source" at bounding box center [296, 218] width 46 height 13
click at [488, 314] on button "Add" at bounding box center [493, 314] width 58 height 17
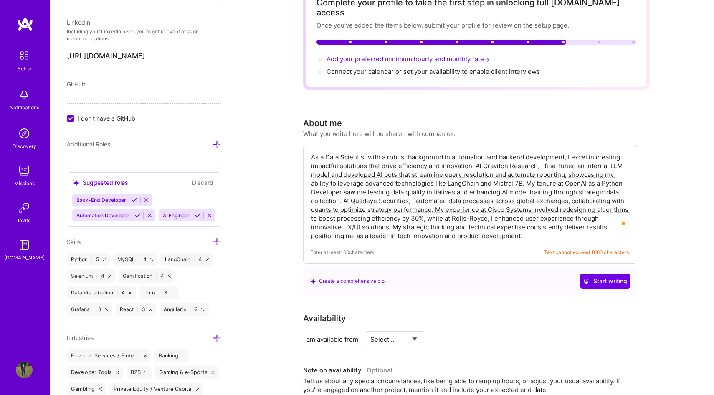
click at [393, 55] on span "Add your preferred minimum hourly and monthly rate →" at bounding box center [409, 59] width 165 height 8
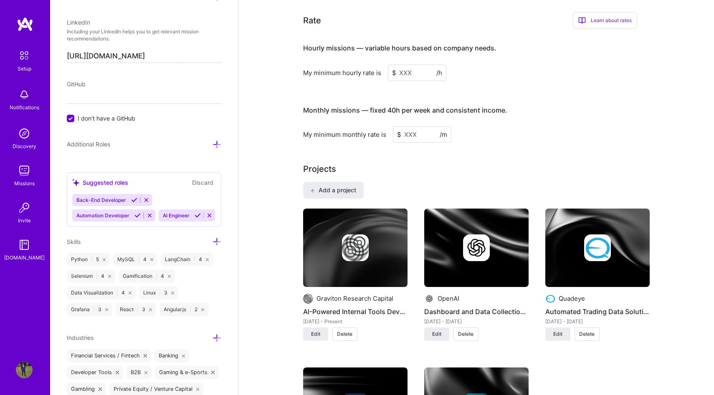
scroll to position [518, 0]
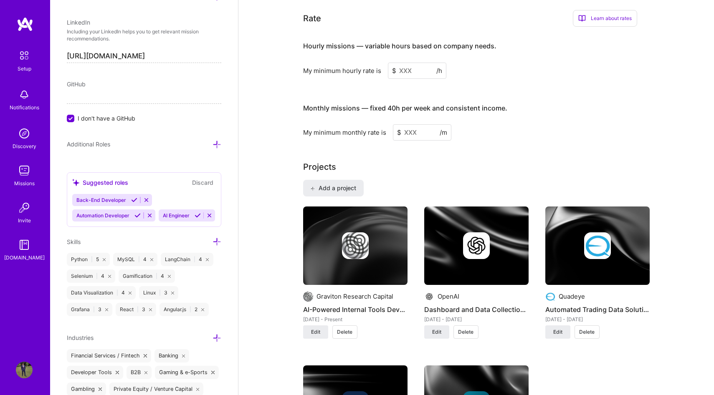
click at [416, 63] on input at bounding box center [417, 71] width 58 height 16
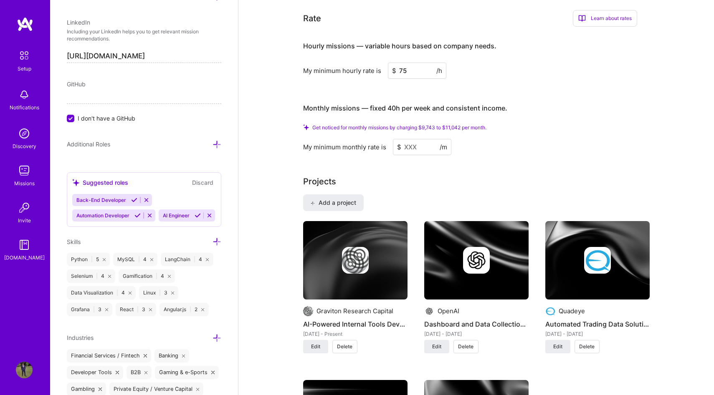
type input "7"
click at [387, 148] on div "Complete your profile to take the first step in unlocking full [DOMAIN_NAME] ac…" at bounding box center [476, 399] width 347 height 1748
click at [420, 63] on input "100" at bounding box center [417, 71] width 58 height 16
type input "100"
click at [417, 139] on input at bounding box center [422, 147] width 58 height 16
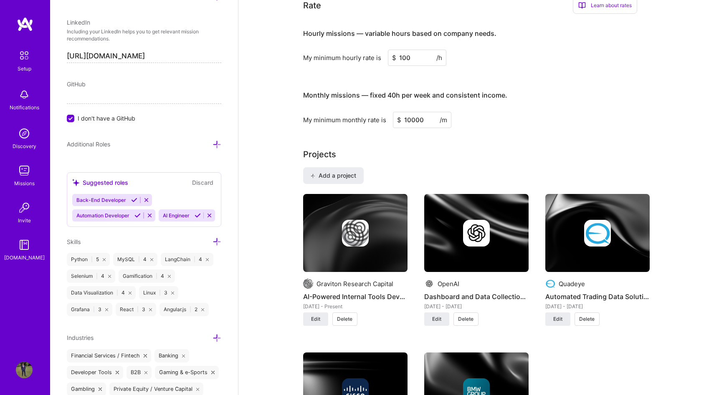
type input "10000"
click at [465, 154] on div "Projects Add a project Graviton Research Capital AI-Powered Internal Tools Deve…" at bounding box center [476, 321] width 347 height 347
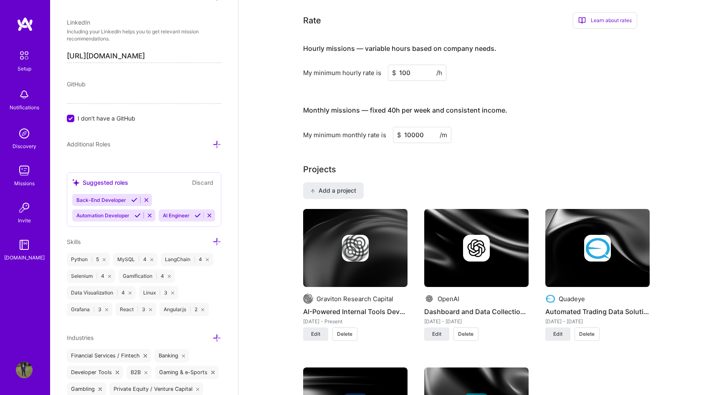
scroll to position [490, 0]
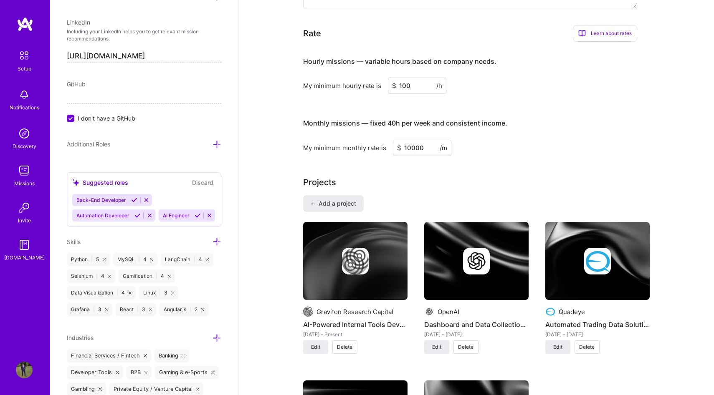
click at [417, 78] on input "100" at bounding box center [417, 86] width 58 height 16
type input "75"
click at [421, 140] on input "10000" at bounding box center [422, 148] width 58 height 16
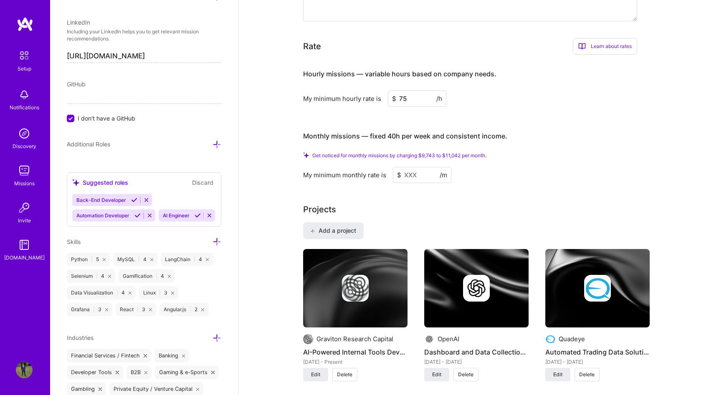
click at [423, 167] on input at bounding box center [422, 175] width 58 height 16
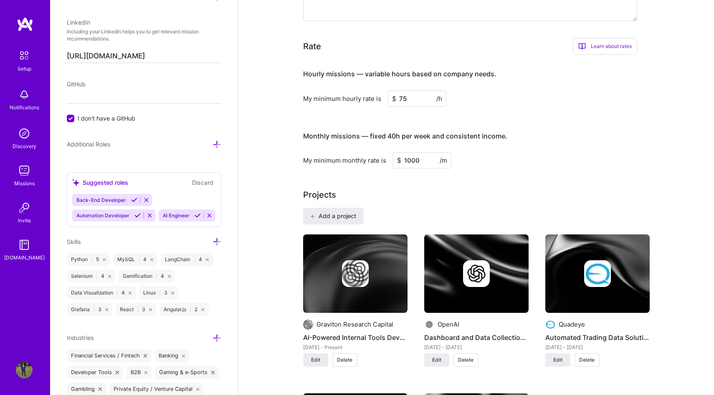
type input "10000"
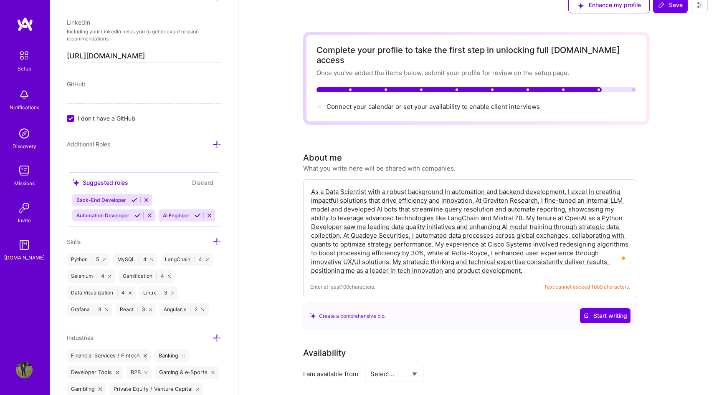
scroll to position [0, 0]
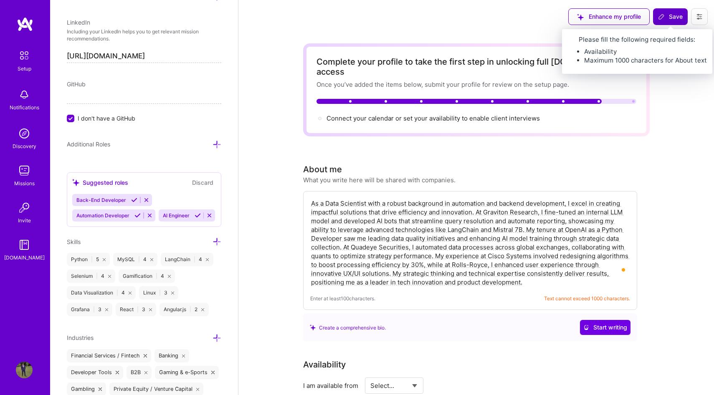
click at [666, 21] on button "Save" at bounding box center [670, 16] width 35 height 17
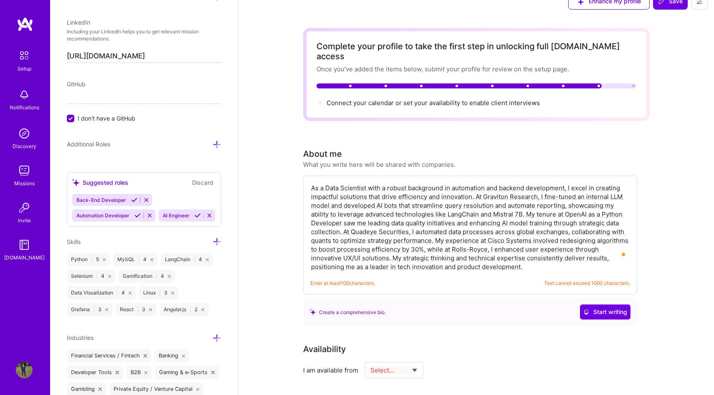
scroll to position [17, 0]
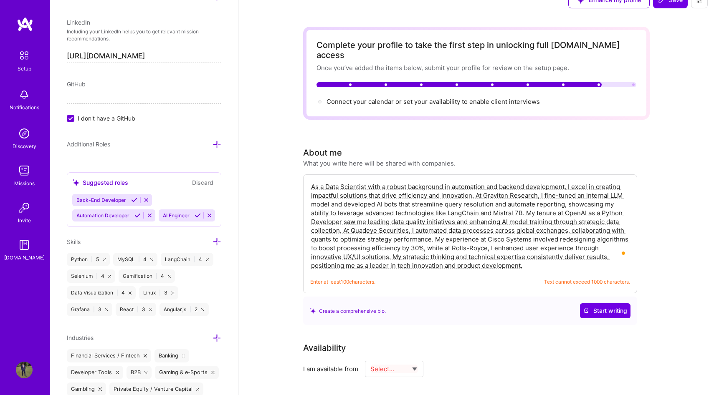
click at [423, 240] on textarea "As a Data Scientist with a robust background in automation and backend developm…" at bounding box center [470, 226] width 320 height 89
drag, startPoint x: 393, startPoint y: 248, endPoint x: 516, endPoint y: 269, distance: 124.5
click at [516, 269] on div "As a Data Scientist with a robust background in automation and backend developm…" at bounding box center [470, 234] width 334 height 119
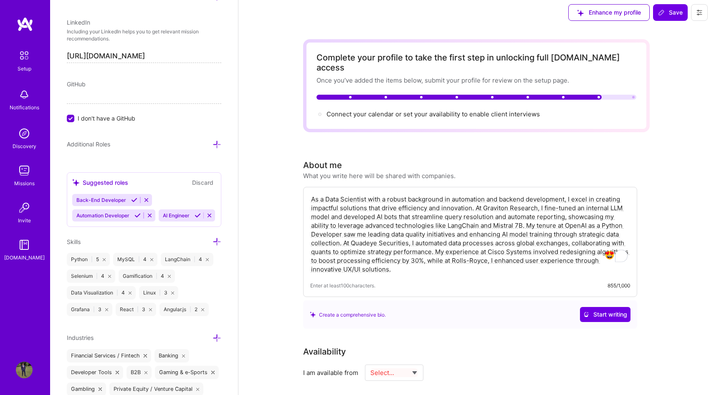
scroll to position [0, 0]
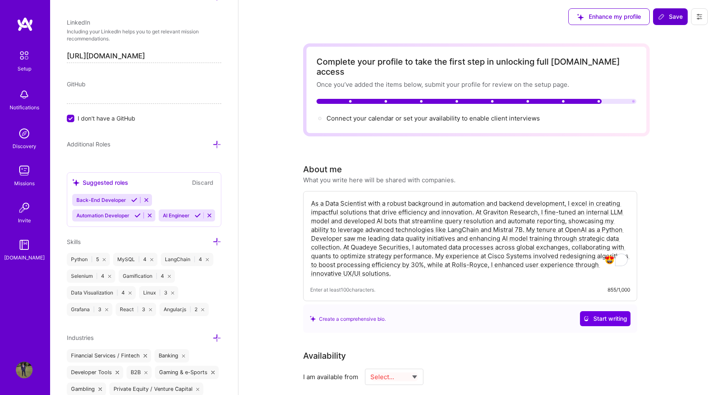
type textarea "As a Data Scientist with a robust background in automation and backend developm…"
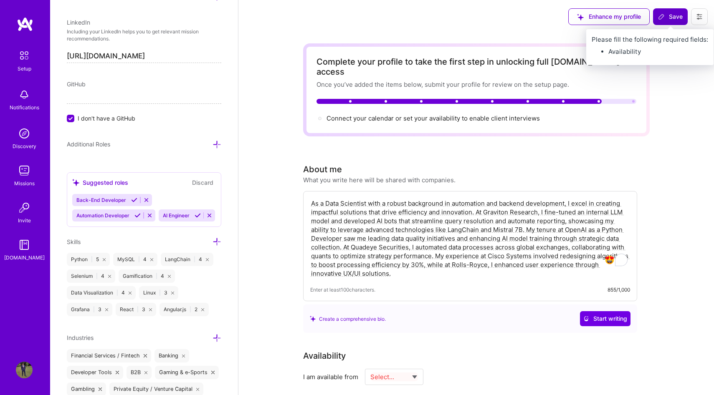
click at [677, 11] on button "Save" at bounding box center [670, 16] width 35 height 17
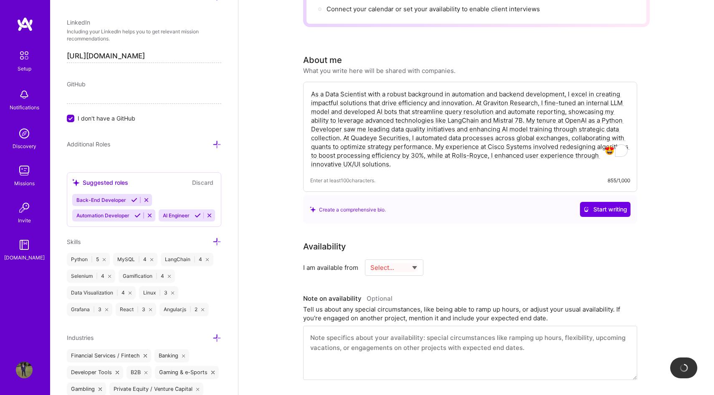
scroll to position [179, 0]
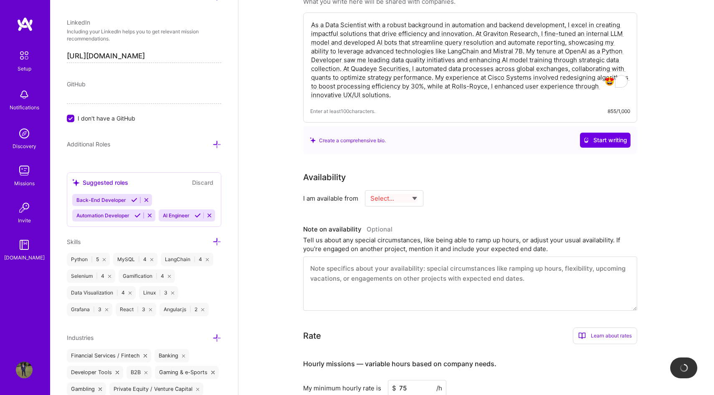
click at [402, 190] on select "Select... Right Now Future Date Not Available" at bounding box center [394, 198] width 48 height 21
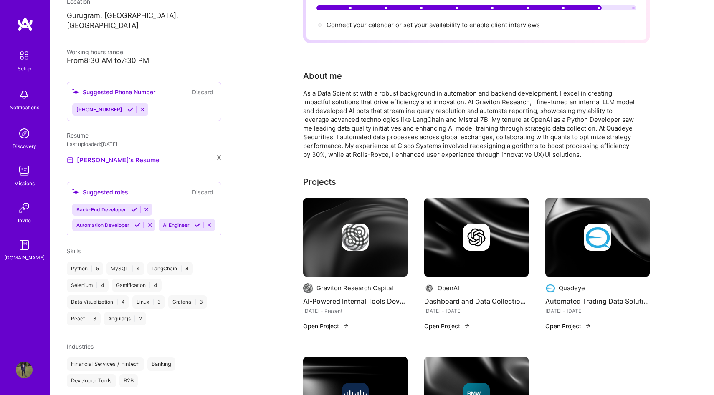
scroll to position [0, 0]
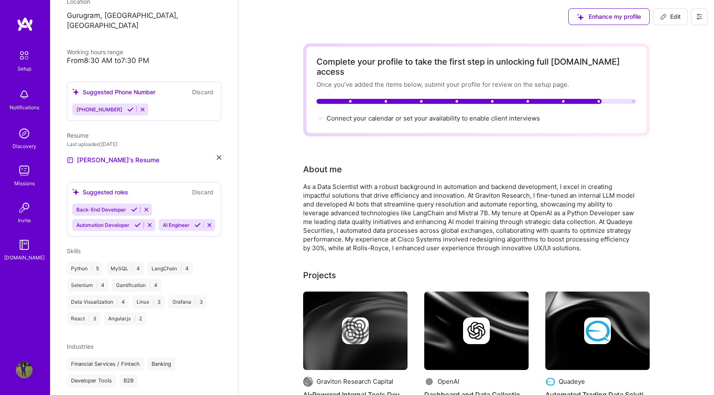
click at [697, 20] on icon at bounding box center [699, 16] width 7 height 7
click at [692, 22] on button at bounding box center [699, 16] width 17 height 17
click at [681, 52] on button "Payment method" at bounding box center [676, 56] width 63 height 21
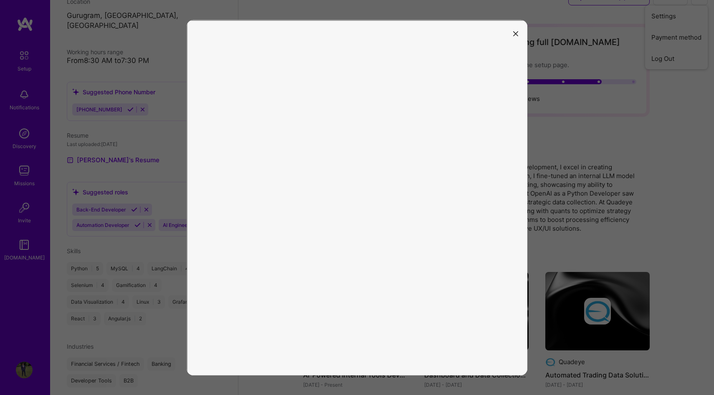
scroll to position [23, 0]
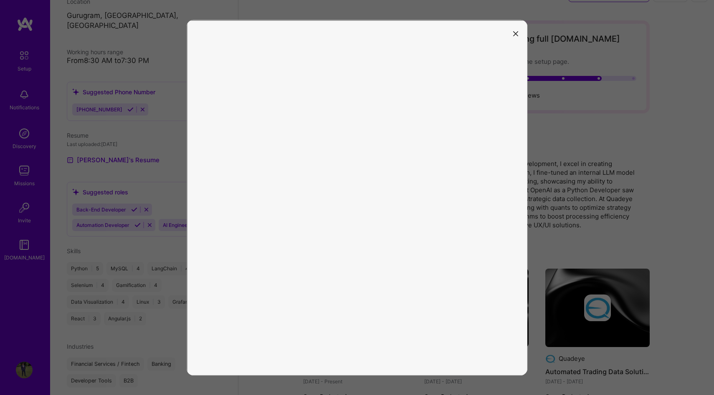
click at [565, 164] on div at bounding box center [357, 197] width 714 height 395
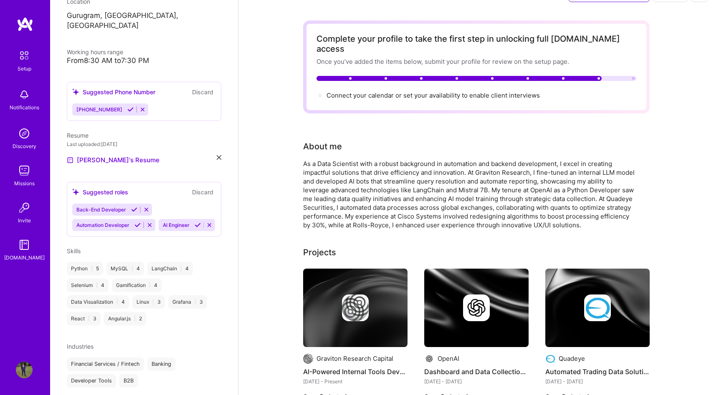
scroll to position [0, 0]
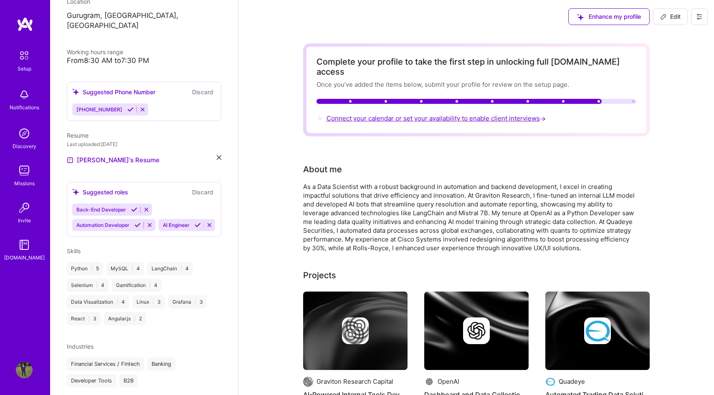
click at [478, 114] on span "Connect your calendar or set your availability to enable client interviews →" at bounding box center [437, 118] width 221 height 8
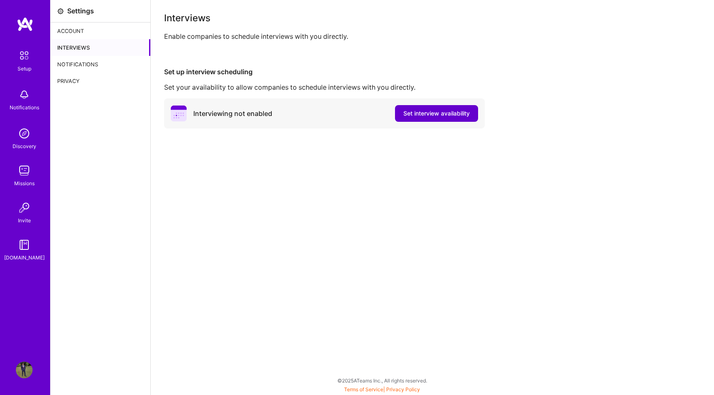
click at [427, 114] on span "Set interview availability" at bounding box center [436, 113] width 66 height 8
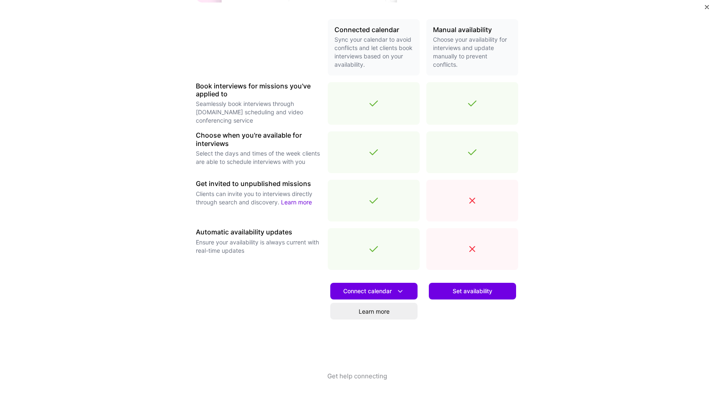
scroll to position [190, 0]
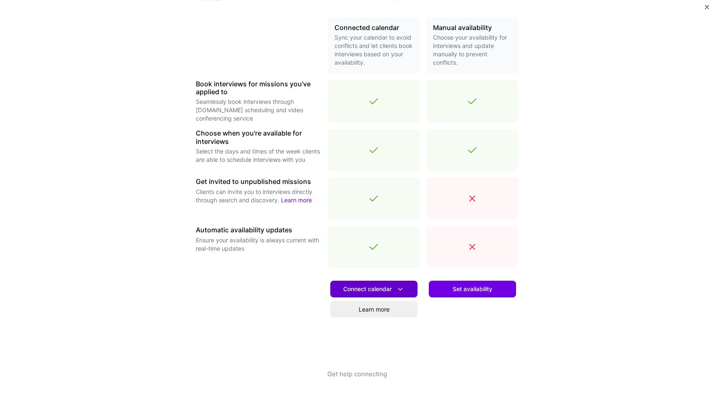
click at [392, 290] on span "Connect calendar" at bounding box center [373, 289] width 61 height 9
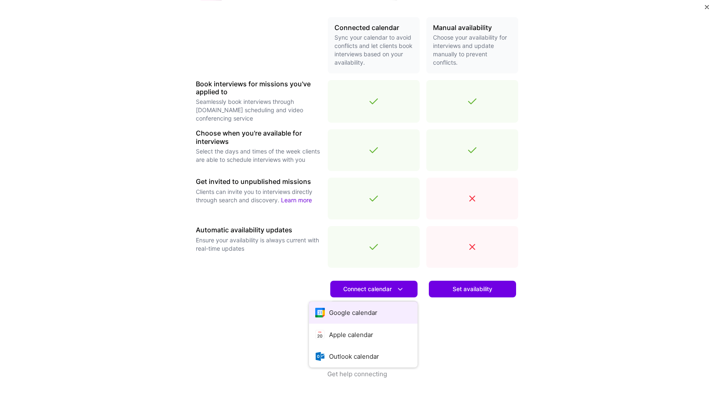
click at [377, 312] on button "Google calendar" at bounding box center [363, 313] width 109 height 22
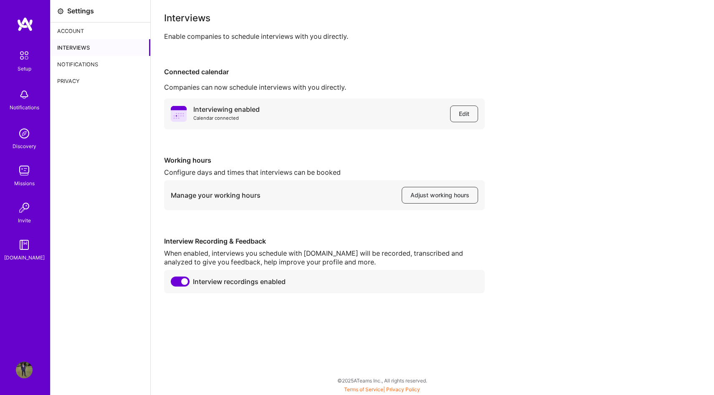
click at [100, 61] on div "Notifications" at bounding box center [101, 64] width 100 height 17
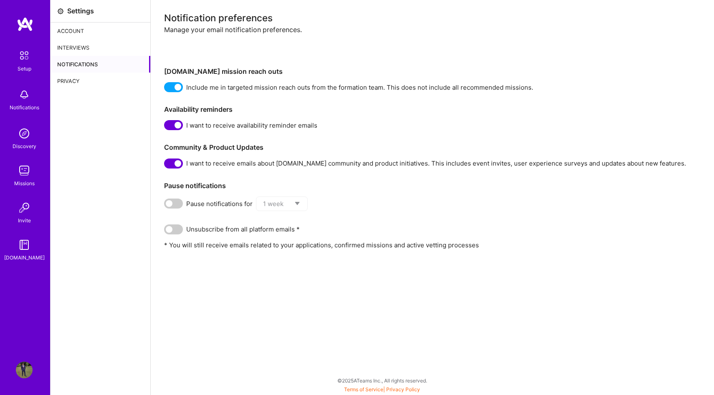
click at [23, 137] on img at bounding box center [24, 133] width 17 height 17
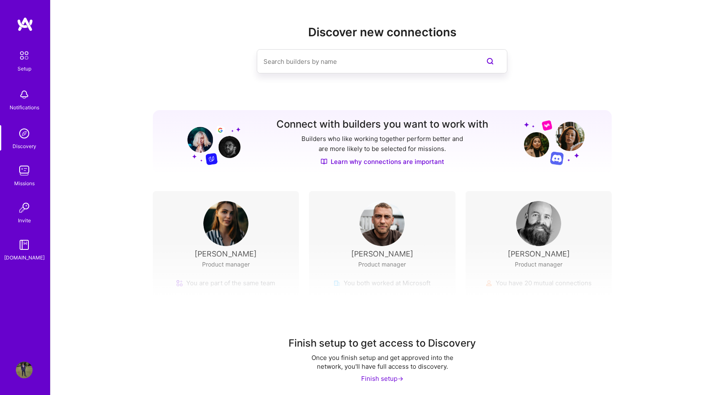
scroll to position [4, 0]
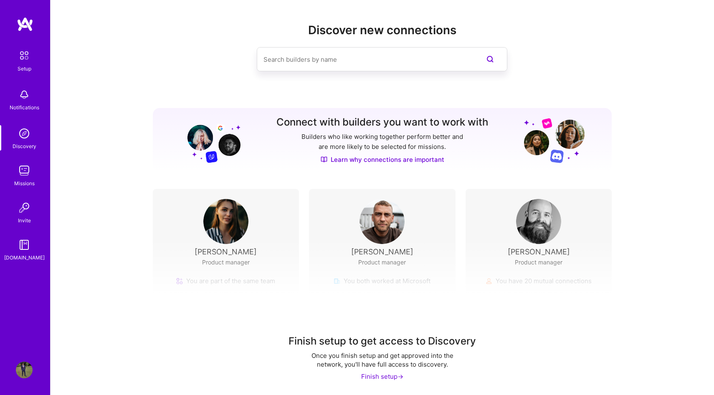
click at [544, 236] on img at bounding box center [538, 221] width 45 height 45
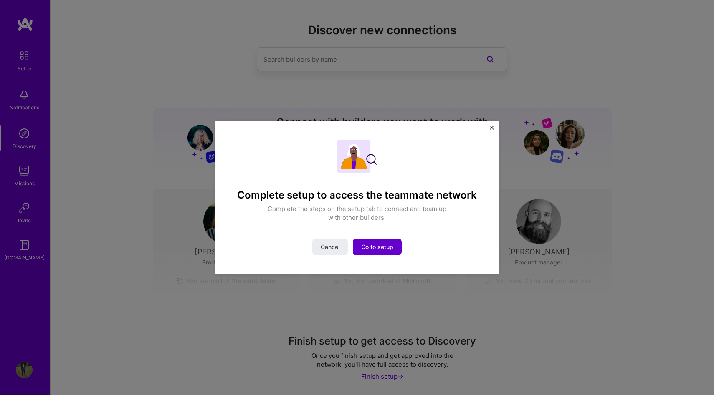
click at [374, 249] on span "Go to setup" at bounding box center [377, 247] width 32 height 8
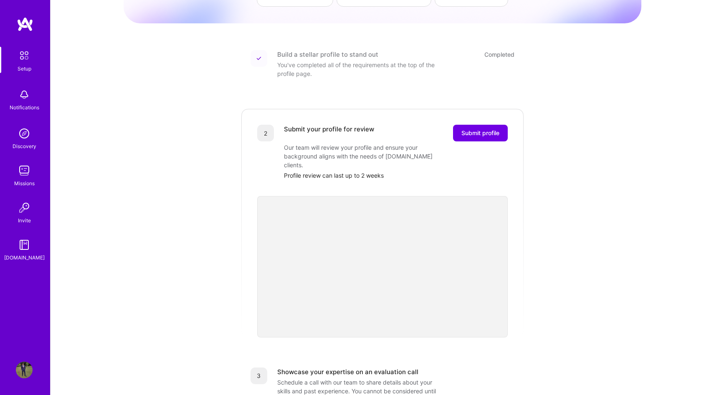
scroll to position [32, 0]
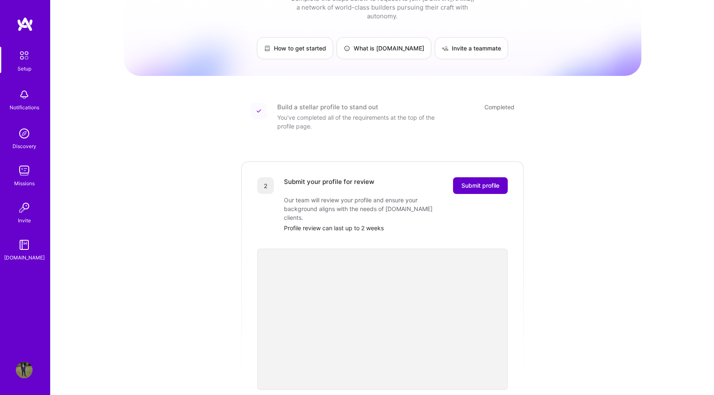
click at [489, 182] on span "Submit profile" at bounding box center [480, 186] width 38 height 8
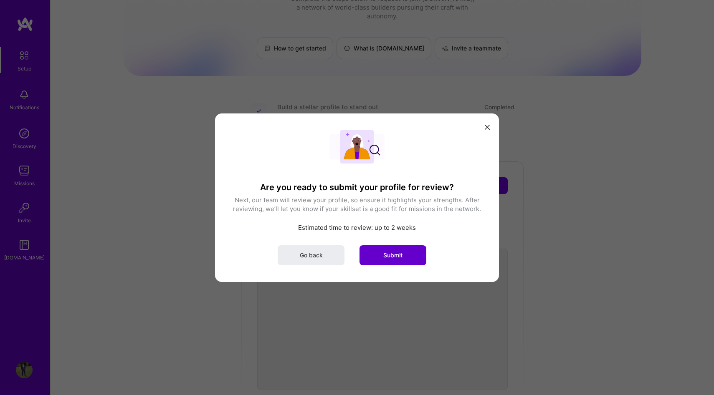
click at [390, 256] on span "Submit" at bounding box center [392, 255] width 19 height 8
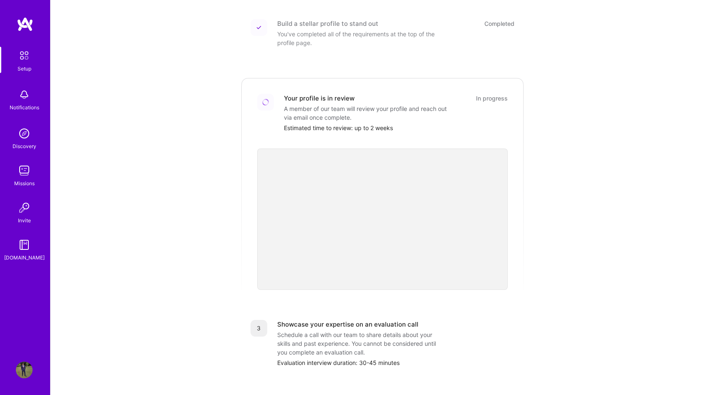
scroll to position [73, 0]
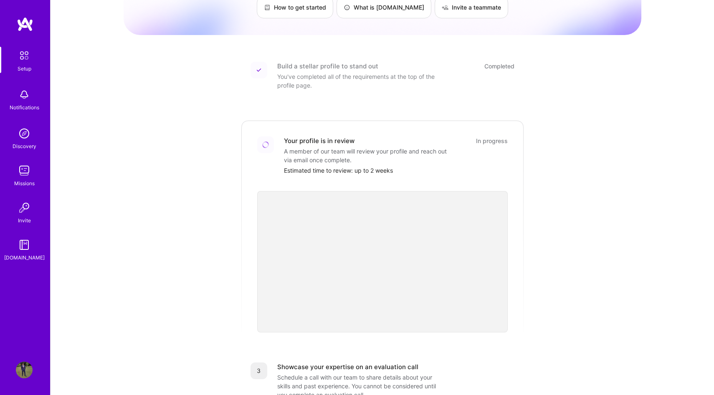
click at [28, 213] on img at bounding box center [24, 208] width 17 height 17
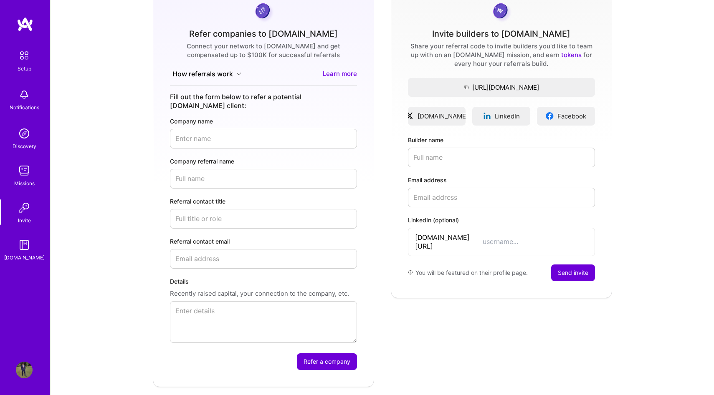
scroll to position [77, 0]
click at [23, 246] on img at bounding box center [24, 245] width 17 height 17
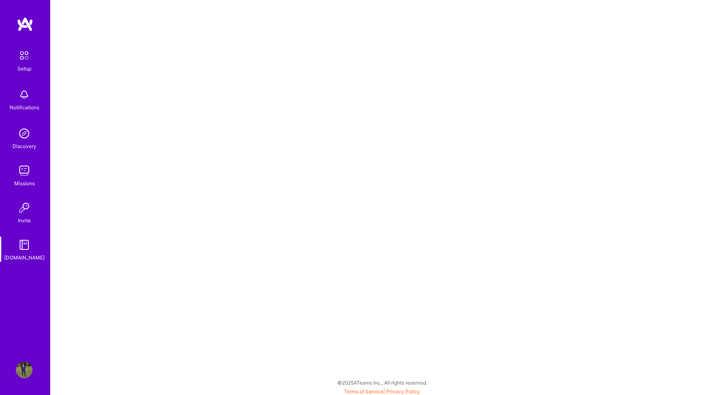
click at [11, 184] on link "Missions" at bounding box center [24, 174] width 52 height 25
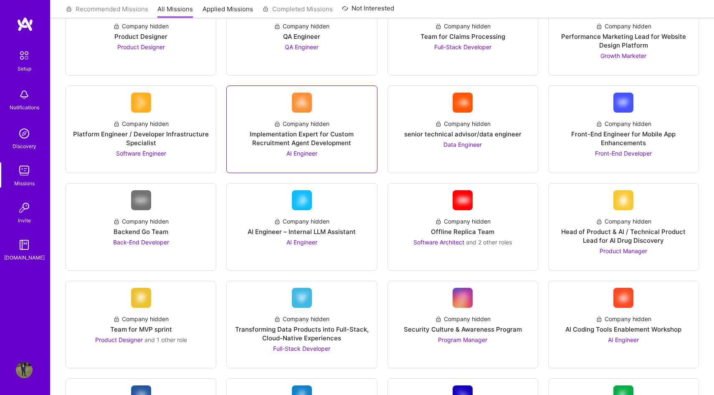
scroll to position [146, 0]
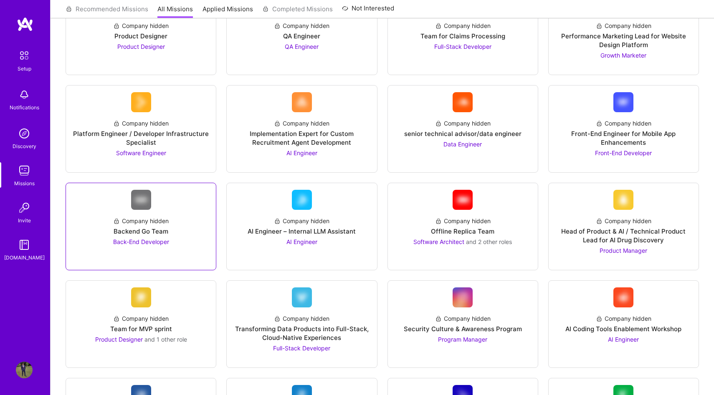
click at [191, 236] on div "Company hidden Backend Go Team Back-End Developer" at bounding box center [141, 228] width 137 height 36
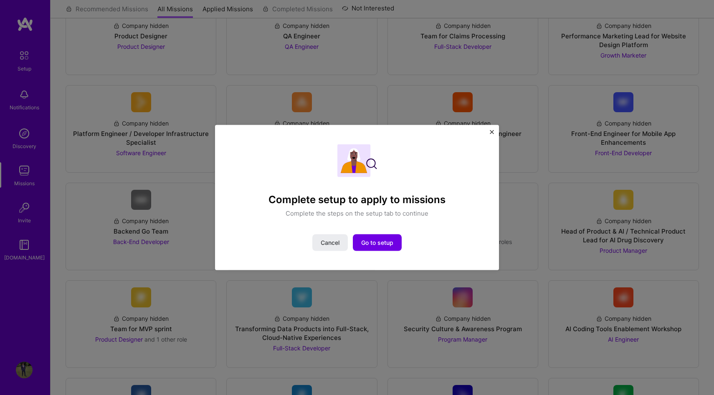
click at [403, 246] on div "Cancel Go to setup" at bounding box center [357, 243] width 246 height 17
click at [379, 244] on span "Go to setup" at bounding box center [377, 243] width 32 height 8
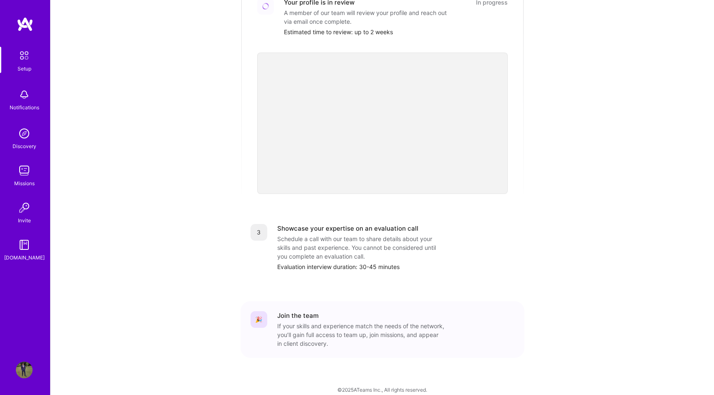
scroll to position [212, 0]
click at [364, 224] on div "Showcase your expertise on an evaluation call" at bounding box center [347, 228] width 141 height 9
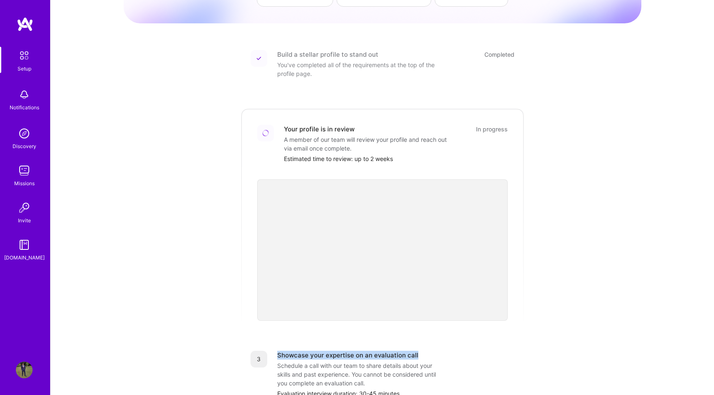
scroll to position [0, 0]
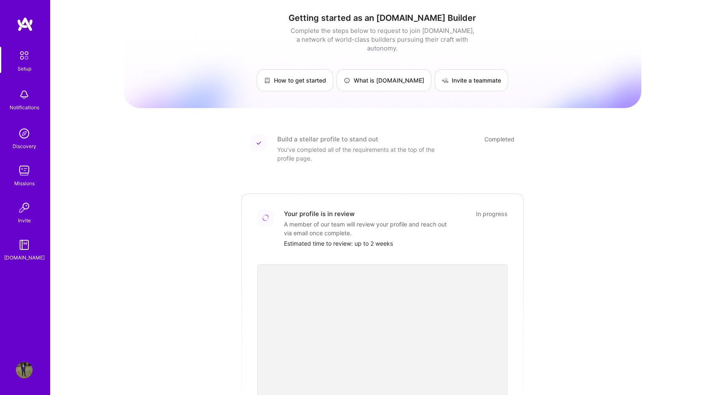
click at [22, 139] on img at bounding box center [24, 133] width 17 height 17
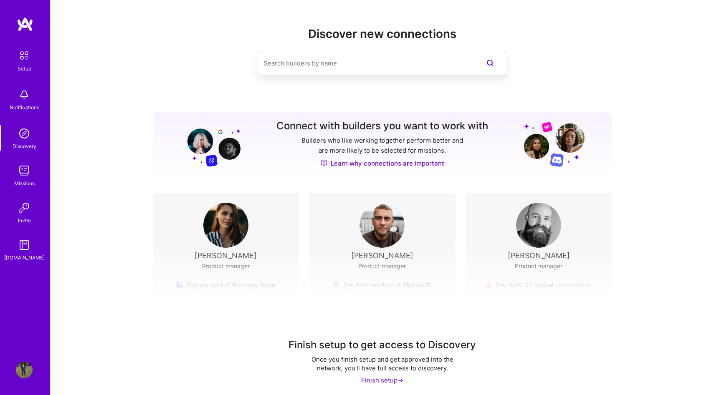
scroll to position [4, 0]
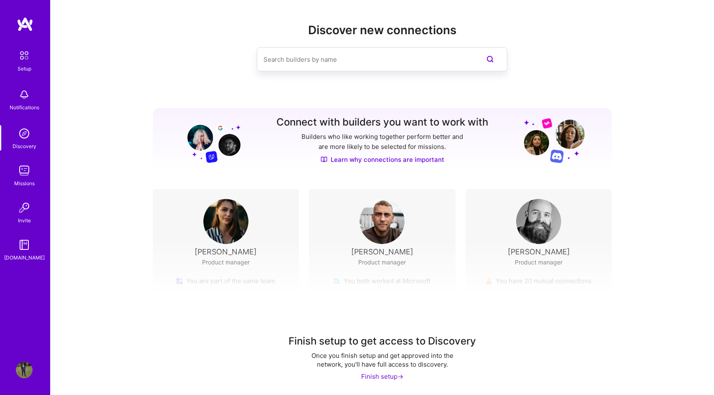
click at [394, 379] on div "Finish setup ->" at bounding box center [382, 376] width 42 height 9
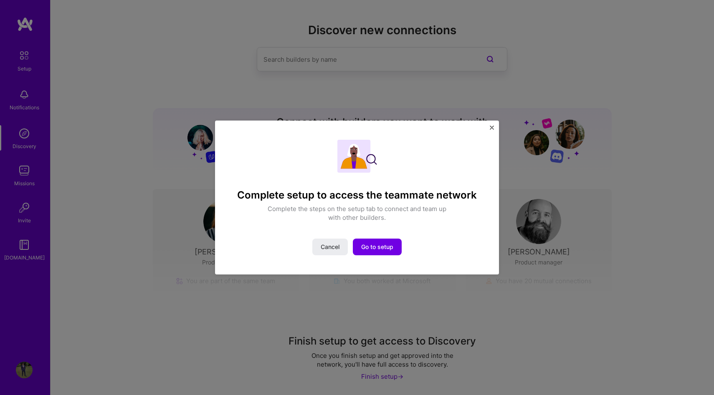
click at [492, 126] on img "Close" at bounding box center [492, 128] width 4 height 4
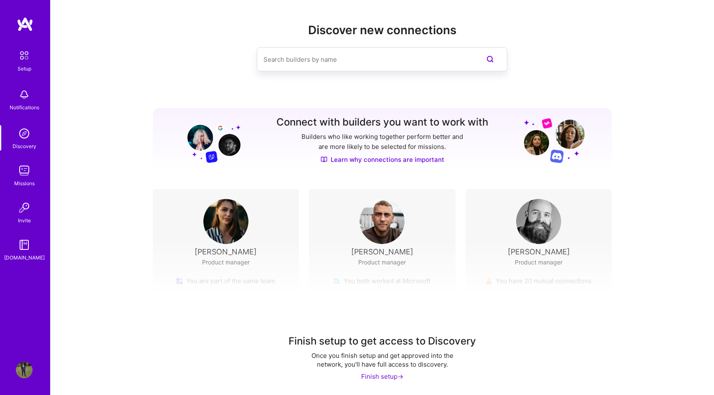
click at [28, 220] on div "Invite" at bounding box center [24, 220] width 13 height 9
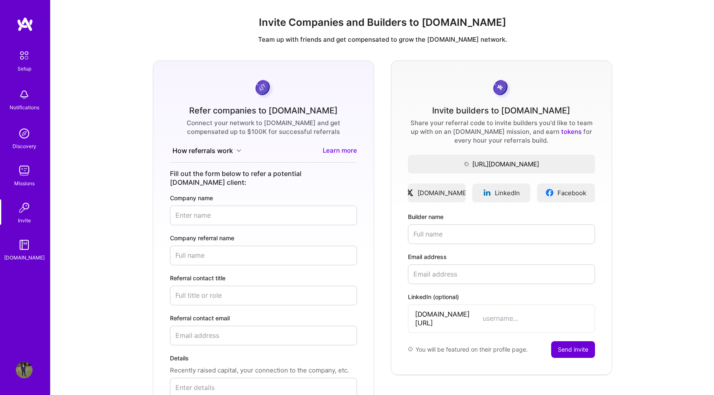
click at [34, 57] on link "Setup" at bounding box center [24, 60] width 52 height 26
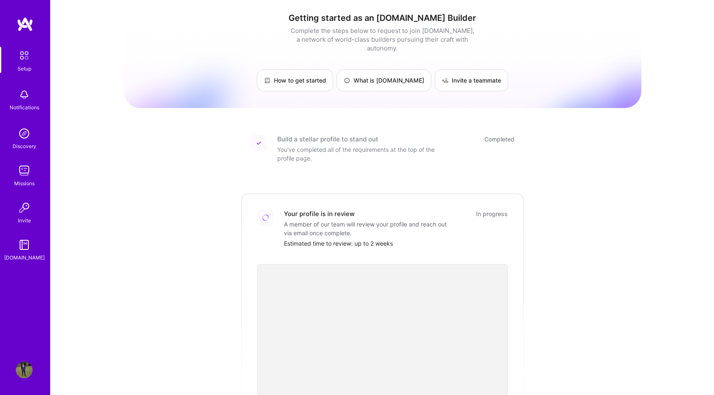
click at [30, 62] on img at bounding box center [24, 56] width 18 height 18
click at [28, 369] on img at bounding box center [24, 370] width 17 height 17
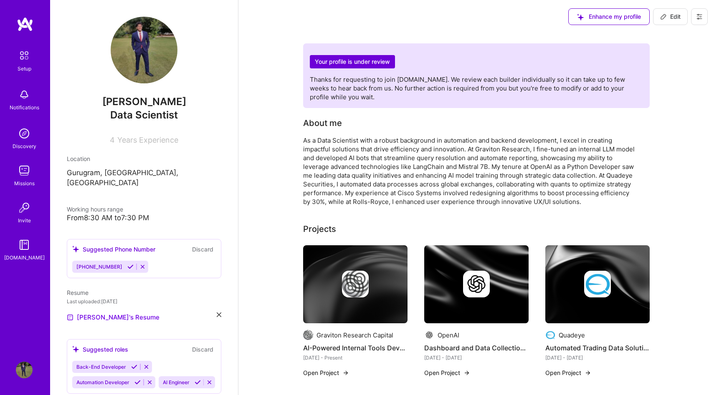
click at [143, 142] on span "Years Experience" at bounding box center [147, 140] width 61 height 9
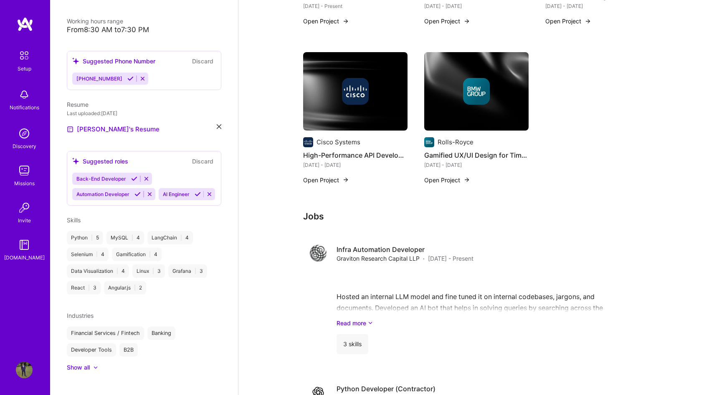
scroll to position [353, 0]
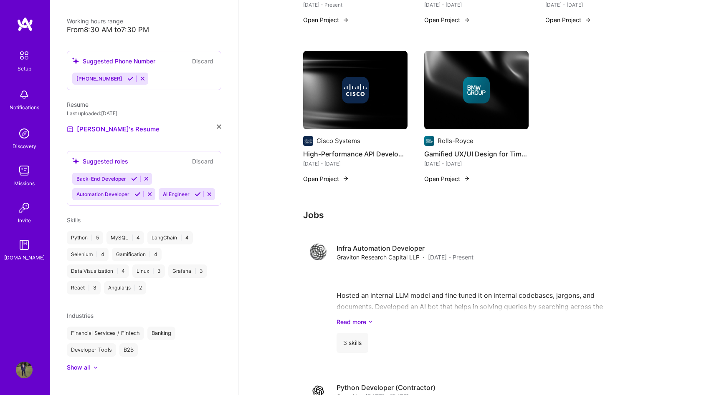
click at [90, 364] on div "Show all" at bounding box center [78, 368] width 23 height 8
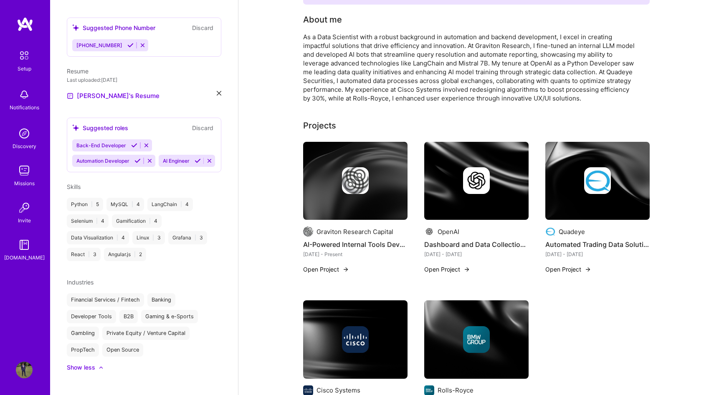
scroll to position [0, 0]
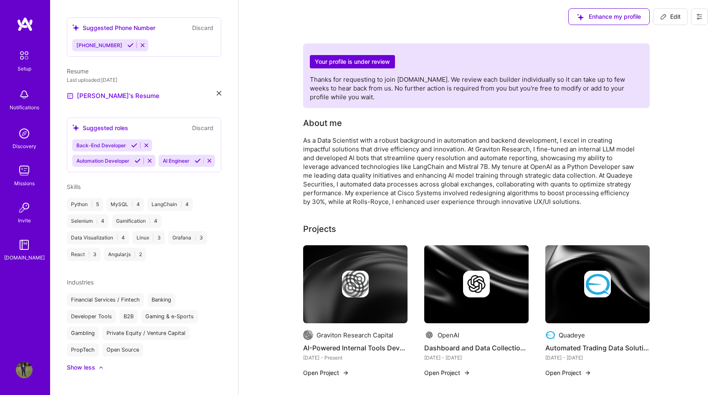
click at [706, 17] on button at bounding box center [699, 16] width 17 height 17
click at [653, 61] on button "Payment method" at bounding box center [676, 56] width 63 height 21
click at [684, 52] on button "Payment method" at bounding box center [676, 56] width 63 height 21
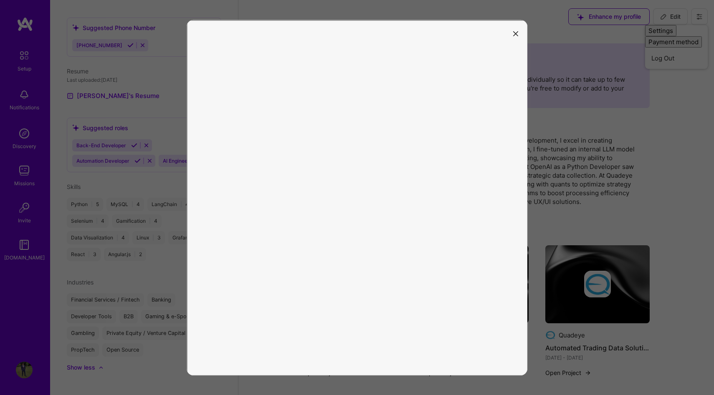
click at [516, 34] on icon "modal" at bounding box center [515, 33] width 5 height 5
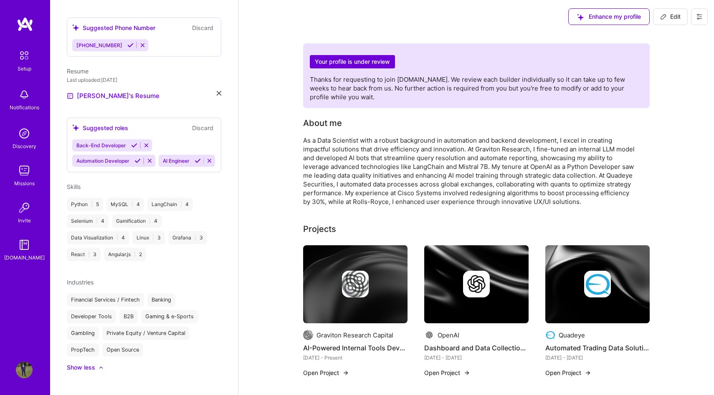
click at [27, 60] on img at bounding box center [24, 56] width 18 height 18
